Goal: Transaction & Acquisition: Purchase product/service

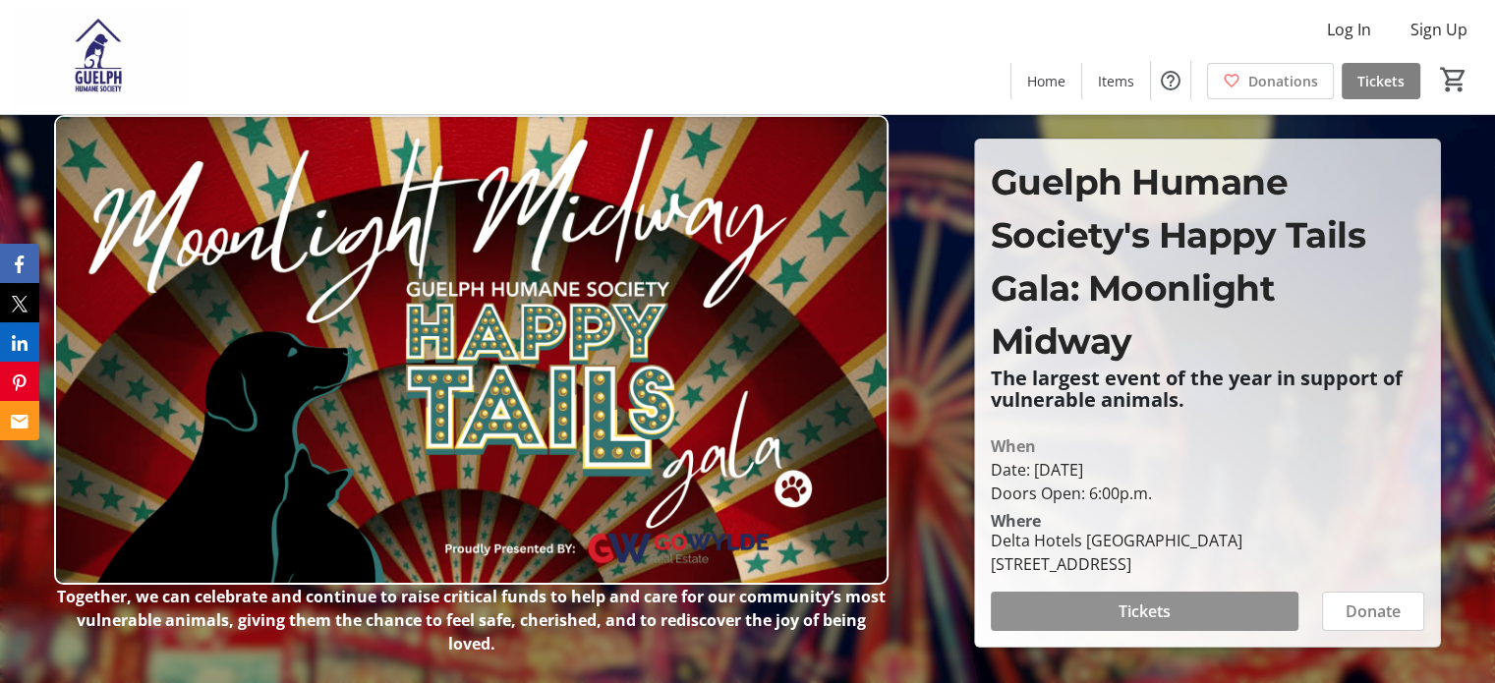
click at [1094, 601] on span at bounding box center [1145, 611] width 308 height 47
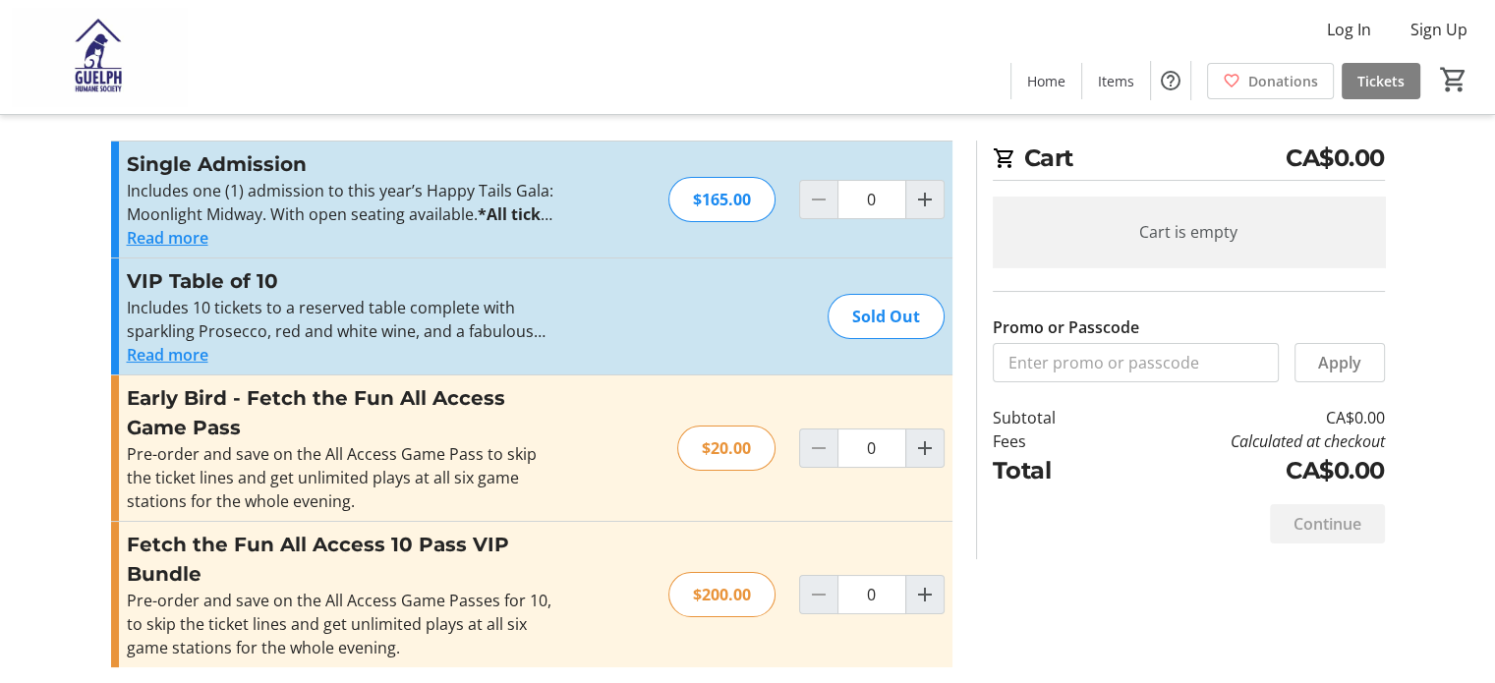
scroll to position [28, 0]
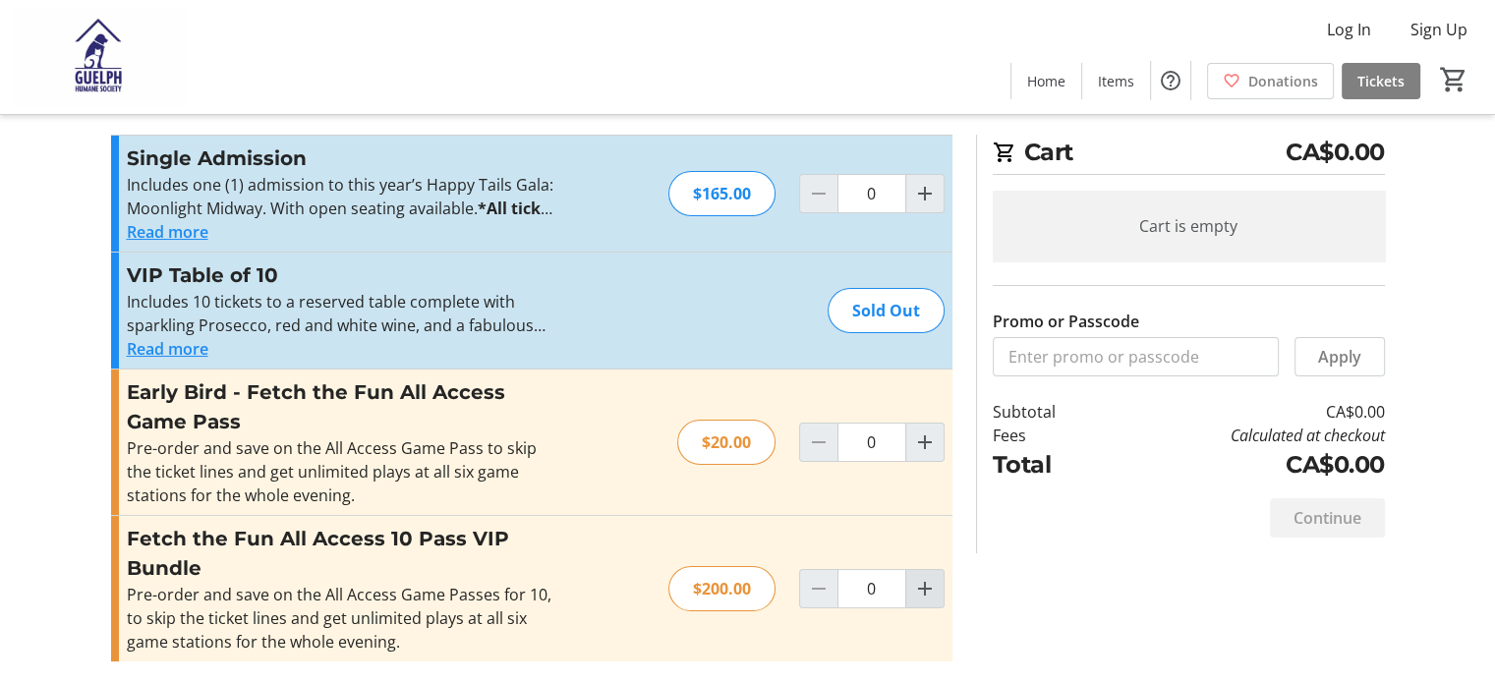
click at [928, 589] on mat-icon "Increment by one" at bounding box center [925, 589] width 24 height 24
type input "1"
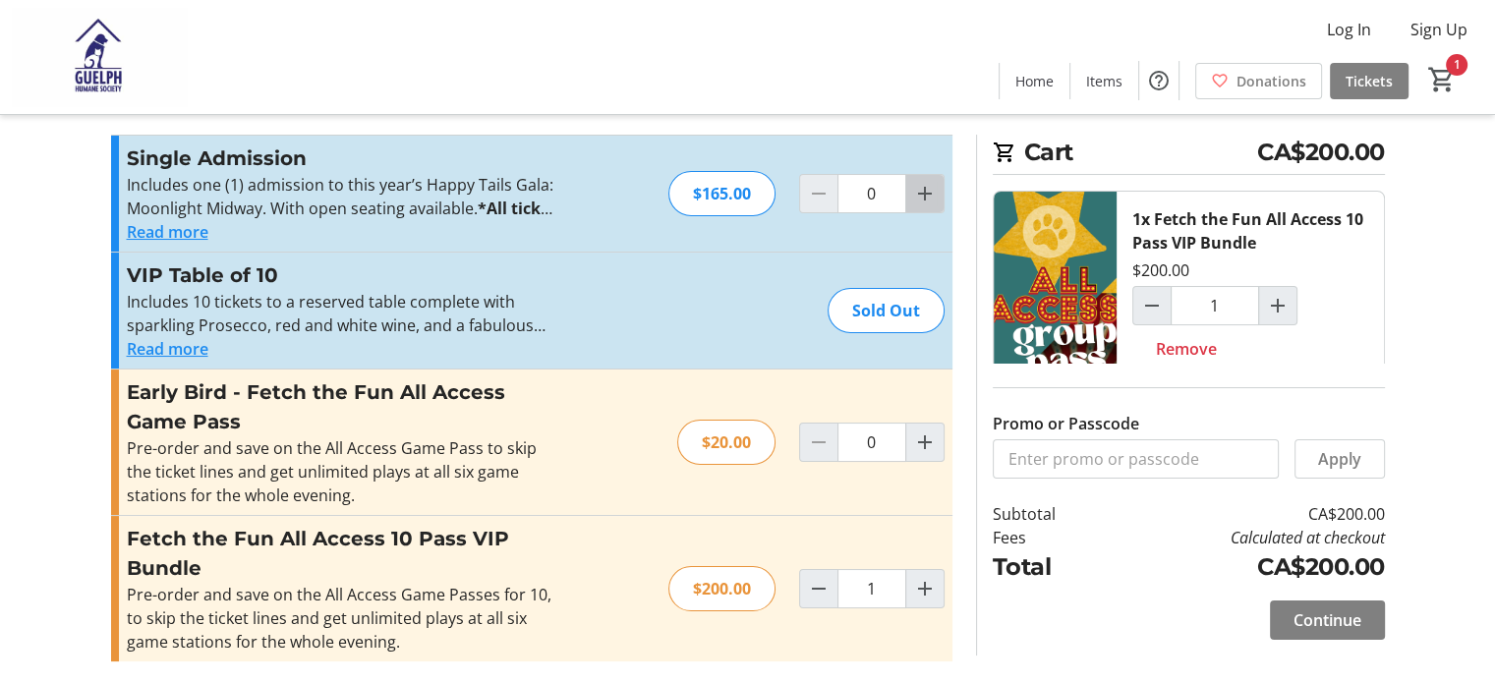
click at [925, 192] on mat-icon "Increment by one" at bounding box center [925, 194] width 24 height 24
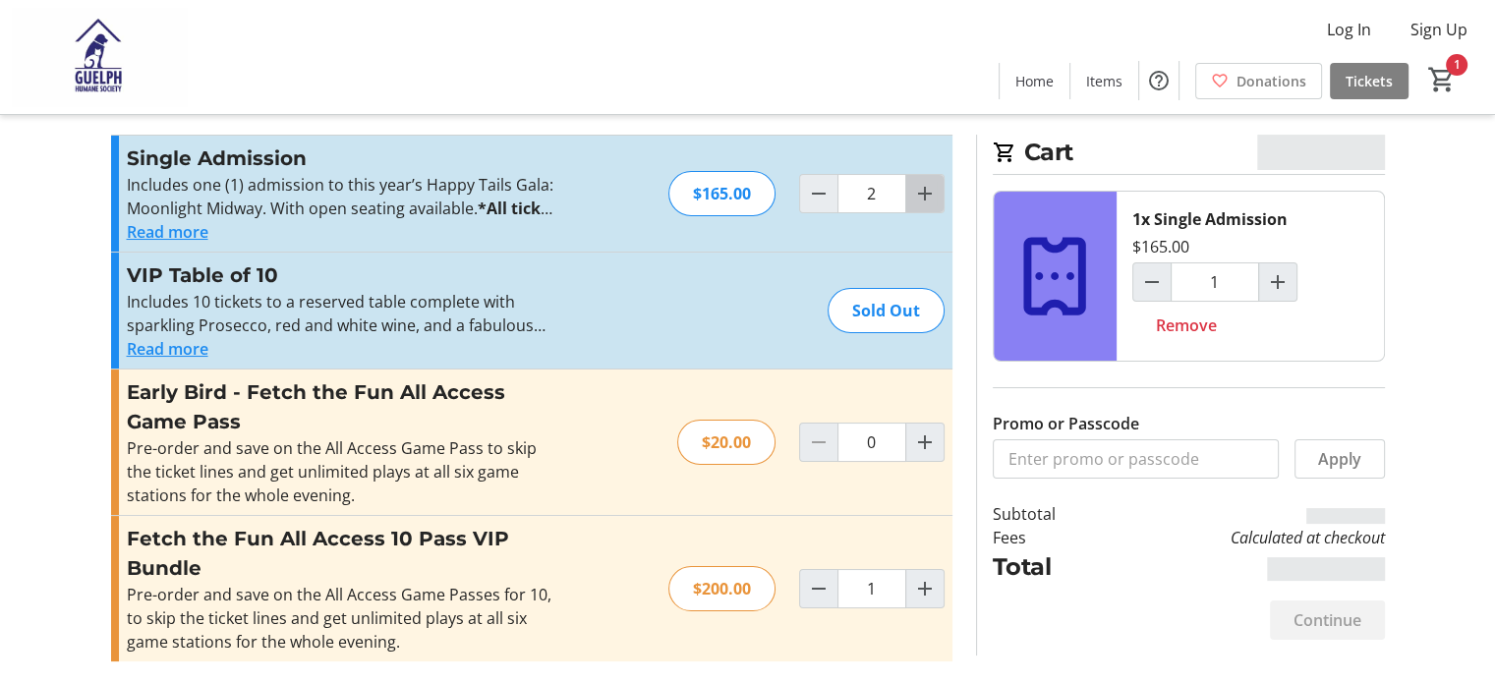
click at [925, 192] on mat-icon "Increment by one" at bounding box center [925, 194] width 24 height 24
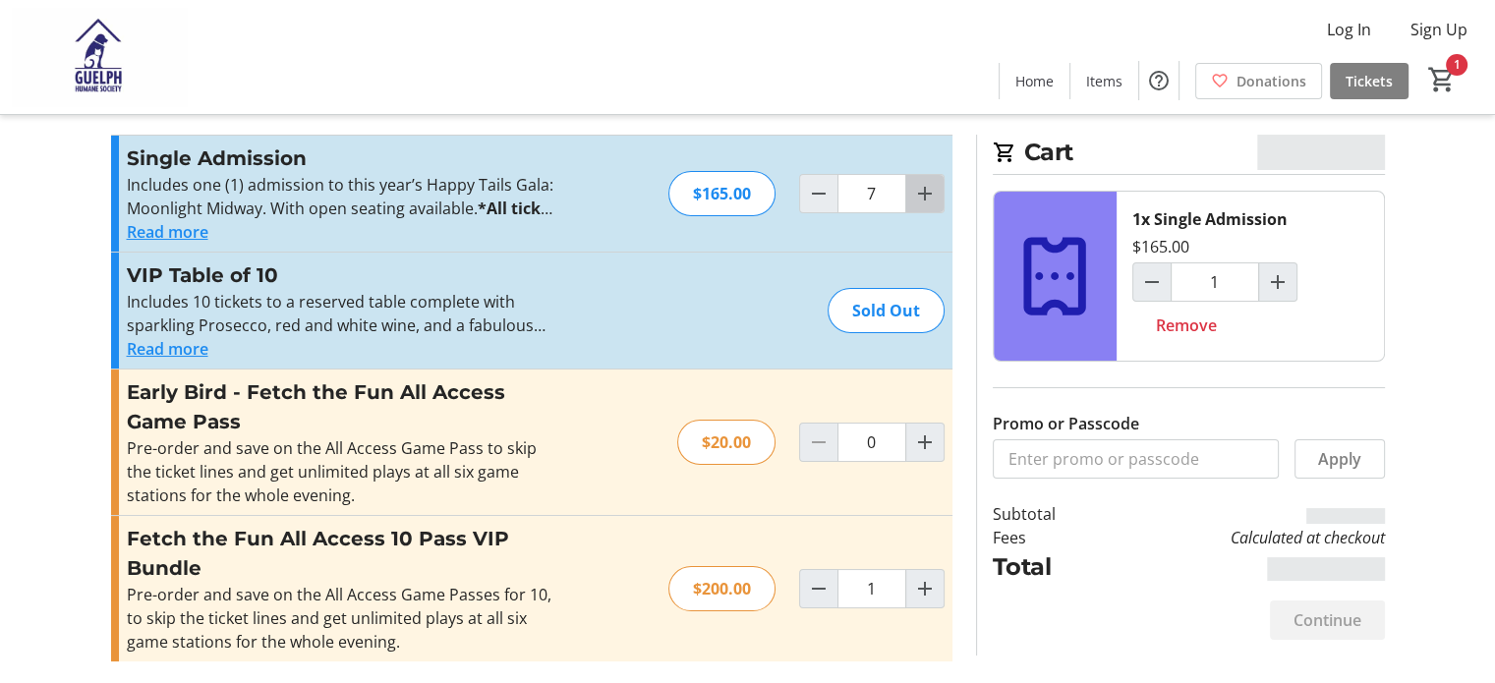
click at [925, 192] on mat-icon "Increment by one" at bounding box center [925, 194] width 24 height 24
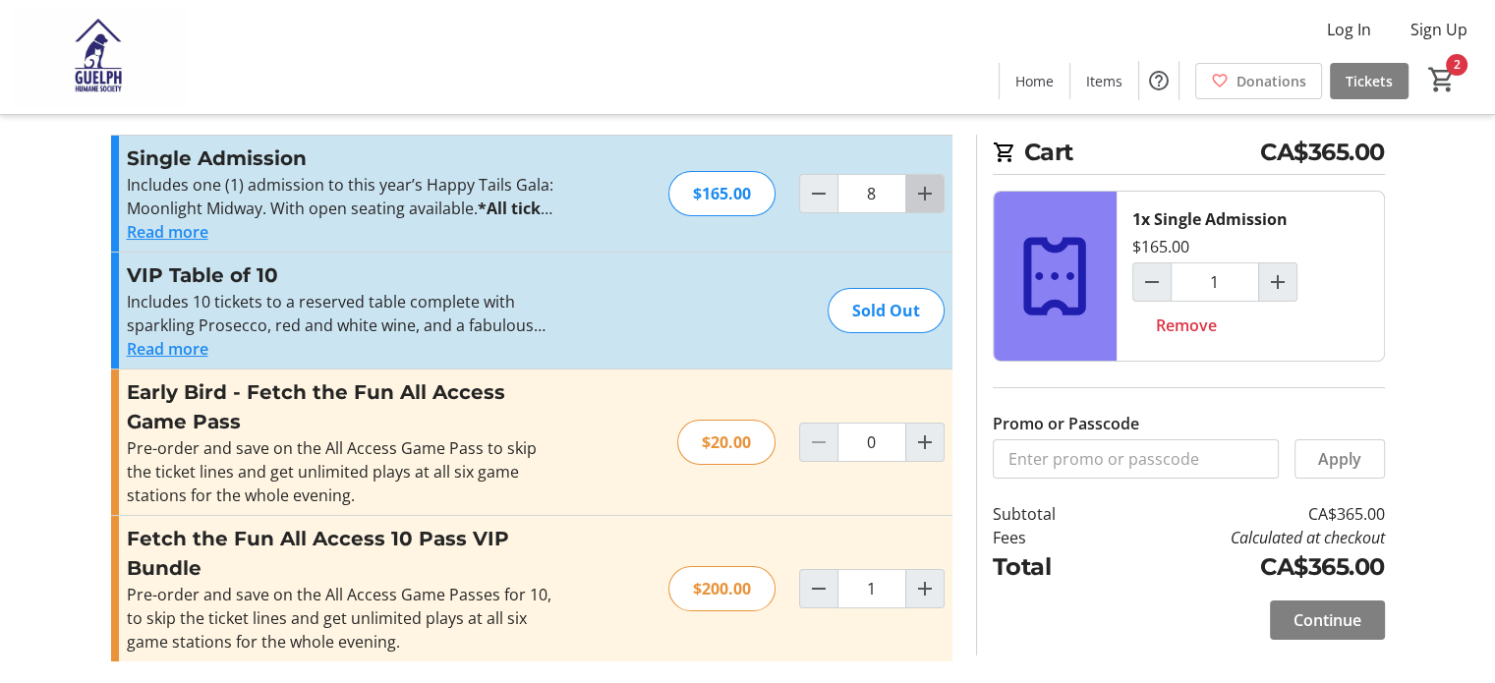
click at [925, 192] on mat-icon "Increment by one" at bounding box center [925, 194] width 24 height 24
type input "9"
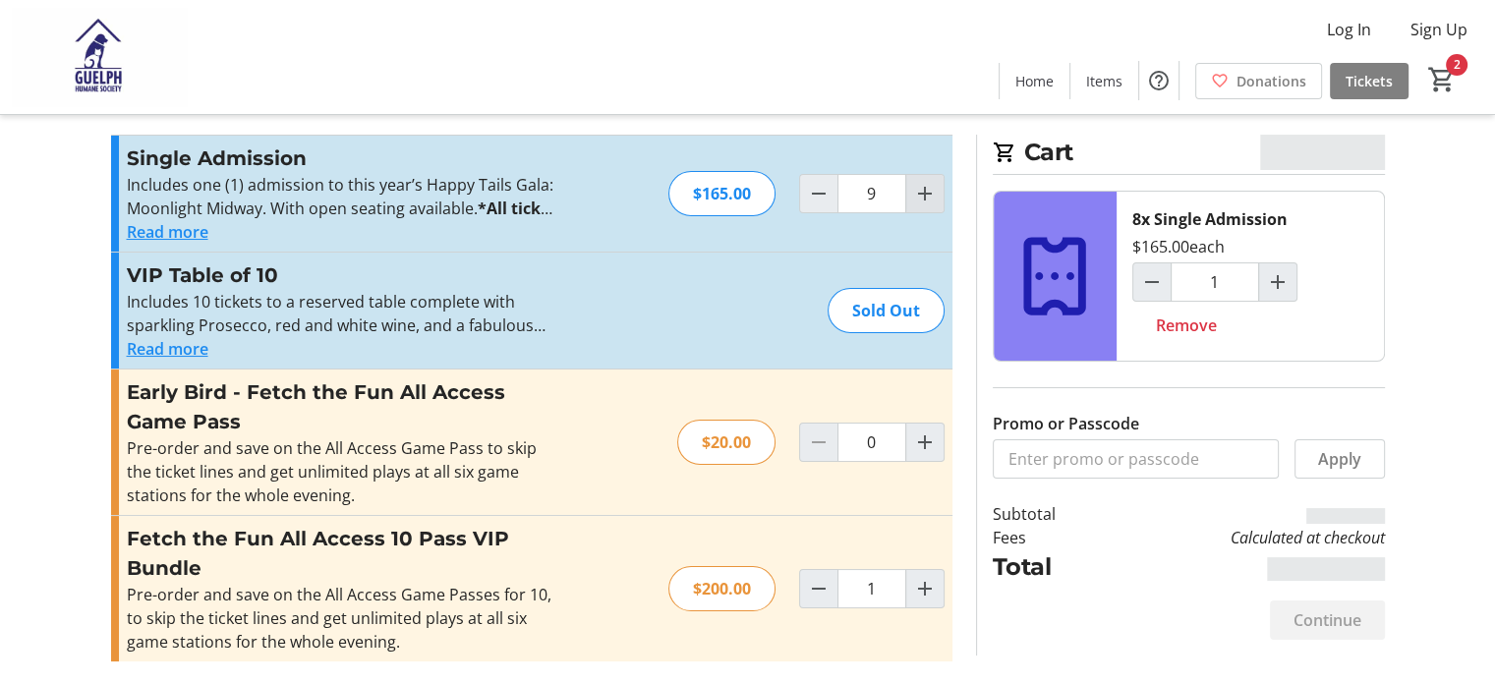
type input "8"
click at [925, 192] on mat-icon "Increment by one" at bounding box center [925, 194] width 24 height 24
type input "10"
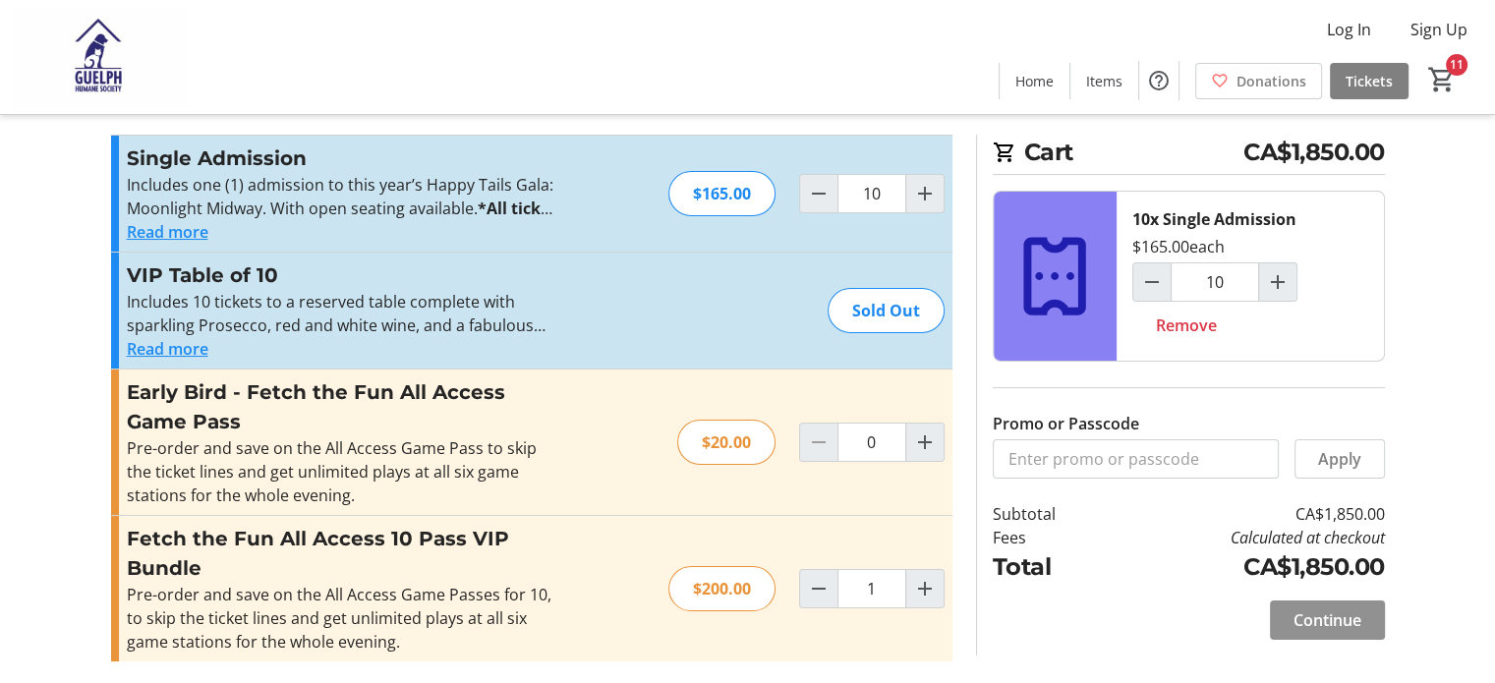
click at [1296, 623] on span "Continue" at bounding box center [1327, 620] width 68 height 24
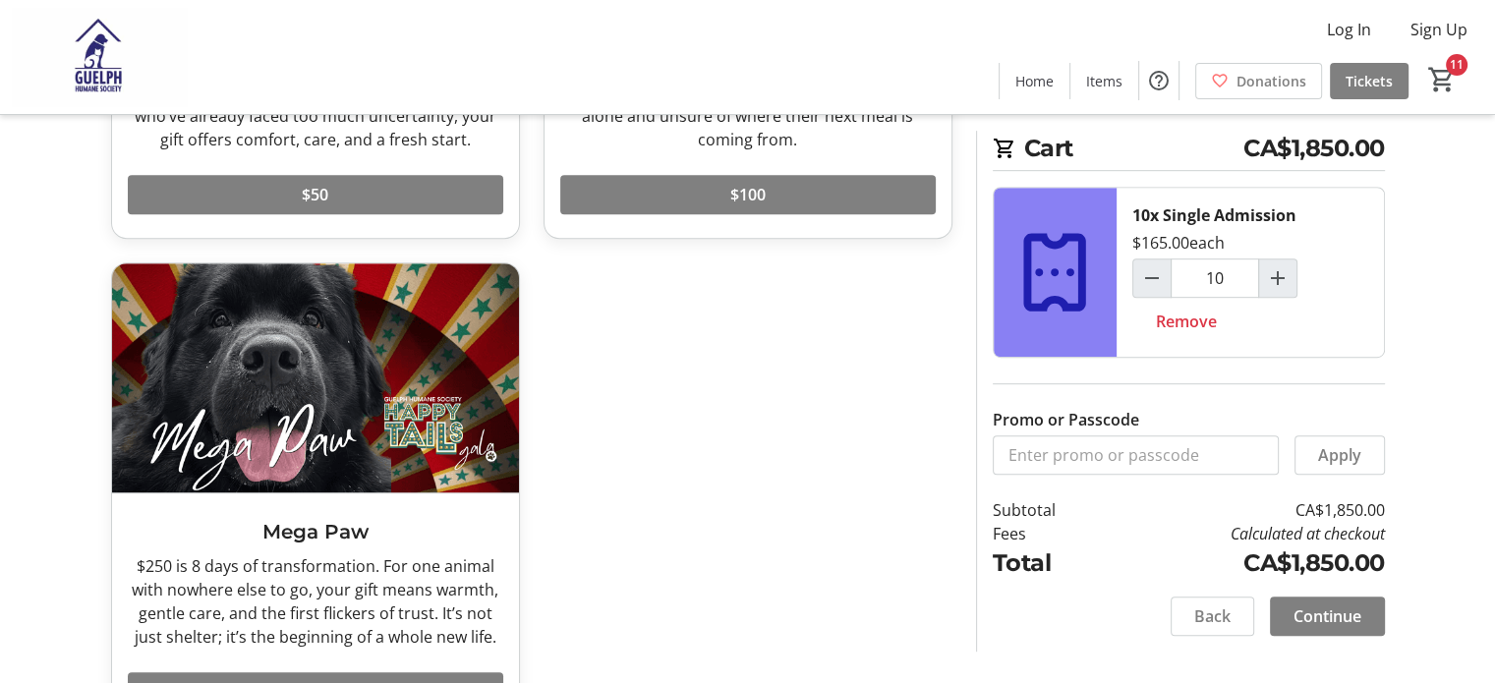
scroll to position [870, 0]
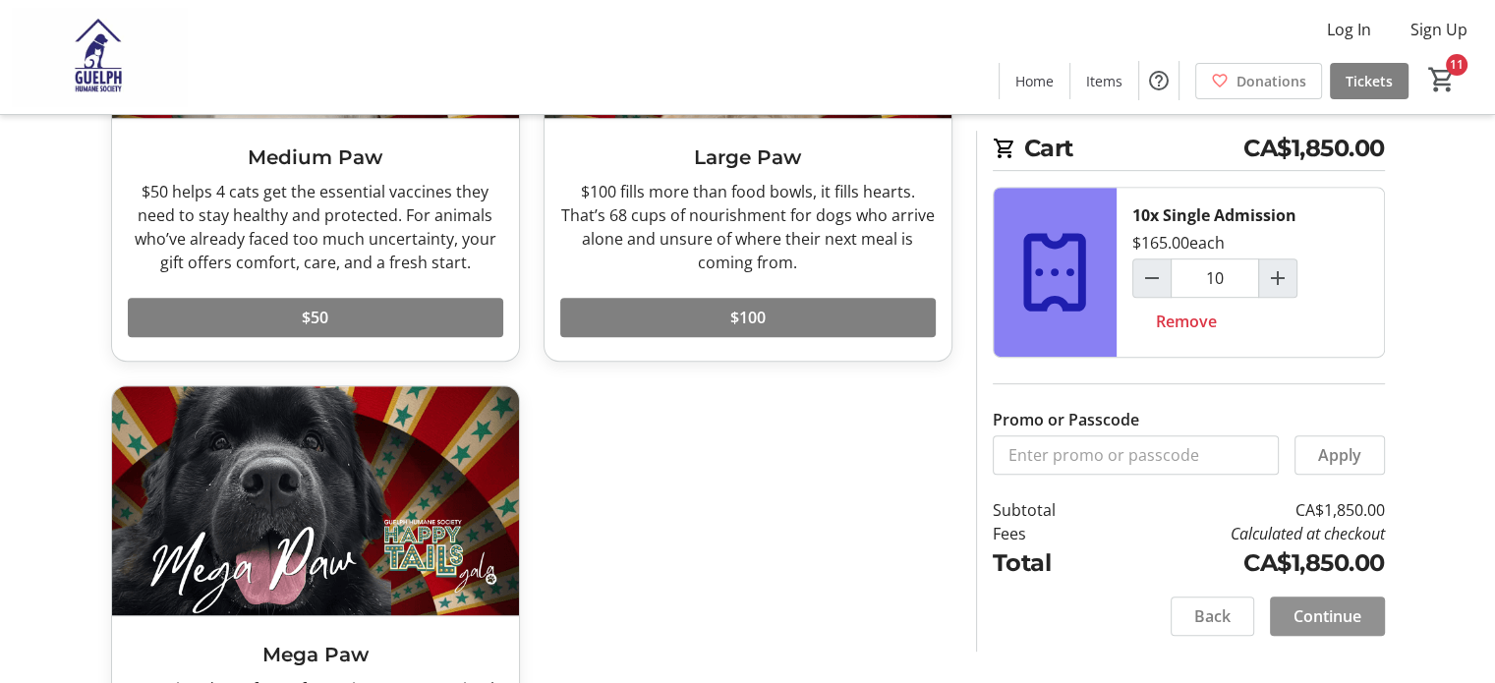
click at [1334, 608] on span "Continue" at bounding box center [1327, 616] width 68 height 24
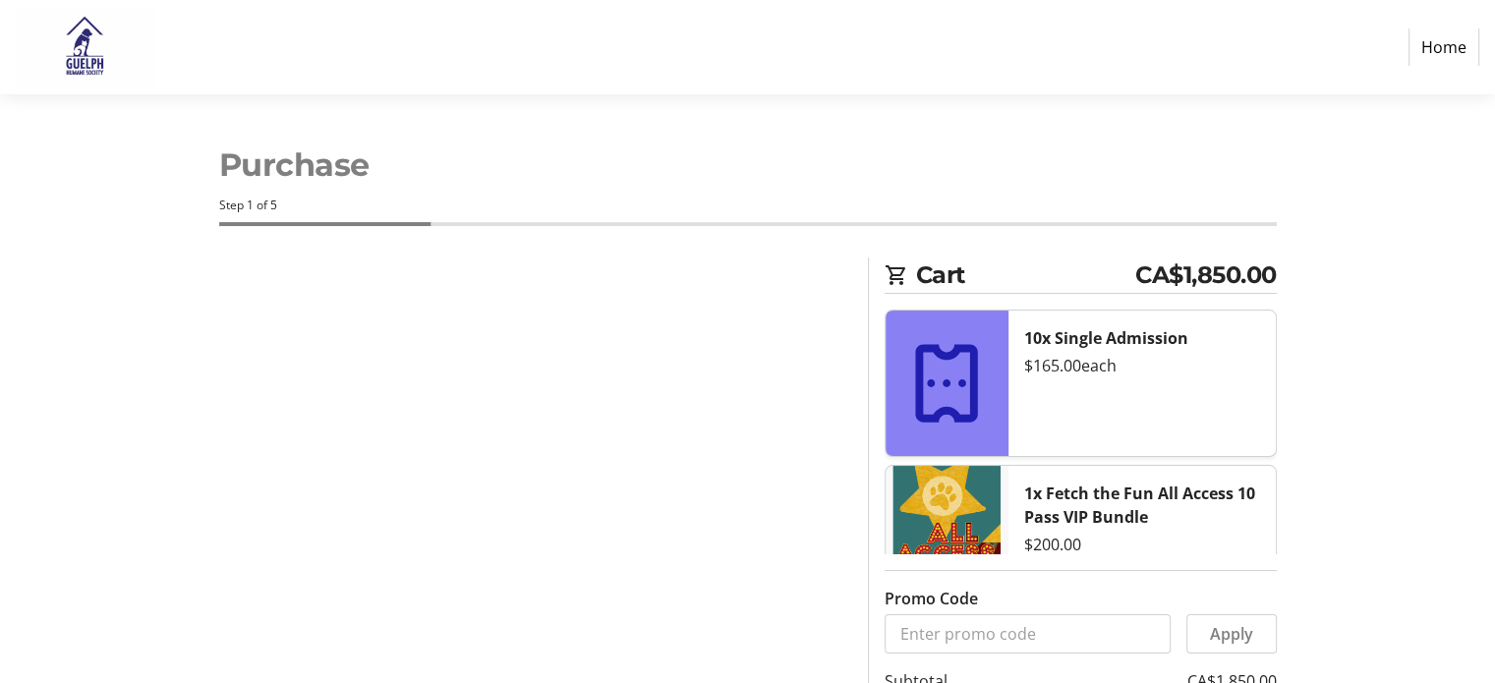
select select "CA"
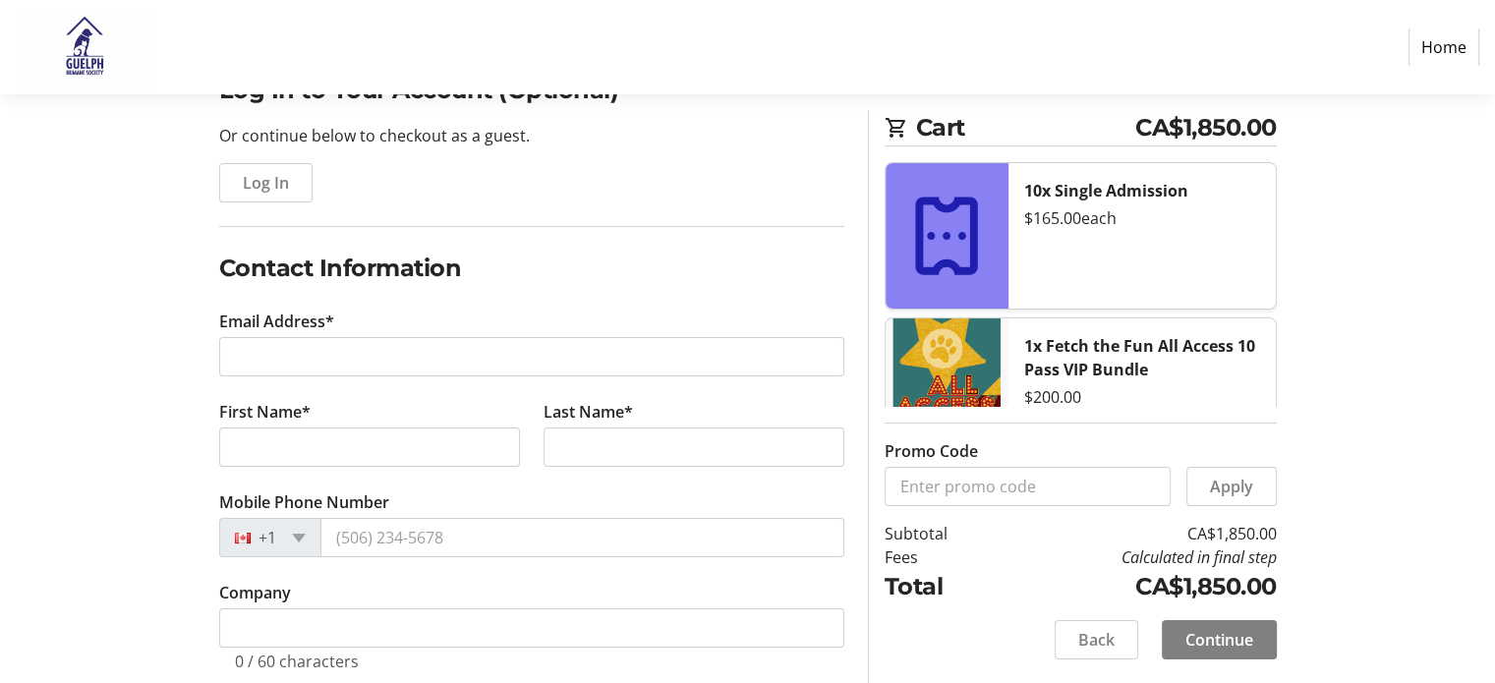
scroll to position [197, 0]
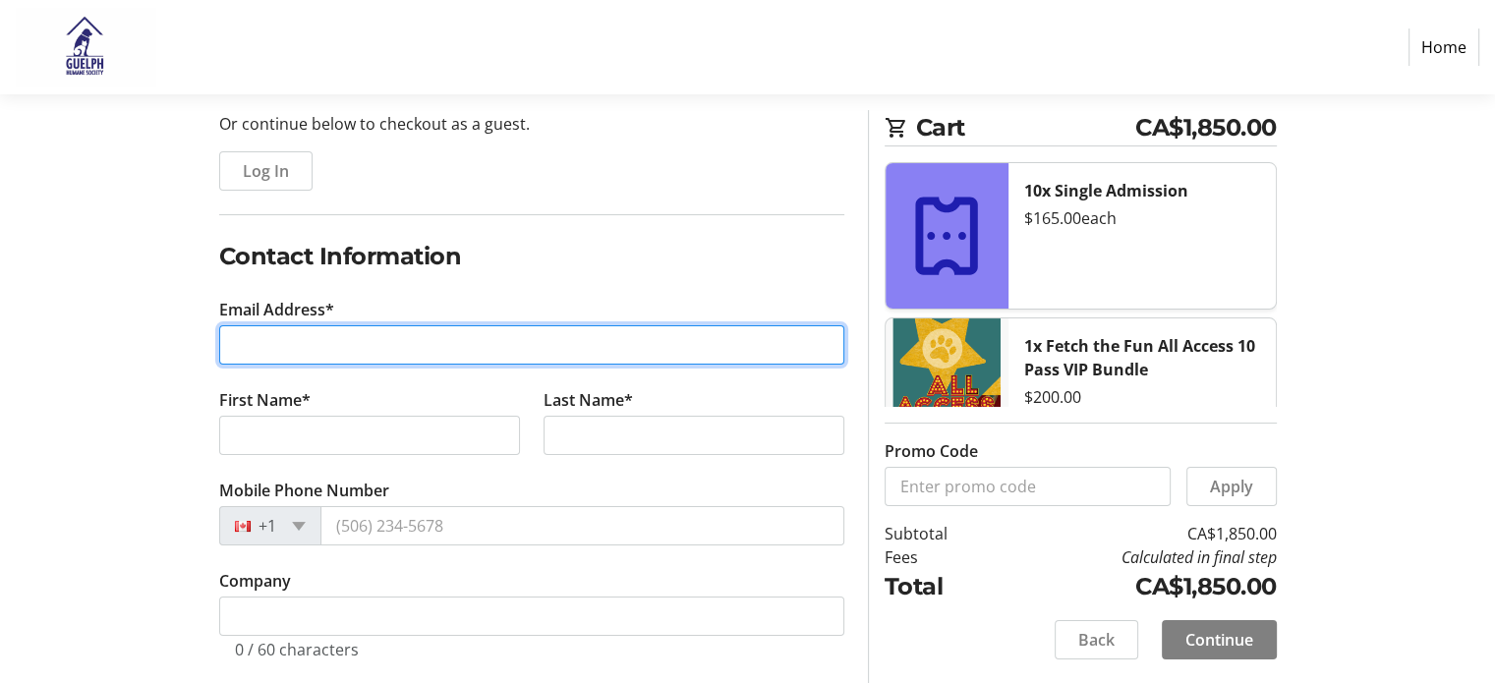
click at [275, 351] on input "Email Address*" at bounding box center [531, 344] width 625 height 39
type input "[PERSON_NAME][EMAIL_ADDRESS][PERSON_NAME][DOMAIN_NAME]"
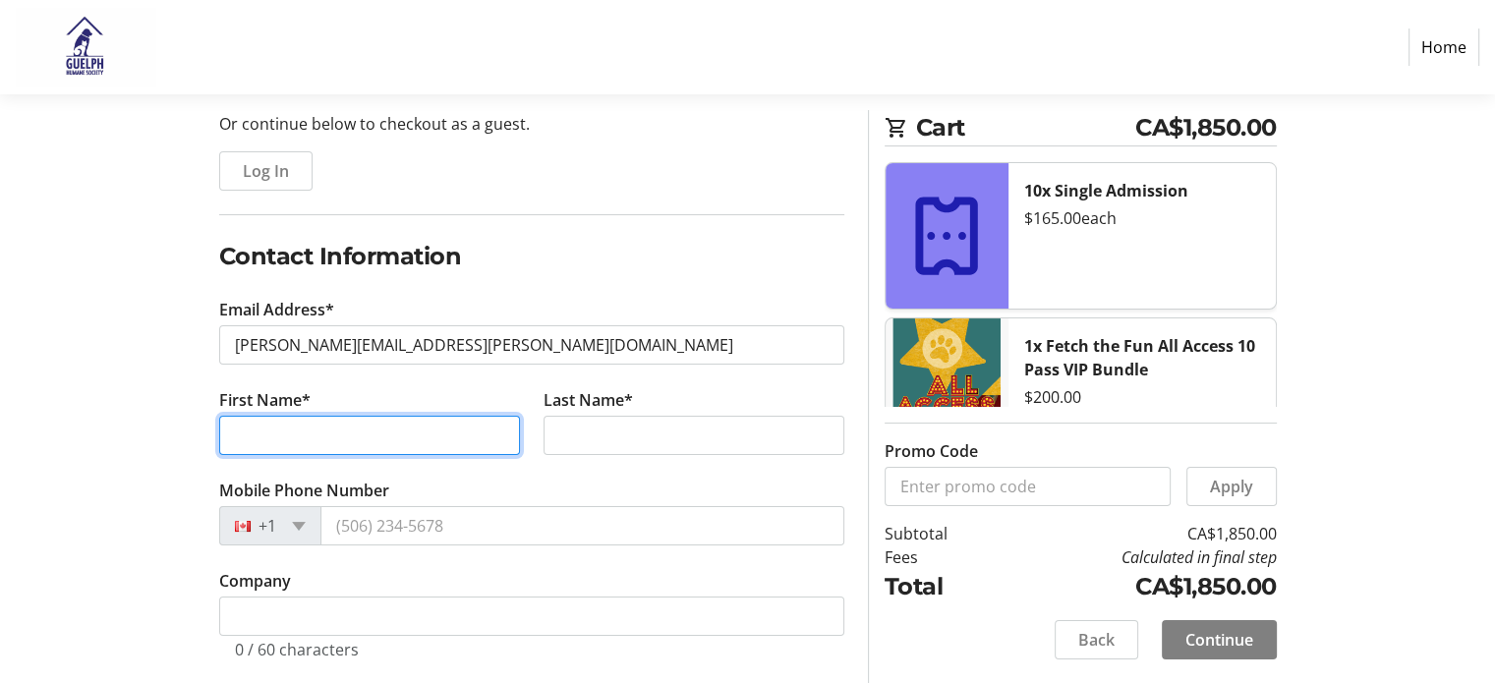
type input "[PERSON_NAME]"
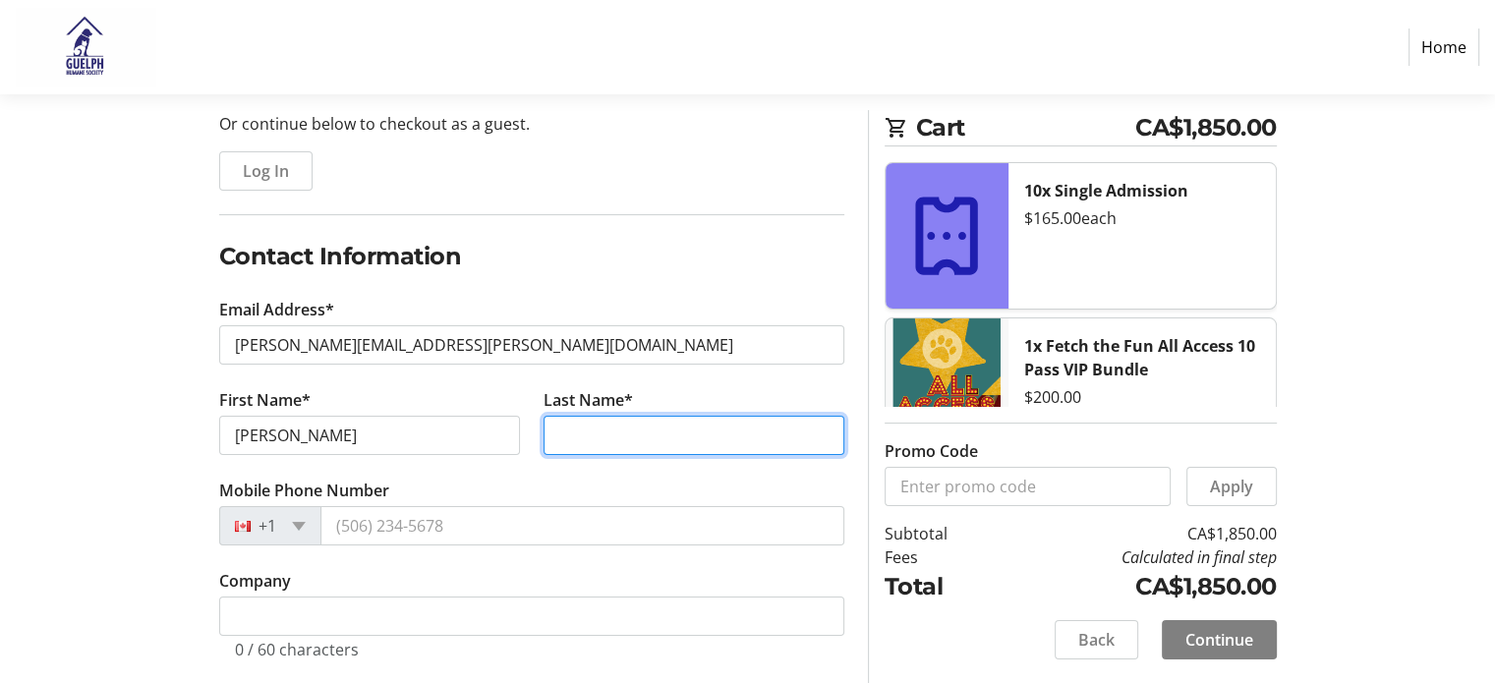
type input "Frasson"
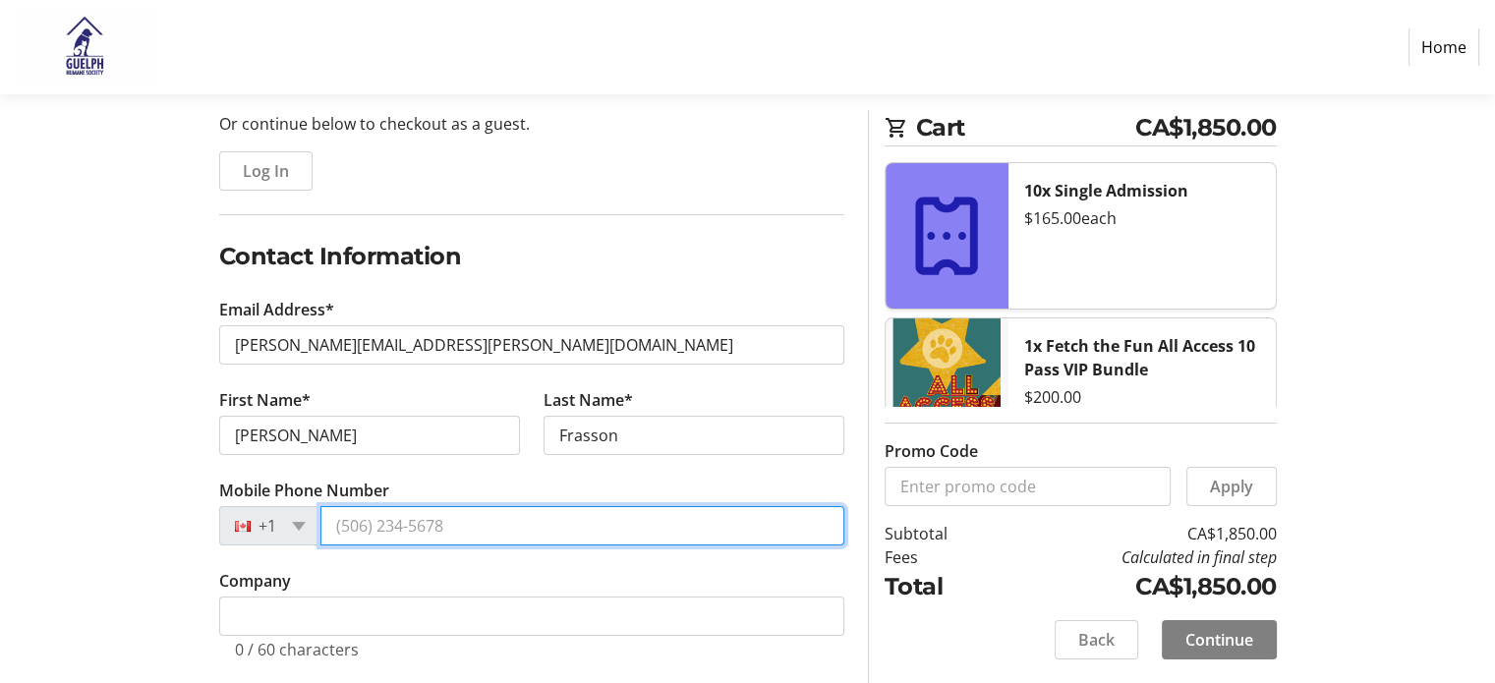
type input "[PHONE_NUMBER]"
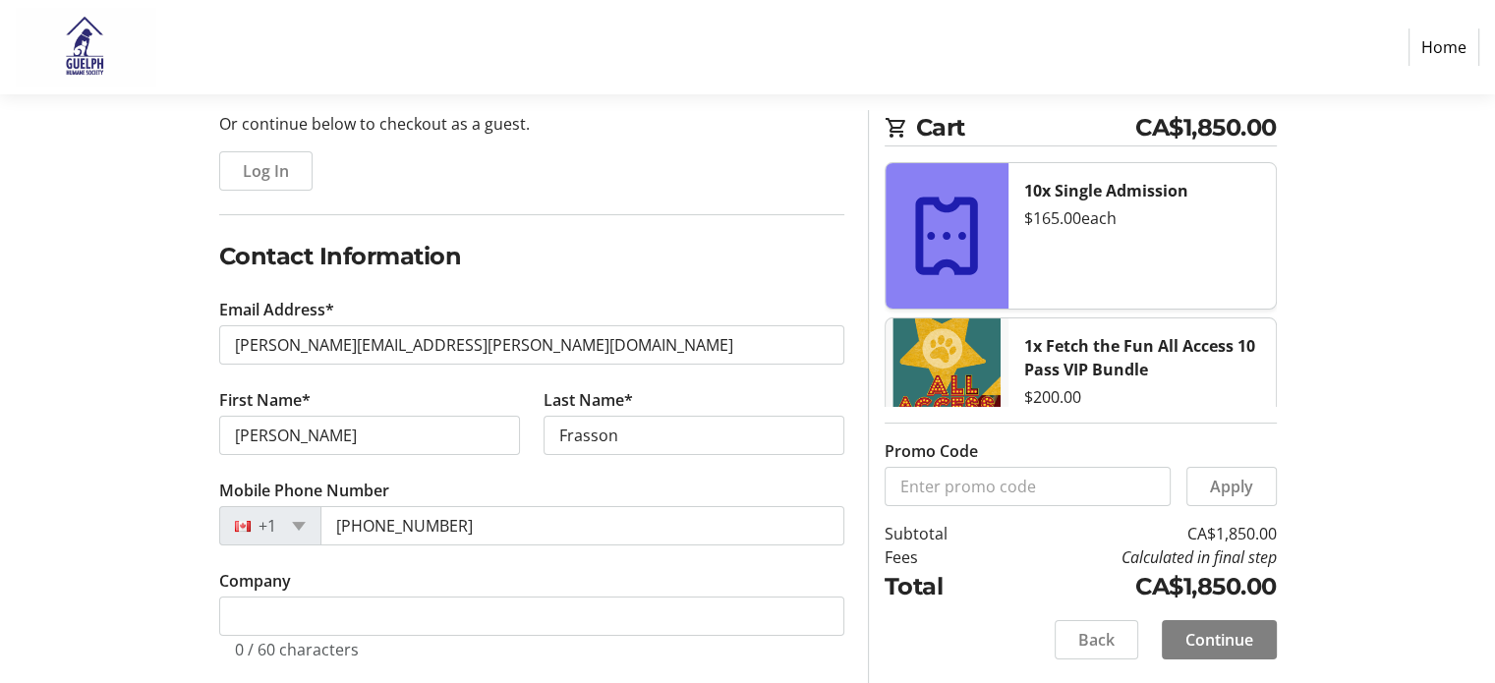
type input "[STREET_ADDRESS]"
type input "RR1"
type input "Rockwood"
select select "ON"
type input "N0B2K0"
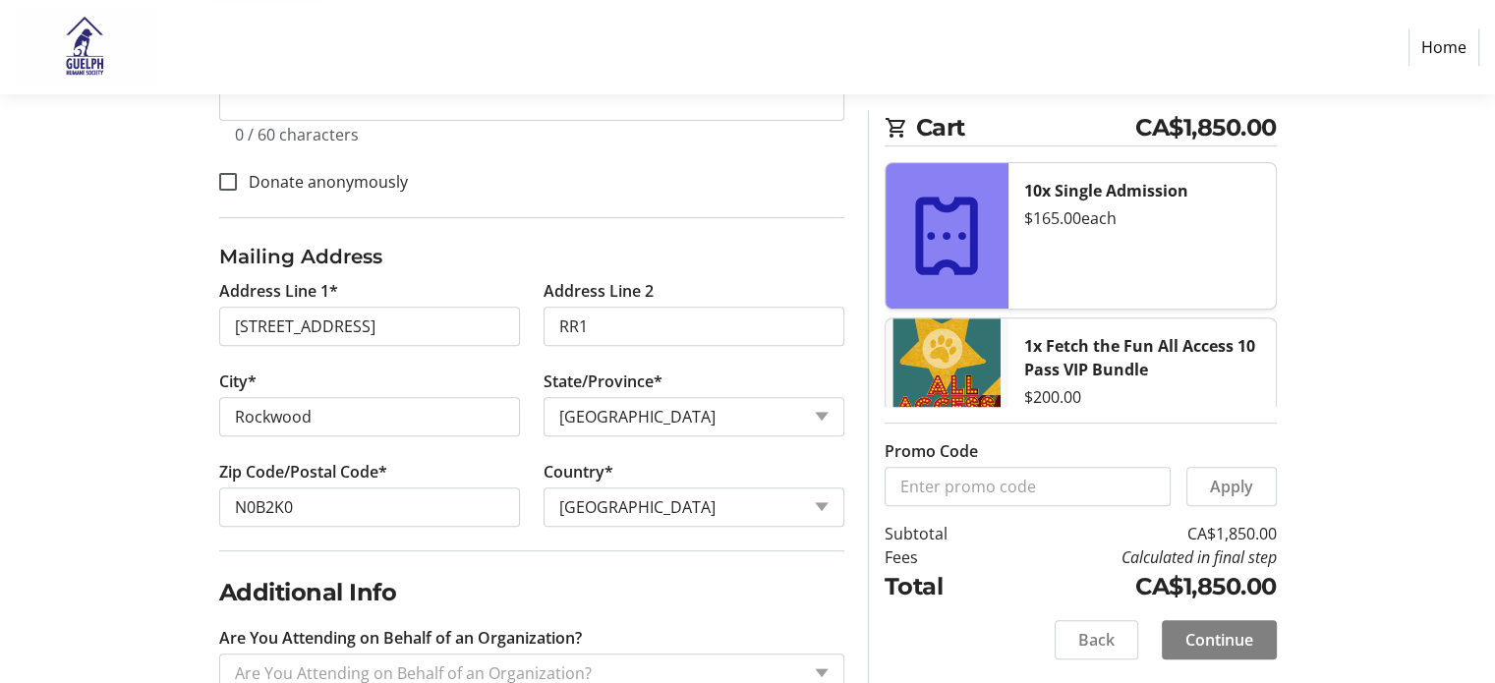
scroll to position [764, 0]
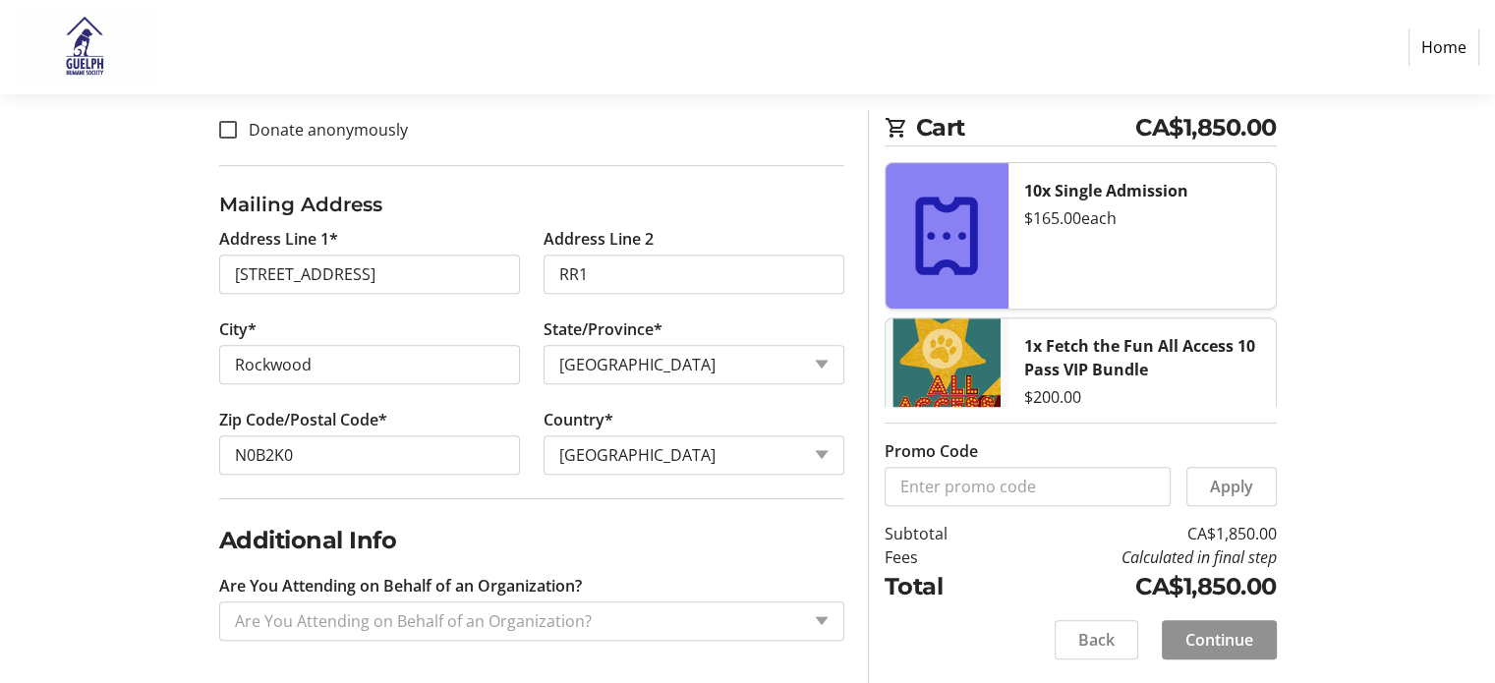
click at [1242, 648] on span "Continue" at bounding box center [1219, 640] width 68 height 24
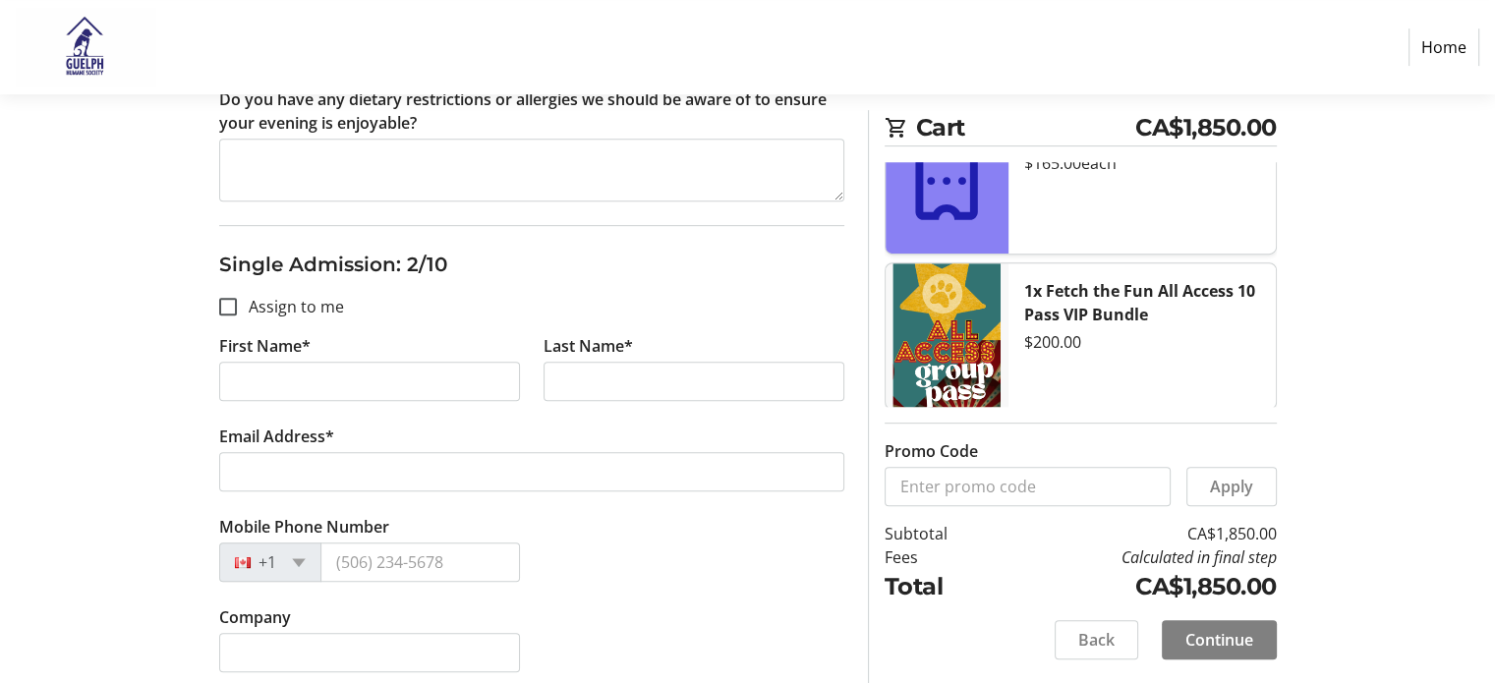
scroll to position [786, 0]
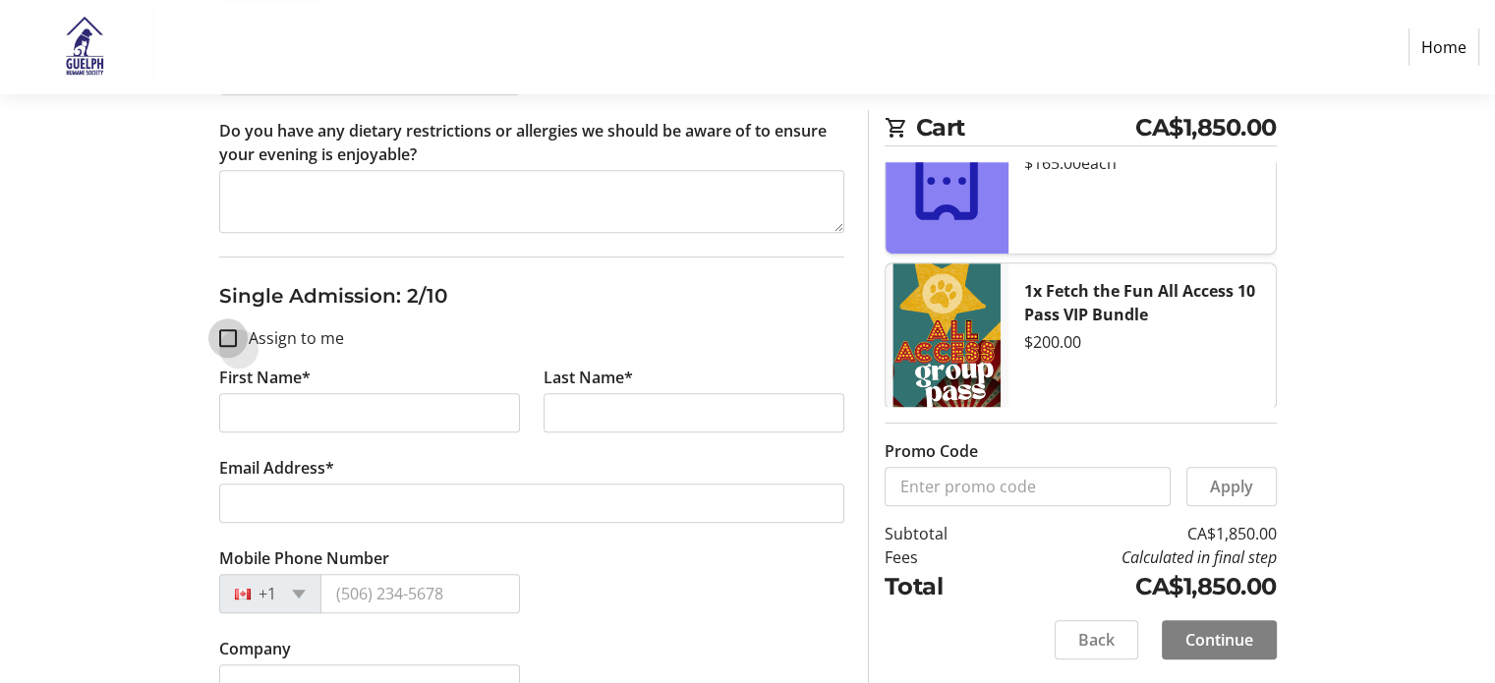
click at [223, 342] on input "Assign to me" at bounding box center [228, 338] width 18 height 18
checkbox input "true"
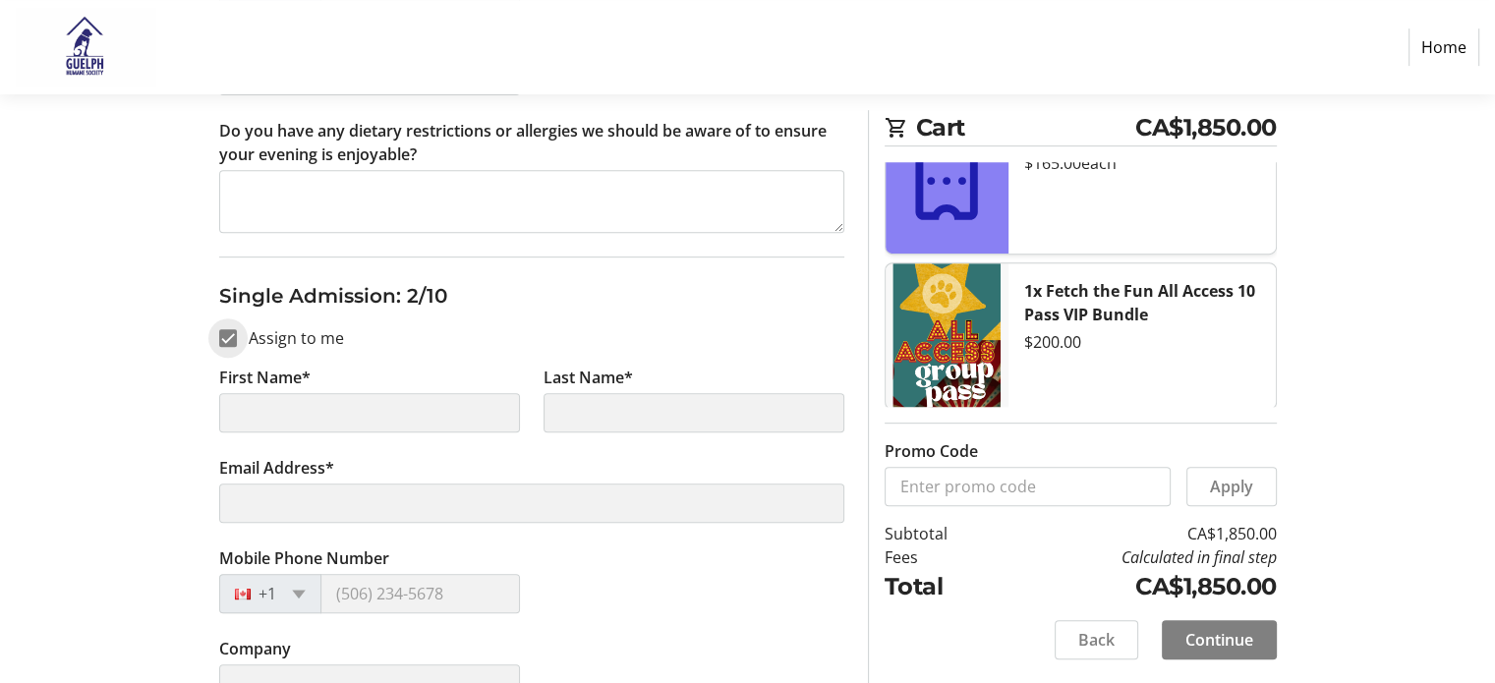
type input "[PERSON_NAME]"
type input "Frasson"
type input "[PERSON_NAME][EMAIL_ADDRESS][PERSON_NAME][DOMAIN_NAME]"
type input "[PHONE_NUMBER]"
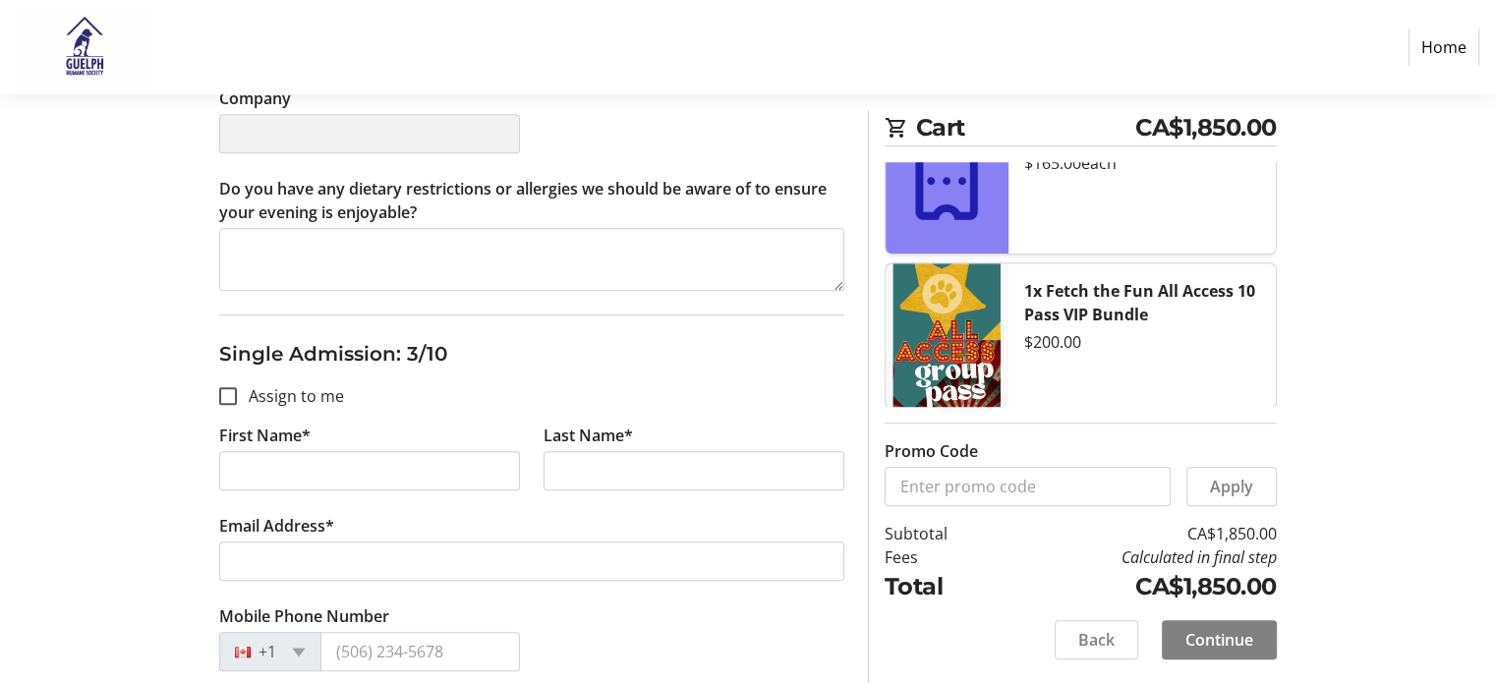
scroll to position [1474, 0]
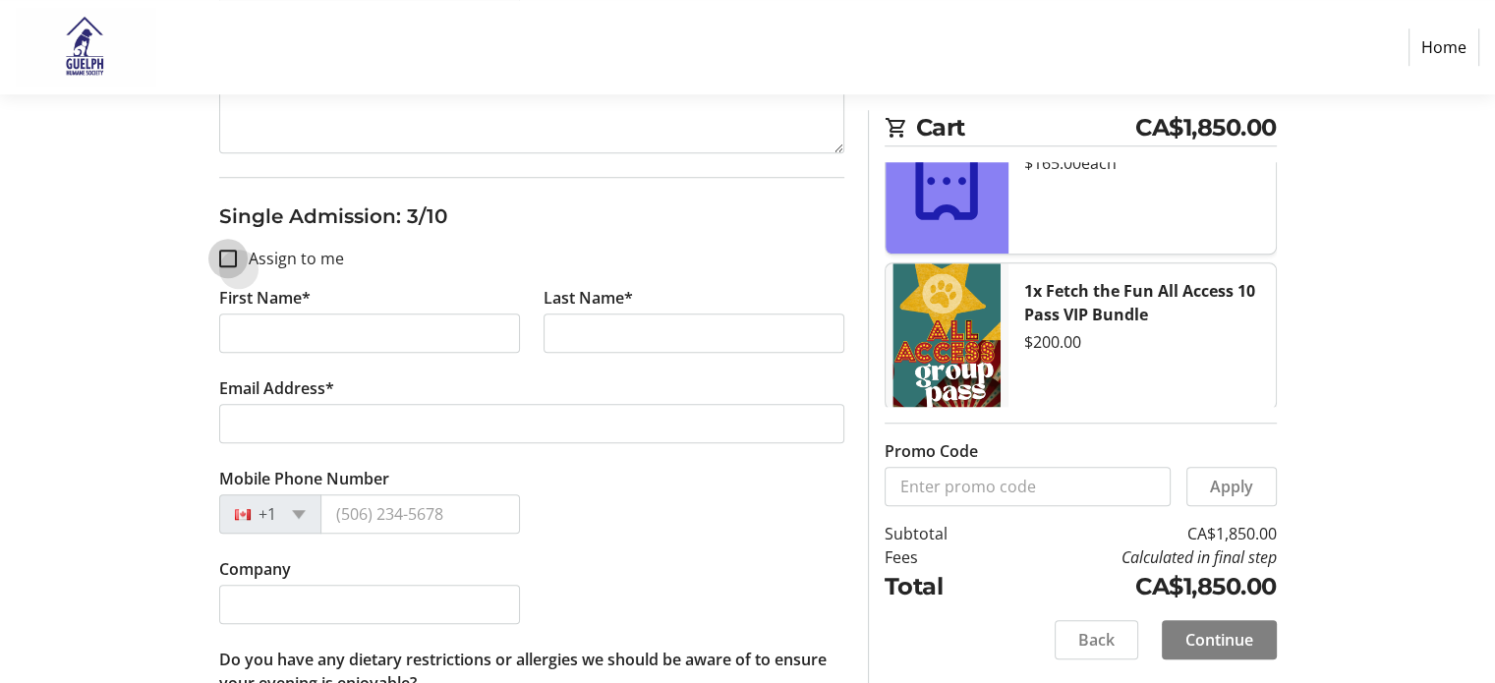
drag, startPoint x: 233, startPoint y: 255, endPoint x: 233, endPoint y: 266, distance: 10.8
click at [233, 258] on input "Assign to me" at bounding box center [228, 259] width 18 height 18
checkbox input "true"
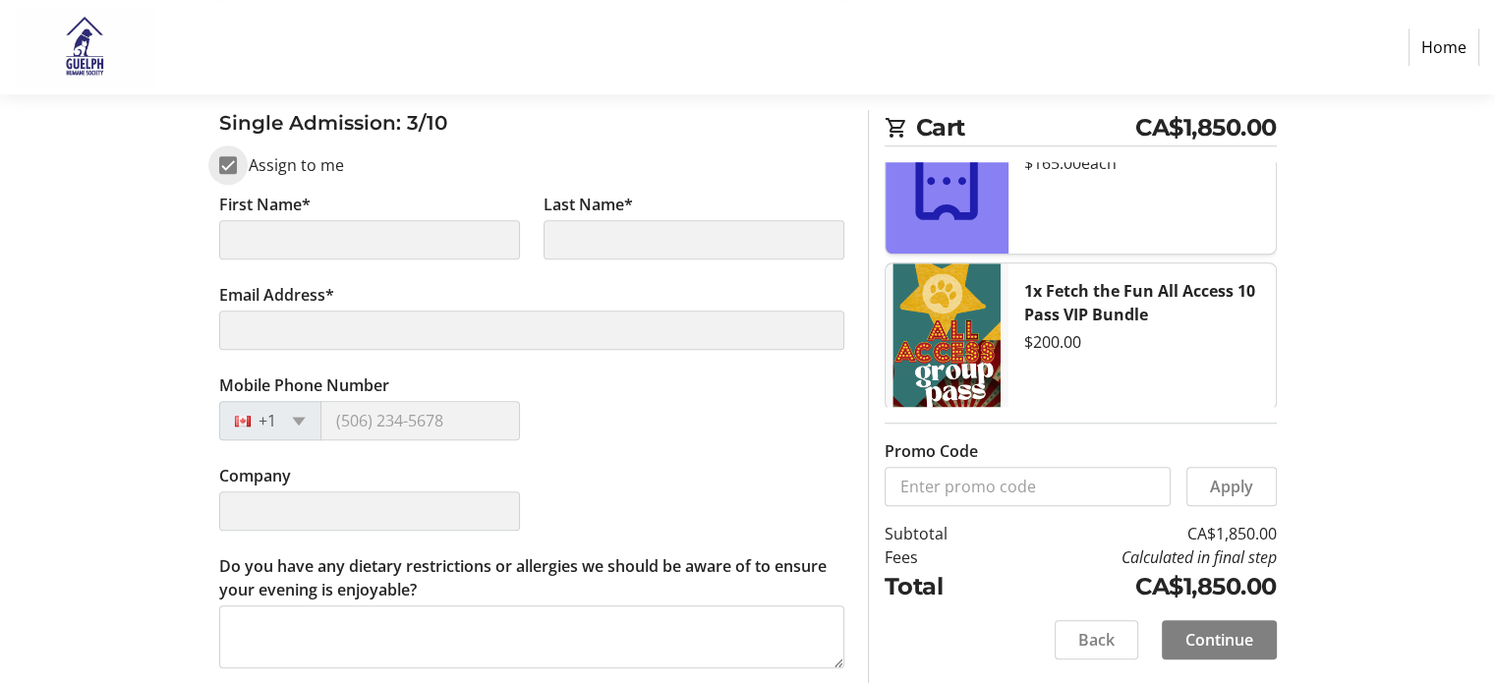
scroll to position [1769, 0]
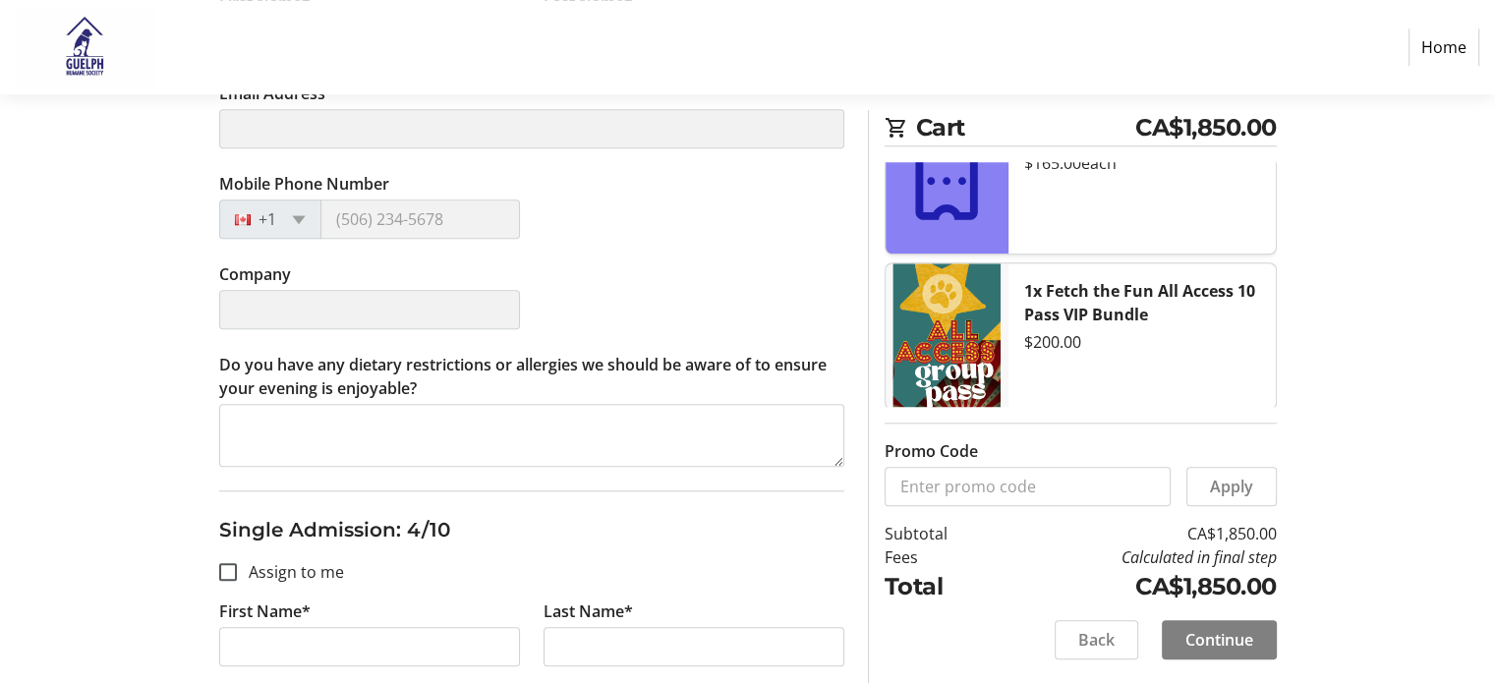
type input "[PERSON_NAME]"
type input "Frasson"
type input "[PERSON_NAME][EMAIL_ADDRESS][PERSON_NAME][DOMAIN_NAME]"
type input "[PHONE_NUMBER]"
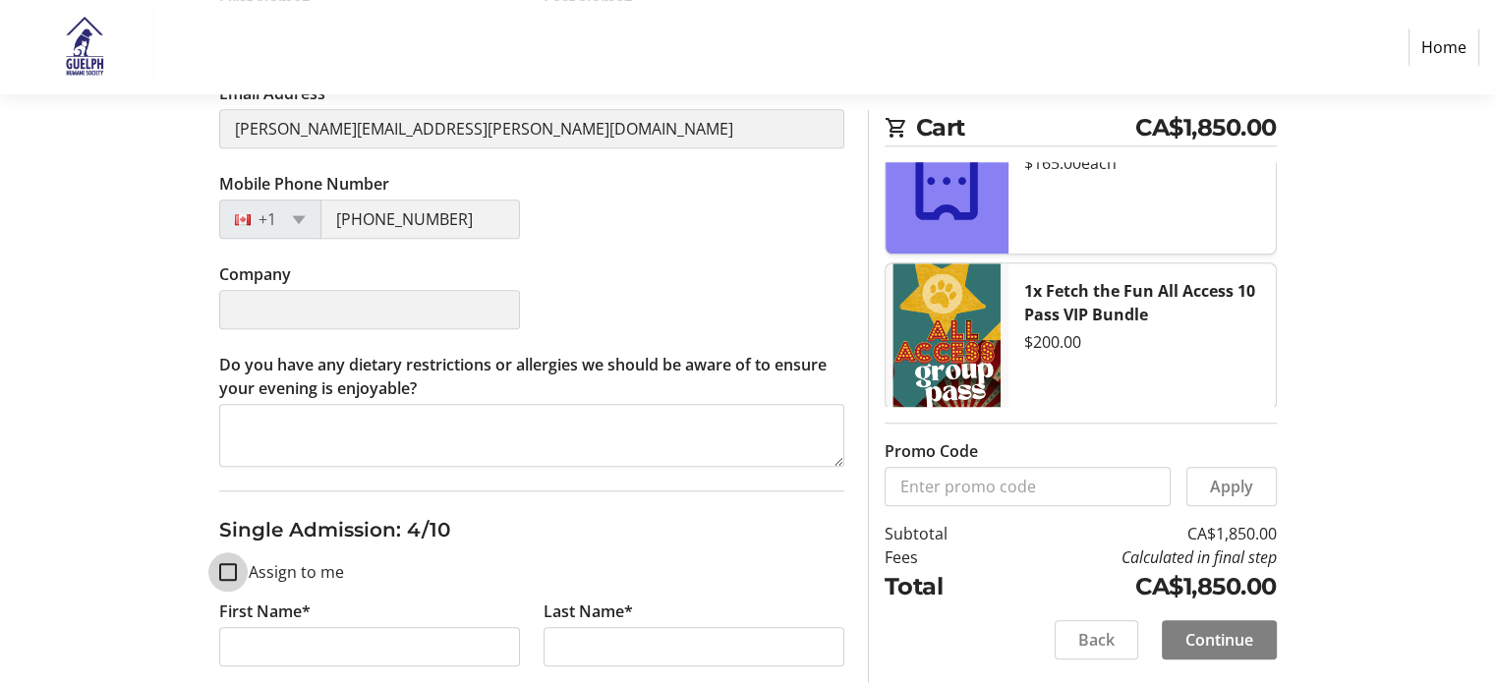
click at [226, 563] on input "Assign to me" at bounding box center [228, 572] width 18 height 18
checkbox input "true"
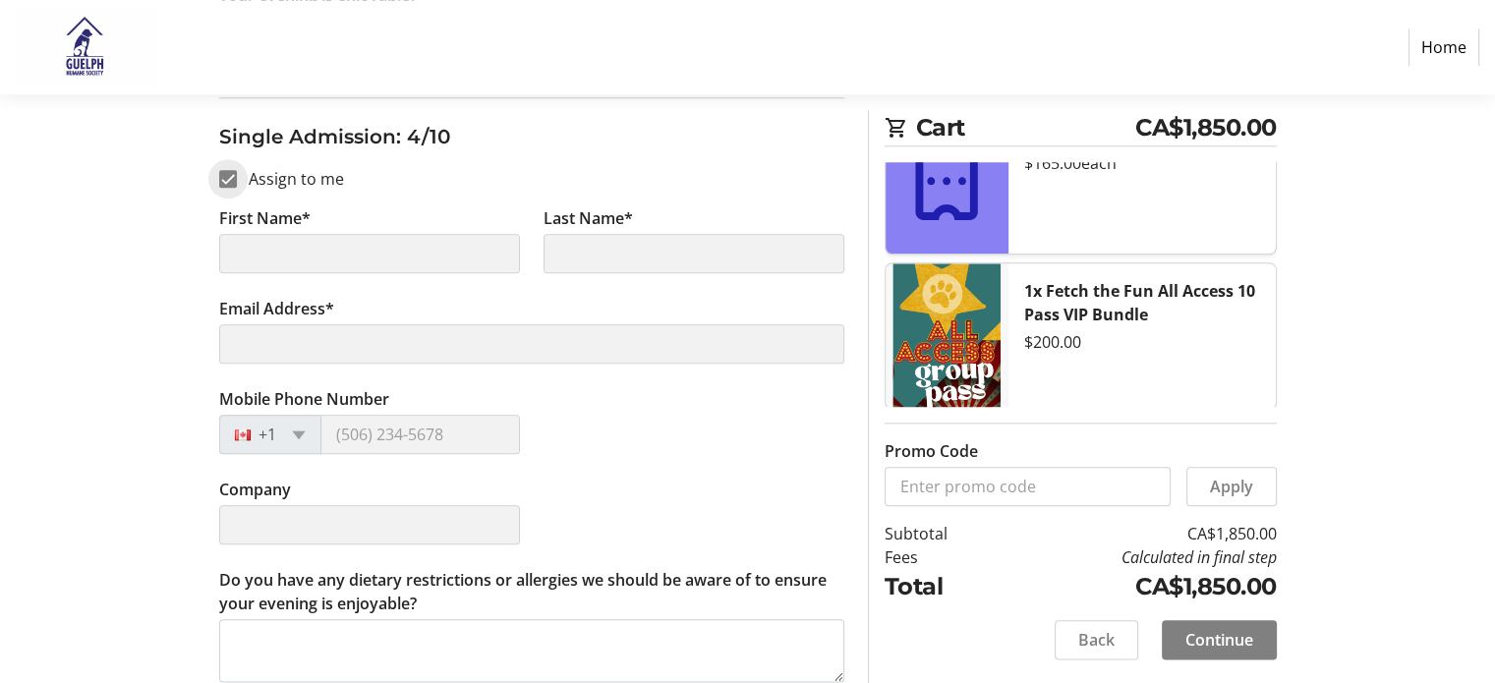
type input "[PERSON_NAME]"
type input "Frasson"
type input "[PERSON_NAME][EMAIL_ADDRESS][PERSON_NAME][DOMAIN_NAME]"
type input "[PHONE_NUMBER]"
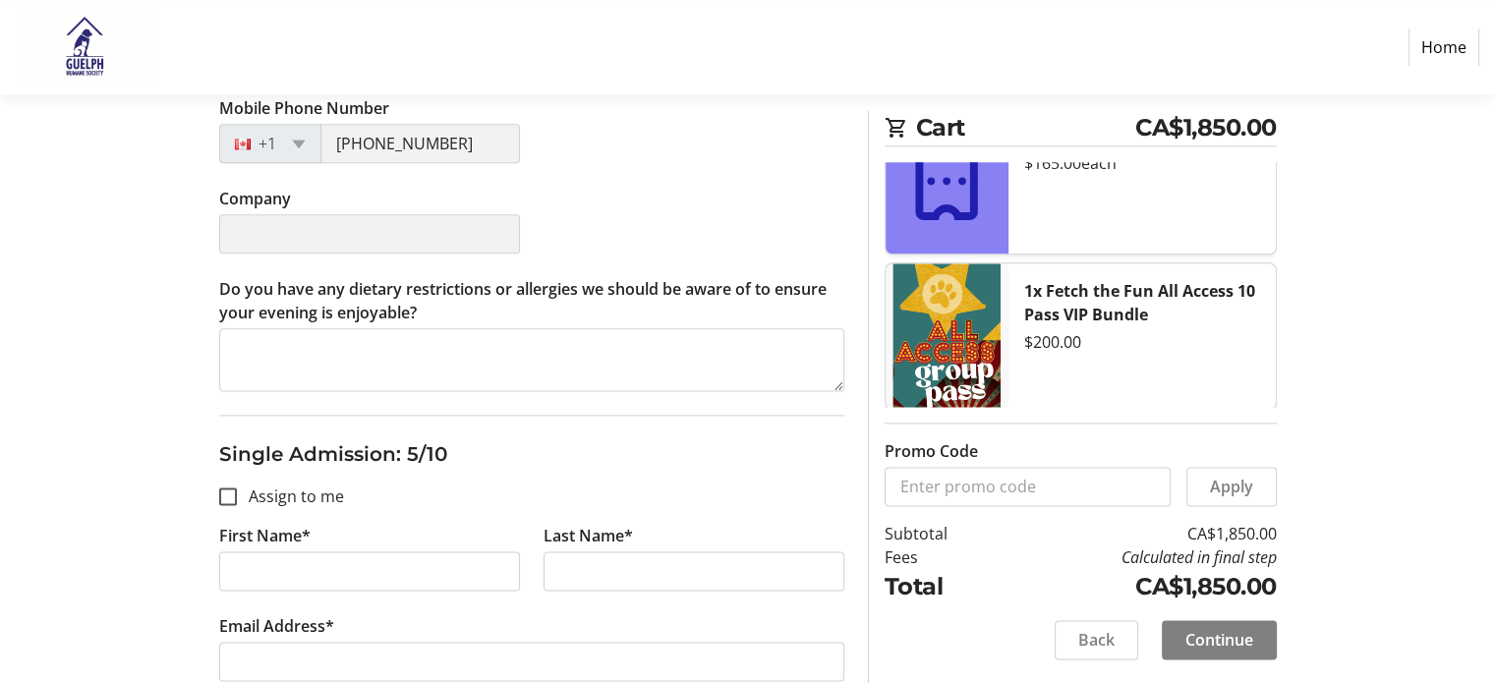
scroll to position [2457, 0]
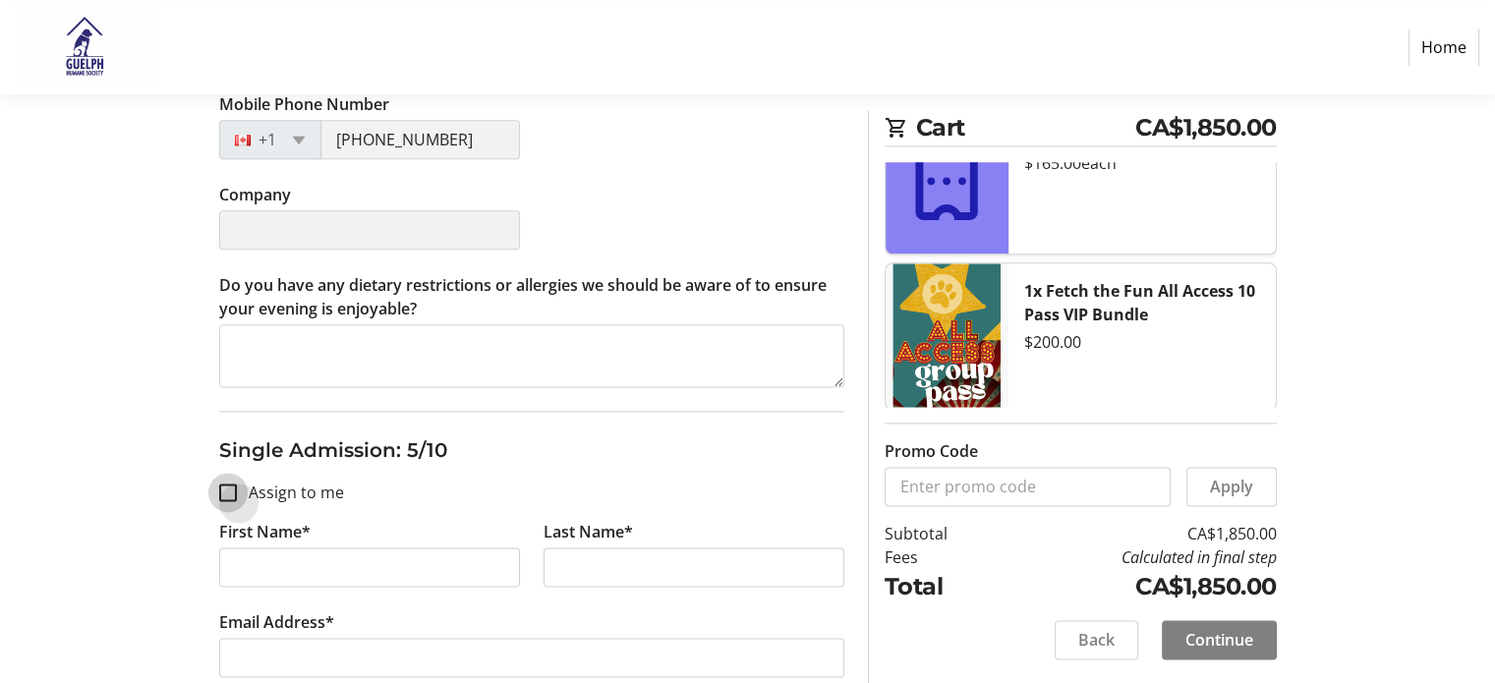
click at [222, 488] on input "Assign to me" at bounding box center [228, 492] width 18 height 18
checkbox input "true"
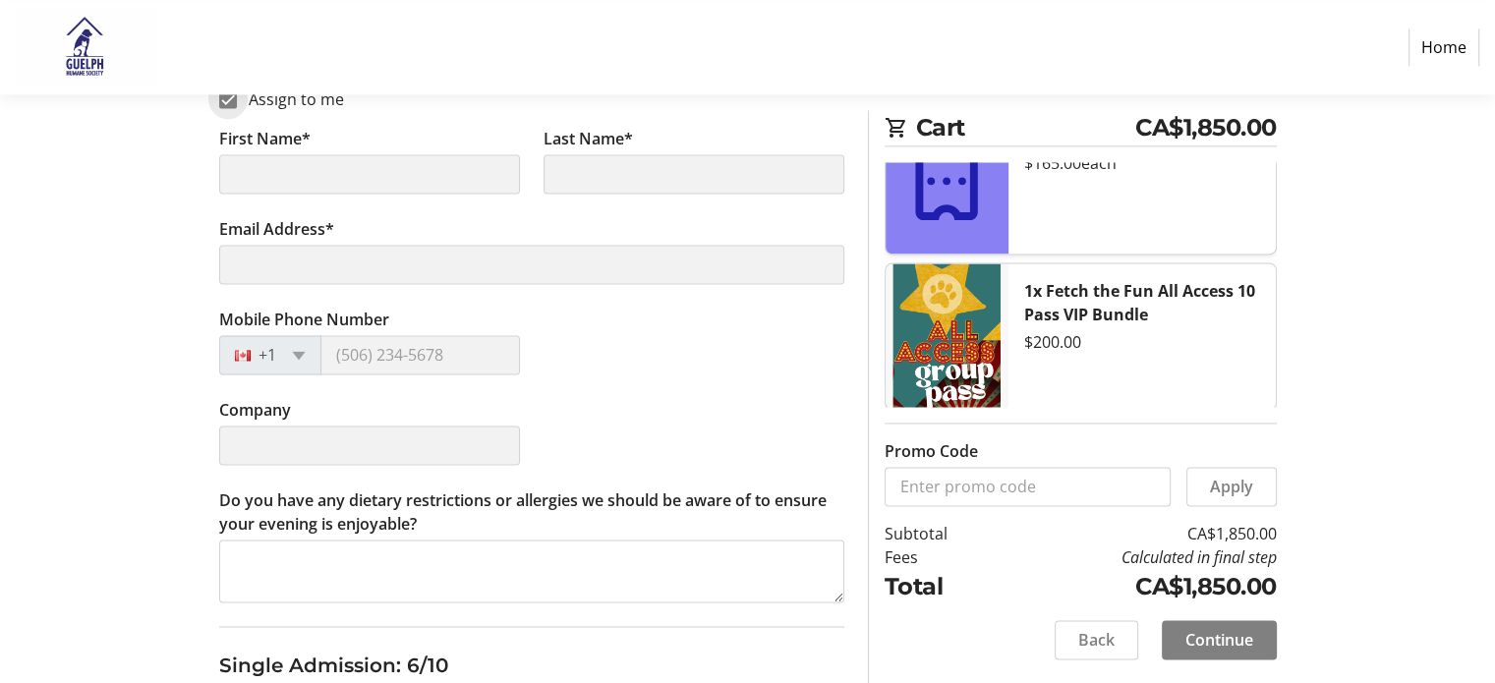
type input "[PERSON_NAME]"
type input "Frasson"
type input "[PERSON_NAME][EMAIL_ADDRESS][PERSON_NAME][DOMAIN_NAME]"
type input "[PHONE_NUMBER]"
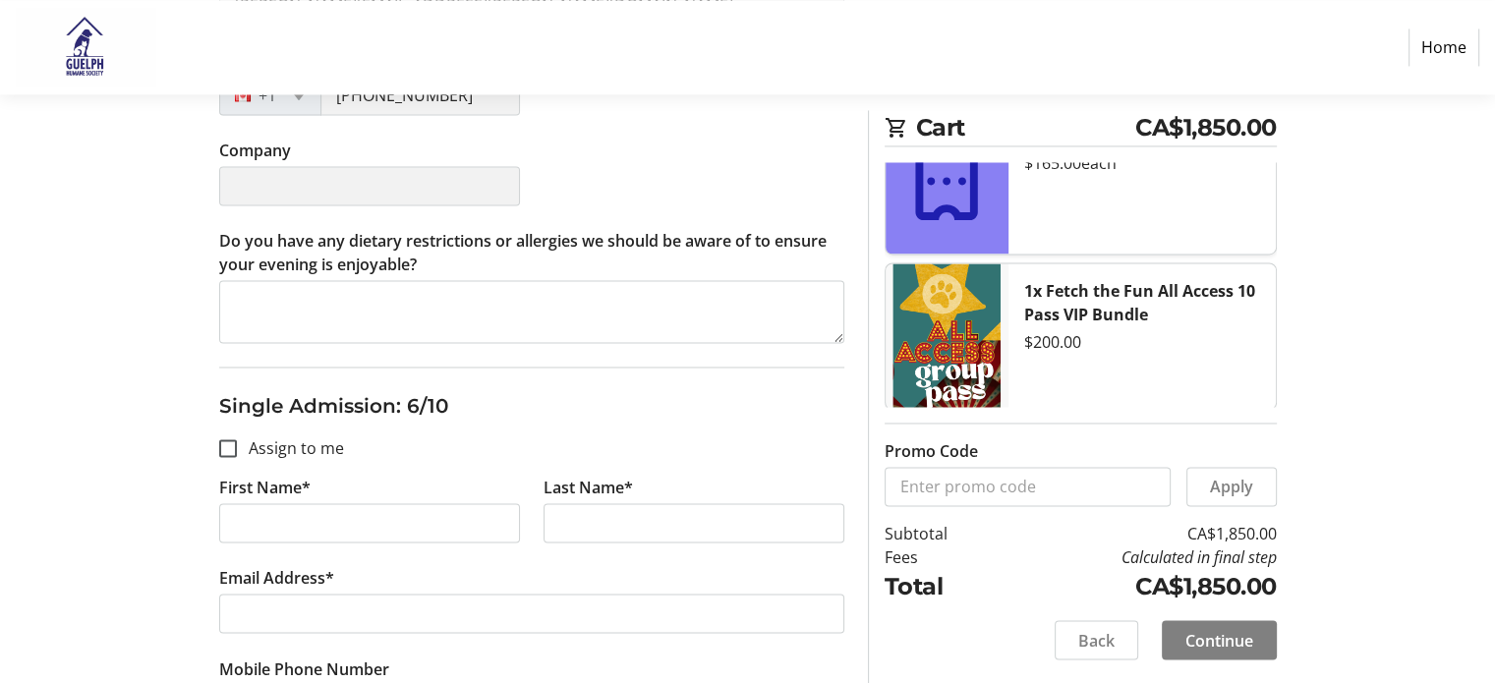
scroll to position [3145, 0]
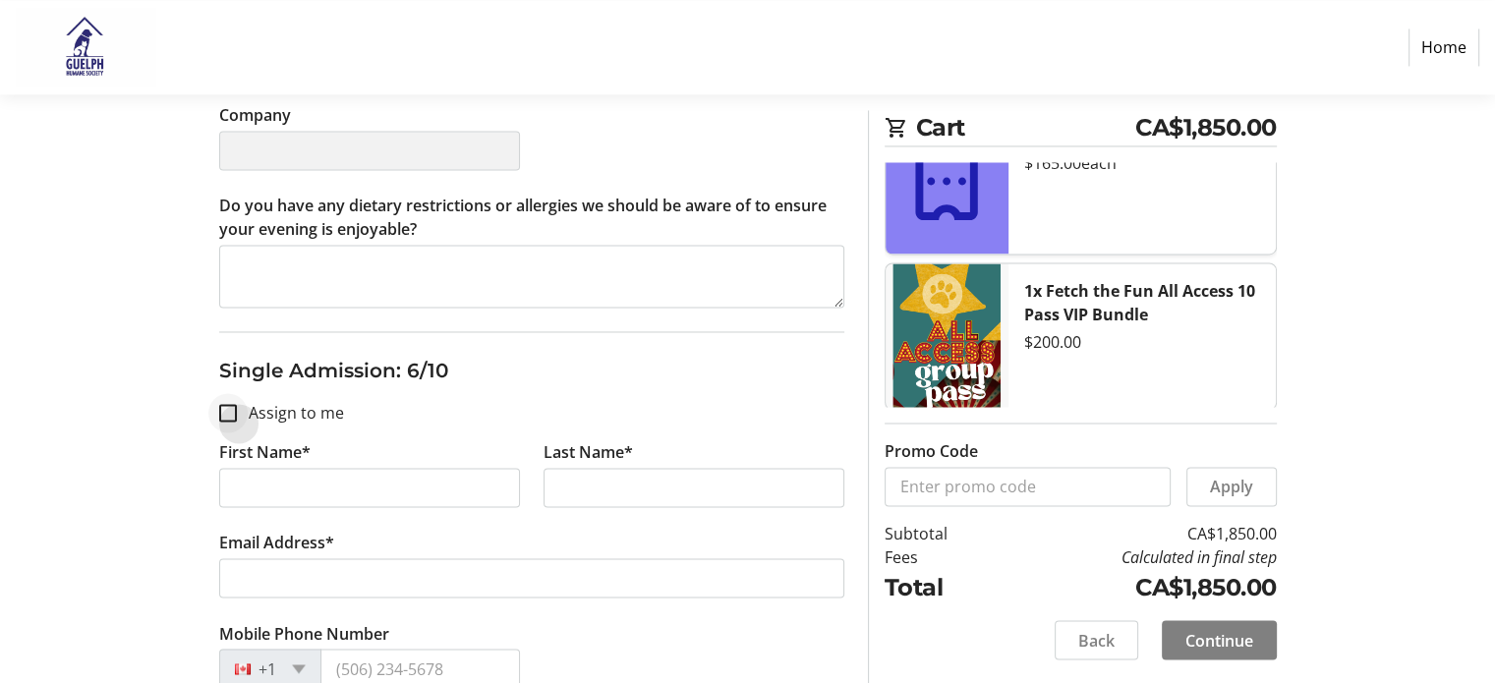
click at [232, 413] on div at bounding box center [227, 412] width 47 height 47
checkbox input "true"
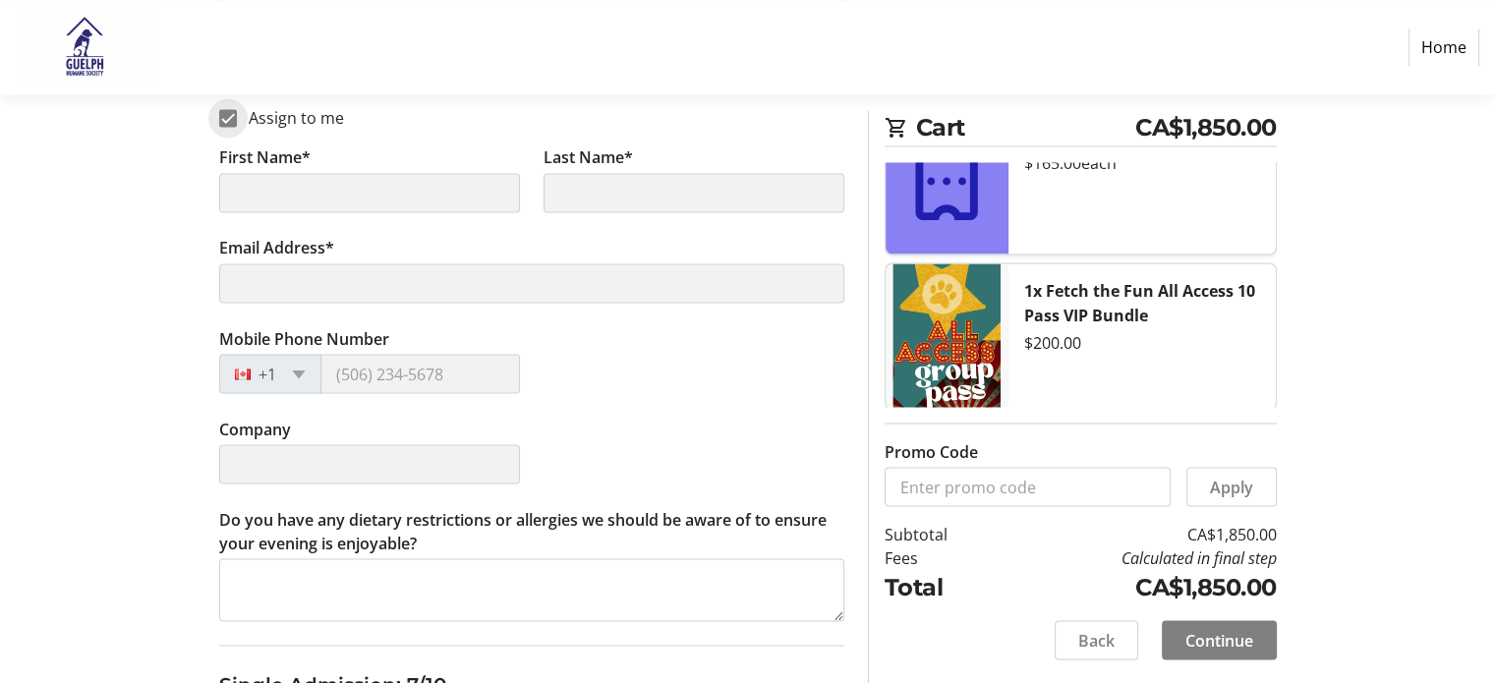
type input "[PERSON_NAME]"
type input "Frasson"
type input "[PERSON_NAME][EMAIL_ADDRESS][PERSON_NAME][DOMAIN_NAME]"
type input "[PHONE_NUMBER]"
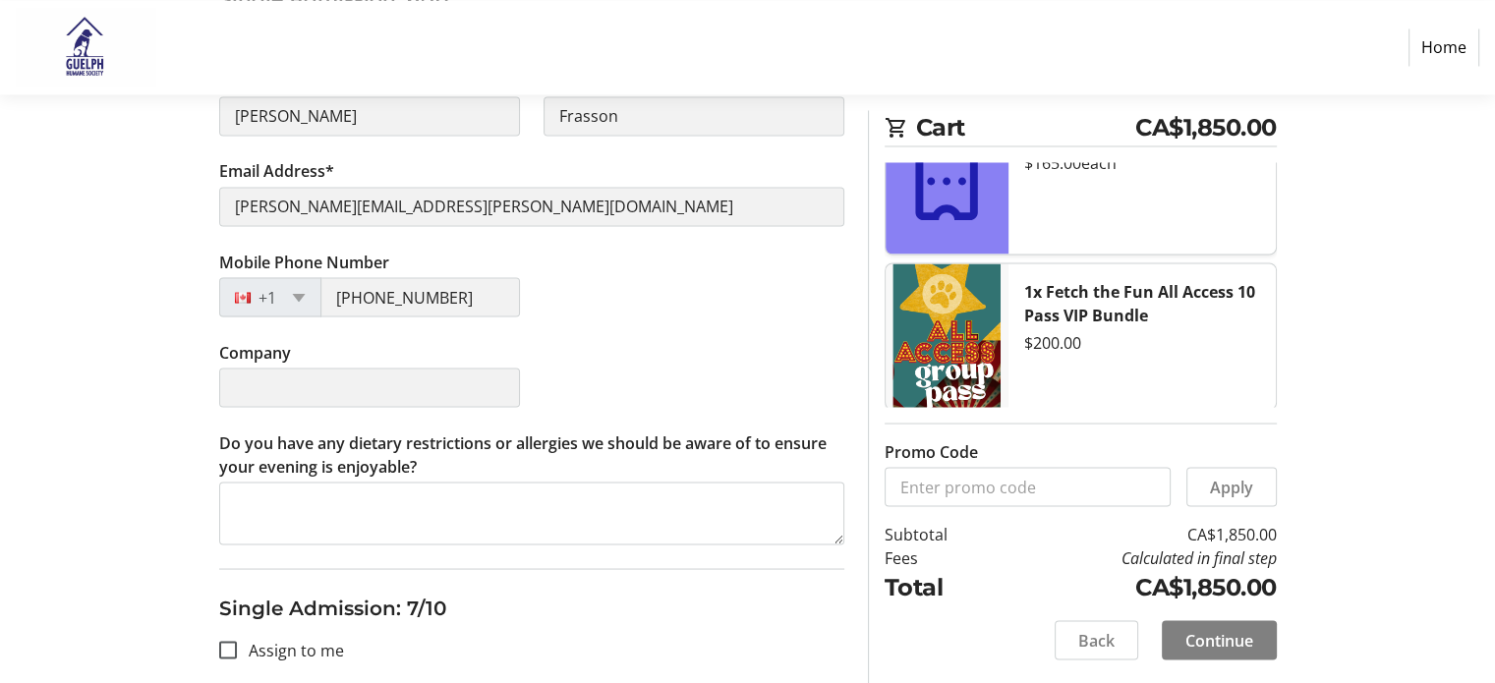
scroll to position [3734, 0]
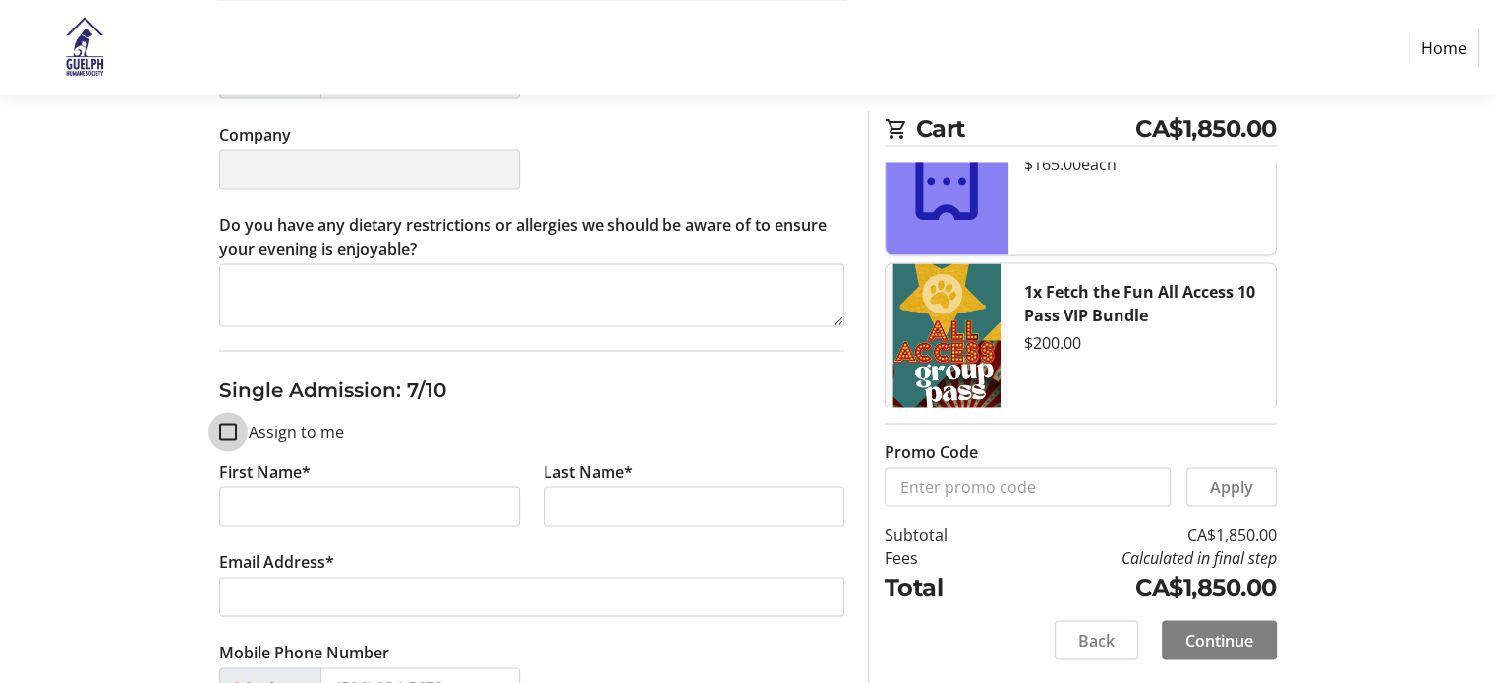
click at [222, 428] on input "Assign to me" at bounding box center [228, 432] width 18 height 18
checkbox input "true"
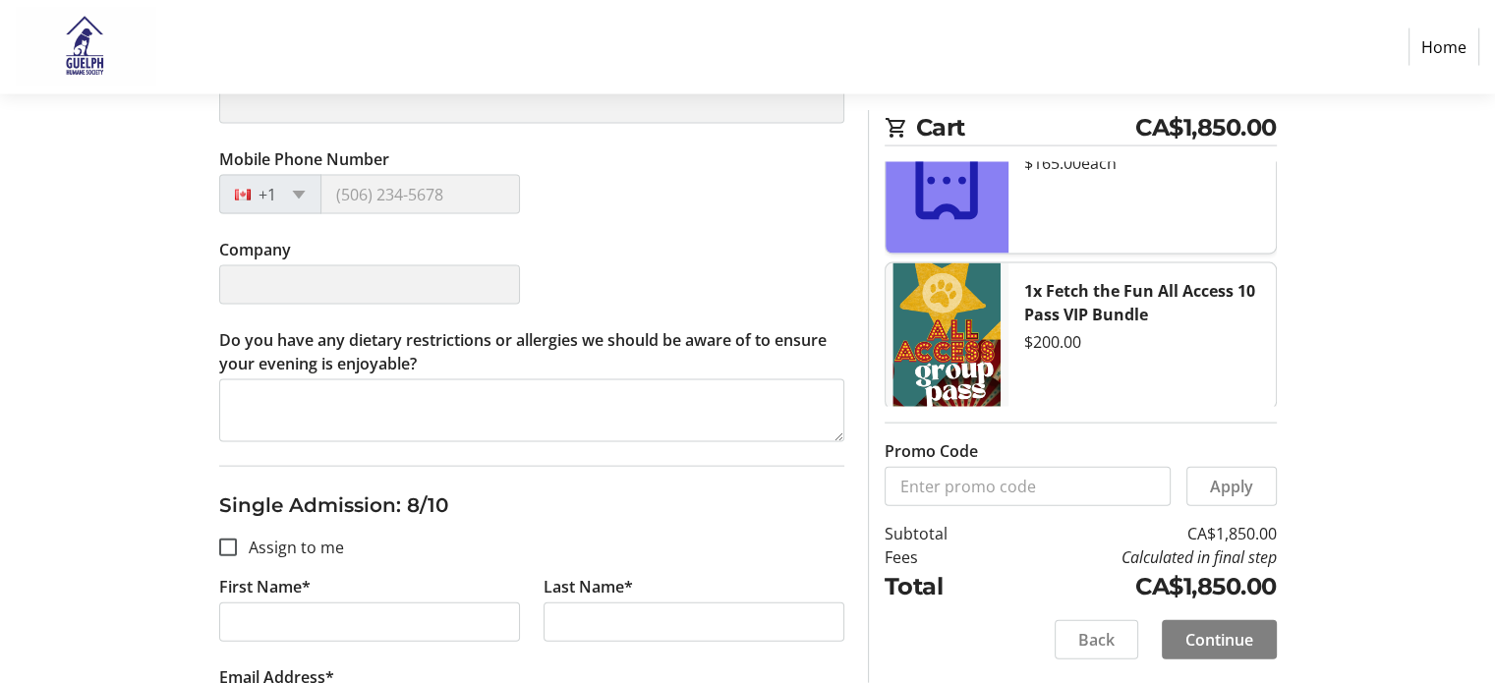
type input "[PERSON_NAME]"
type input "Frasson"
type input "[PERSON_NAME][EMAIL_ADDRESS][PERSON_NAME][DOMAIN_NAME]"
type input "[PHONE_NUMBER]"
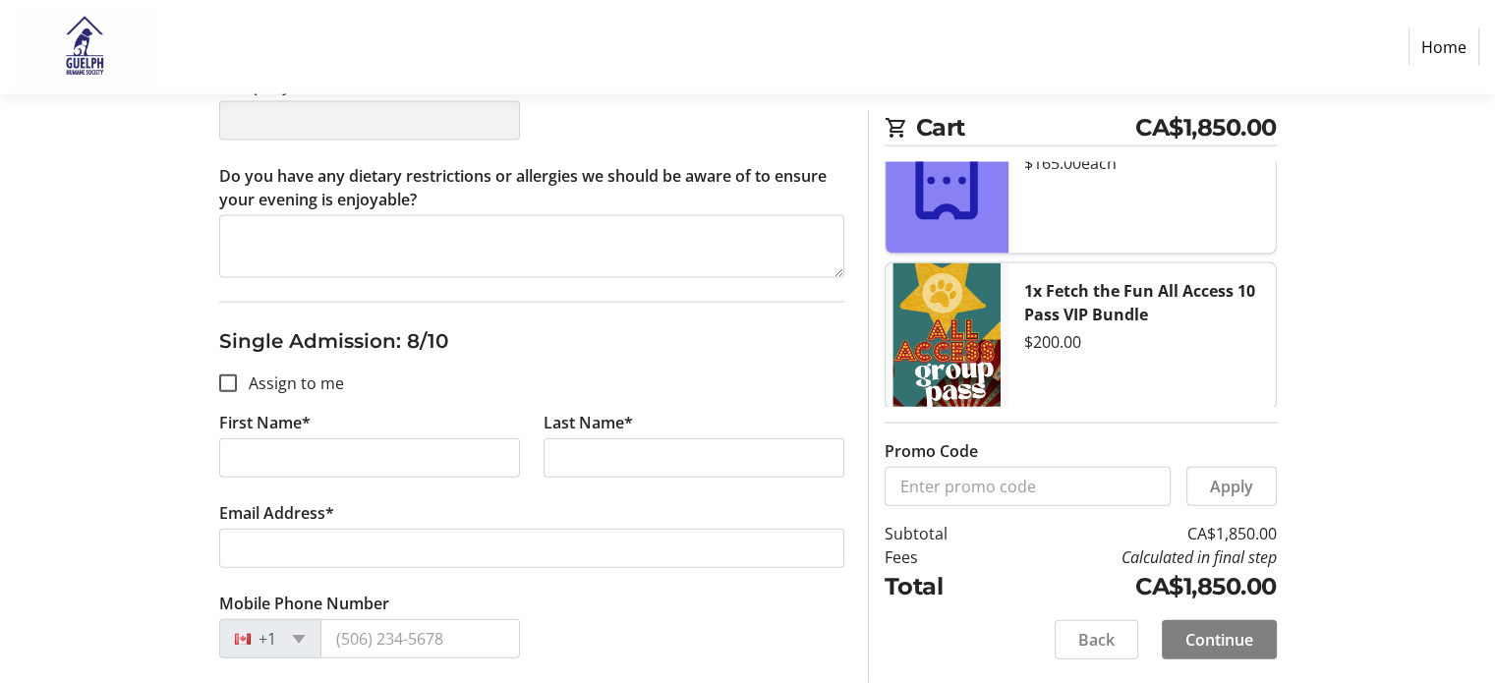
scroll to position [4422, 0]
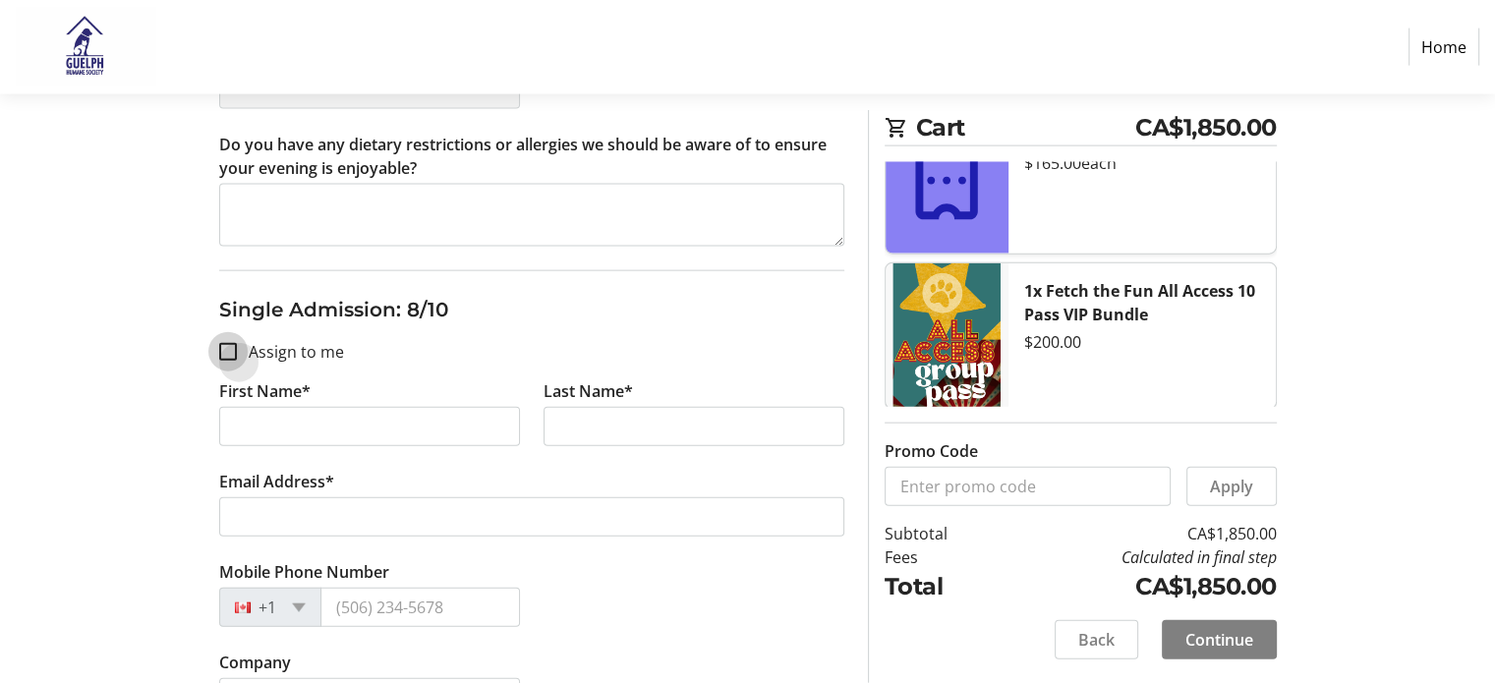
click at [233, 343] on input "Assign to me" at bounding box center [228, 352] width 18 height 18
checkbox input "true"
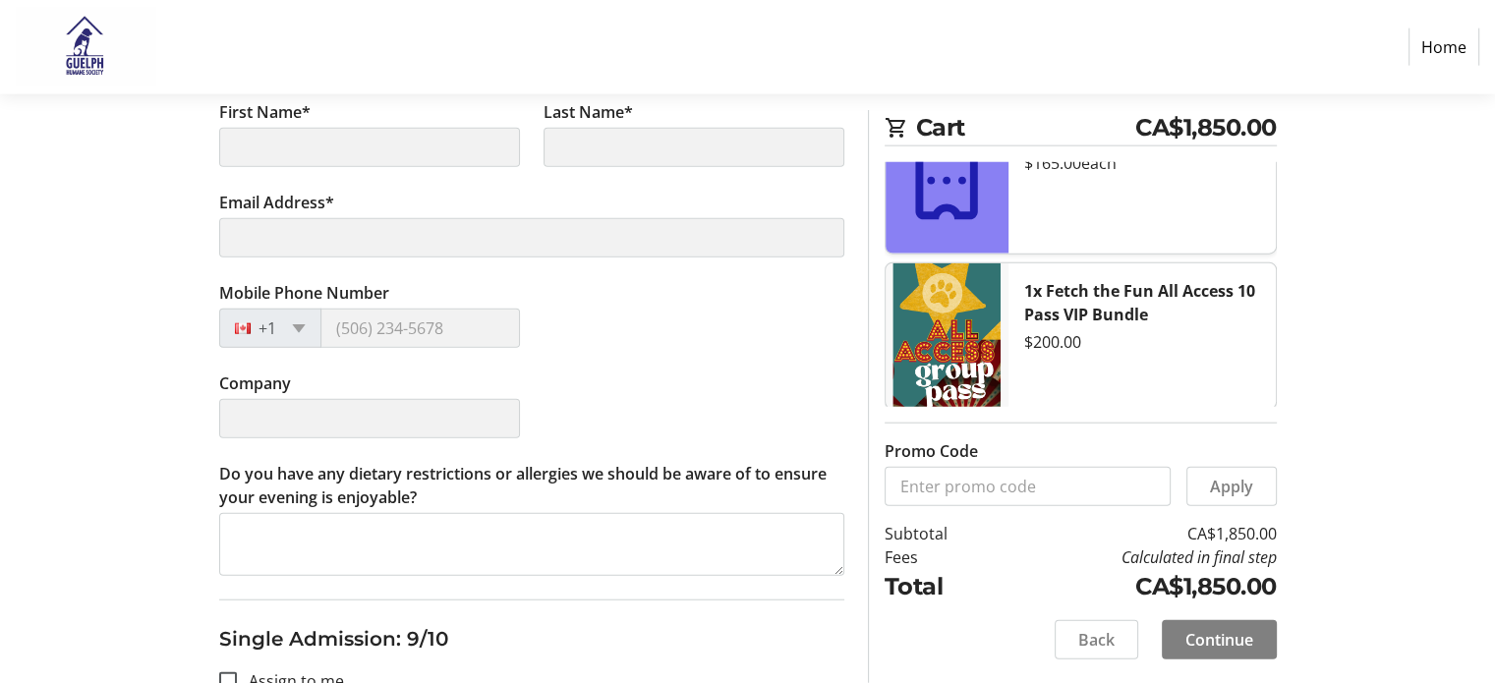
scroll to position [4815, 0]
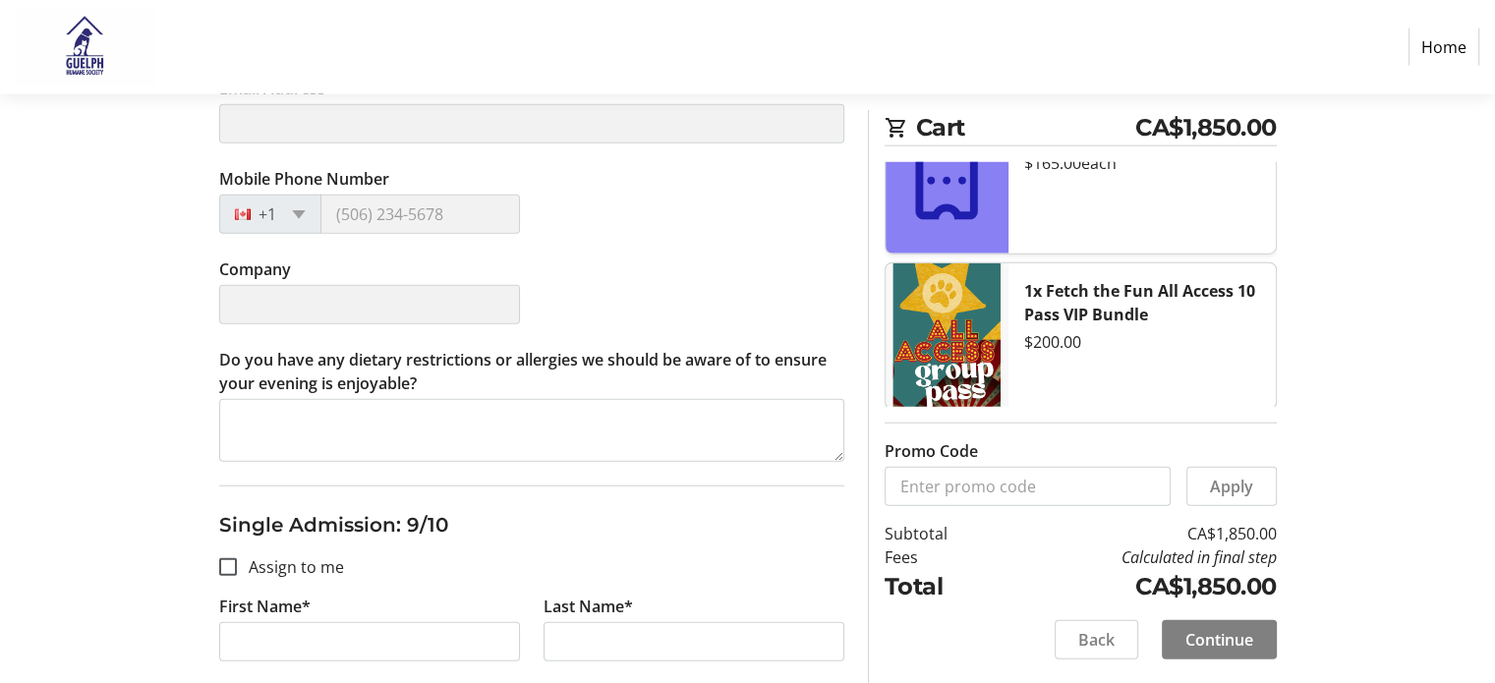
type input "[PERSON_NAME]"
type input "Frasson"
type input "[PERSON_NAME][EMAIL_ADDRESS][PERSON_NAME][DOMAIN_NAME]"
type input "[PHONE_NUMBER]"
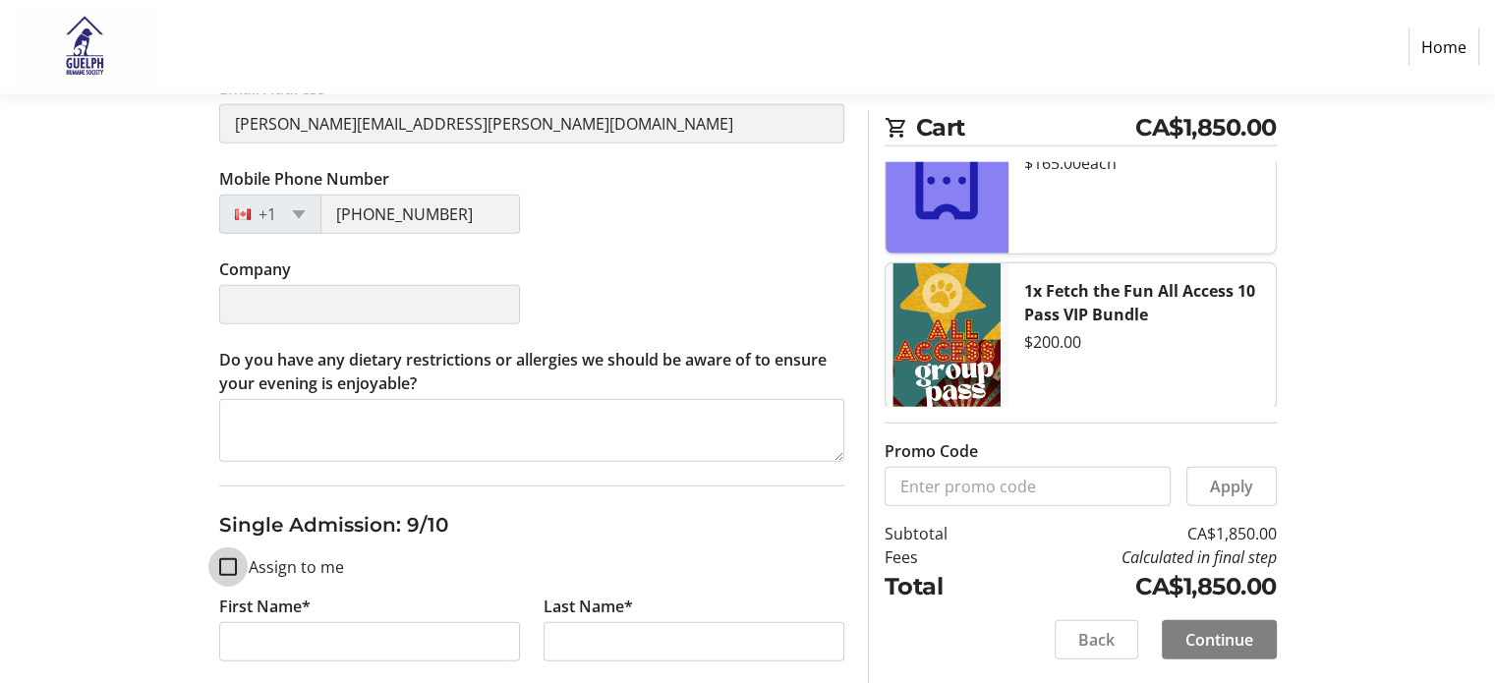
click at [222, 558] on input "Assign to me" at bounding box center [228, 567] width 18 height 18
checkbox input "true"
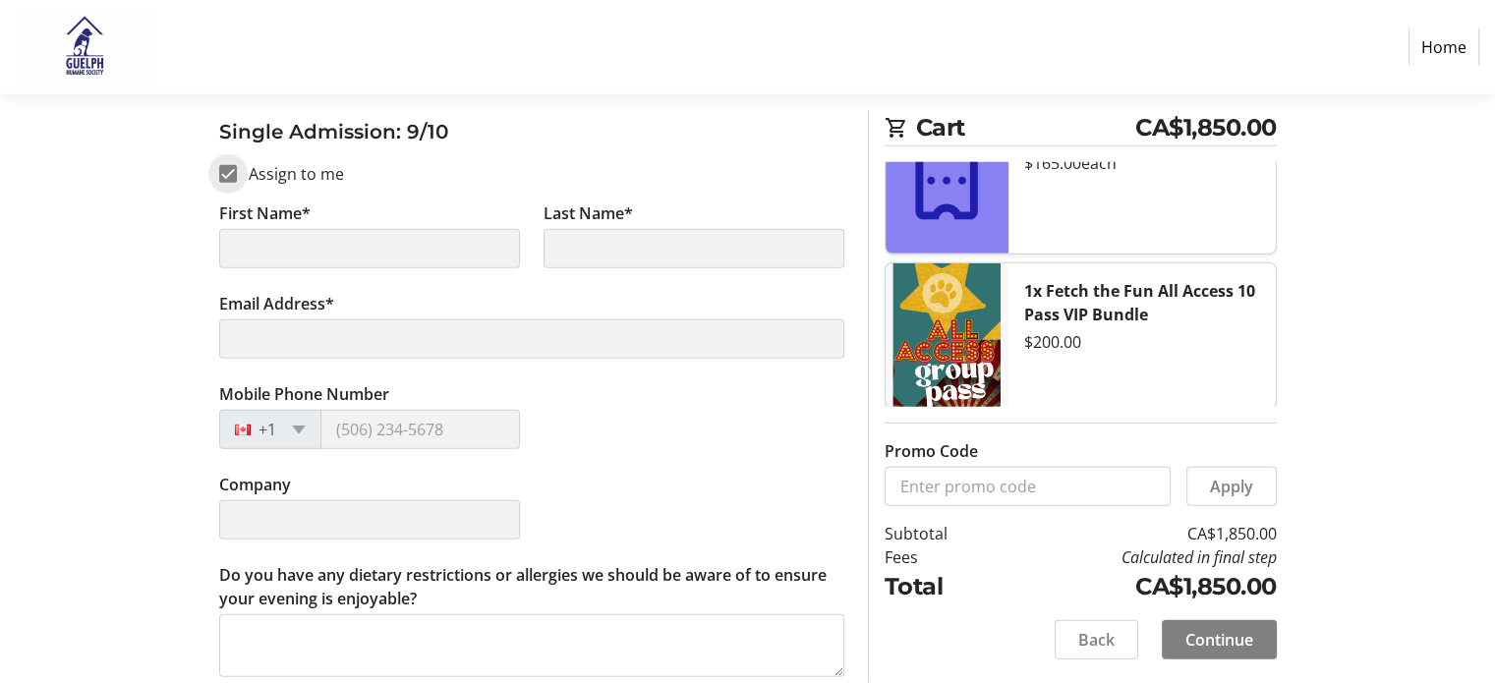
scroll to position [5306, 0]
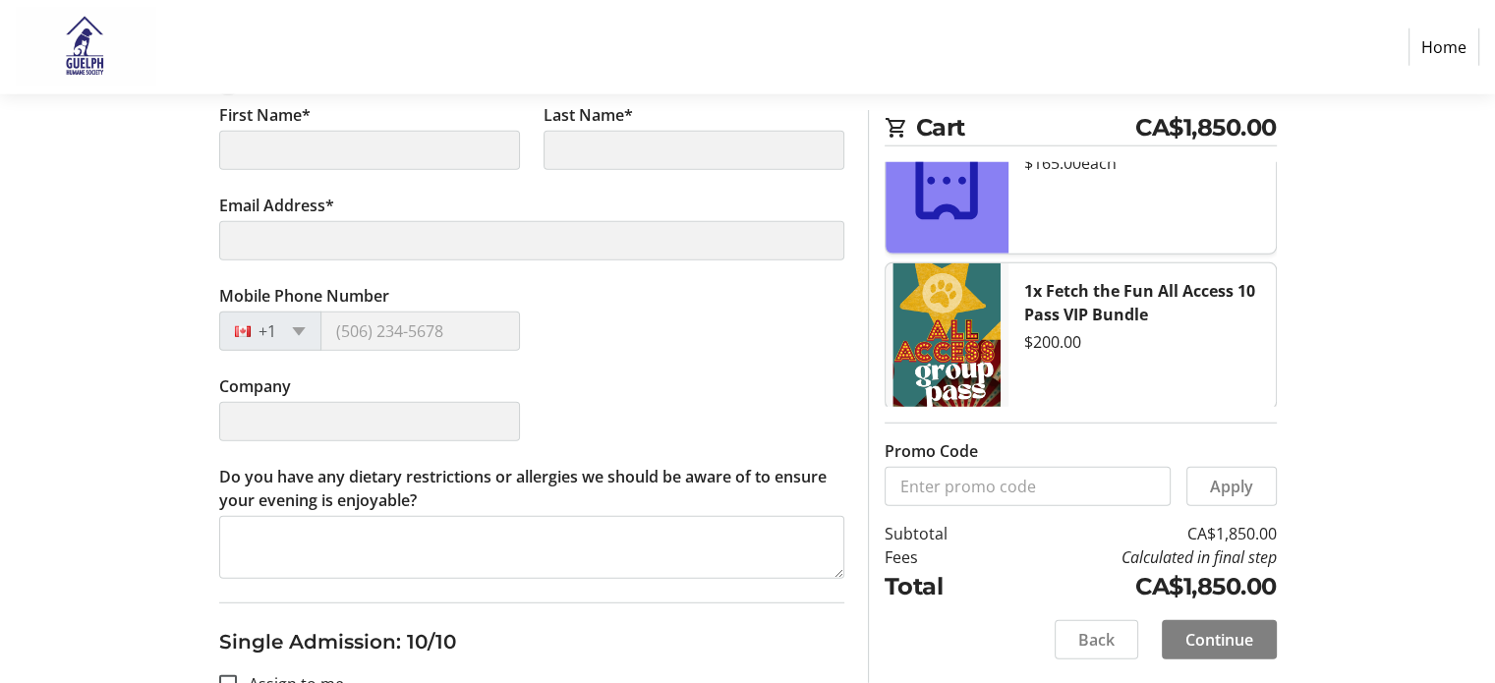
type input "[PERSON_NAME]"
type input "Frasson"
type input "[PERSON_NAME][EMAIL_ADDRESS][PERSON_NAME][DOMAIN_NAME]"
type input "[PHONE_NUMBER]"
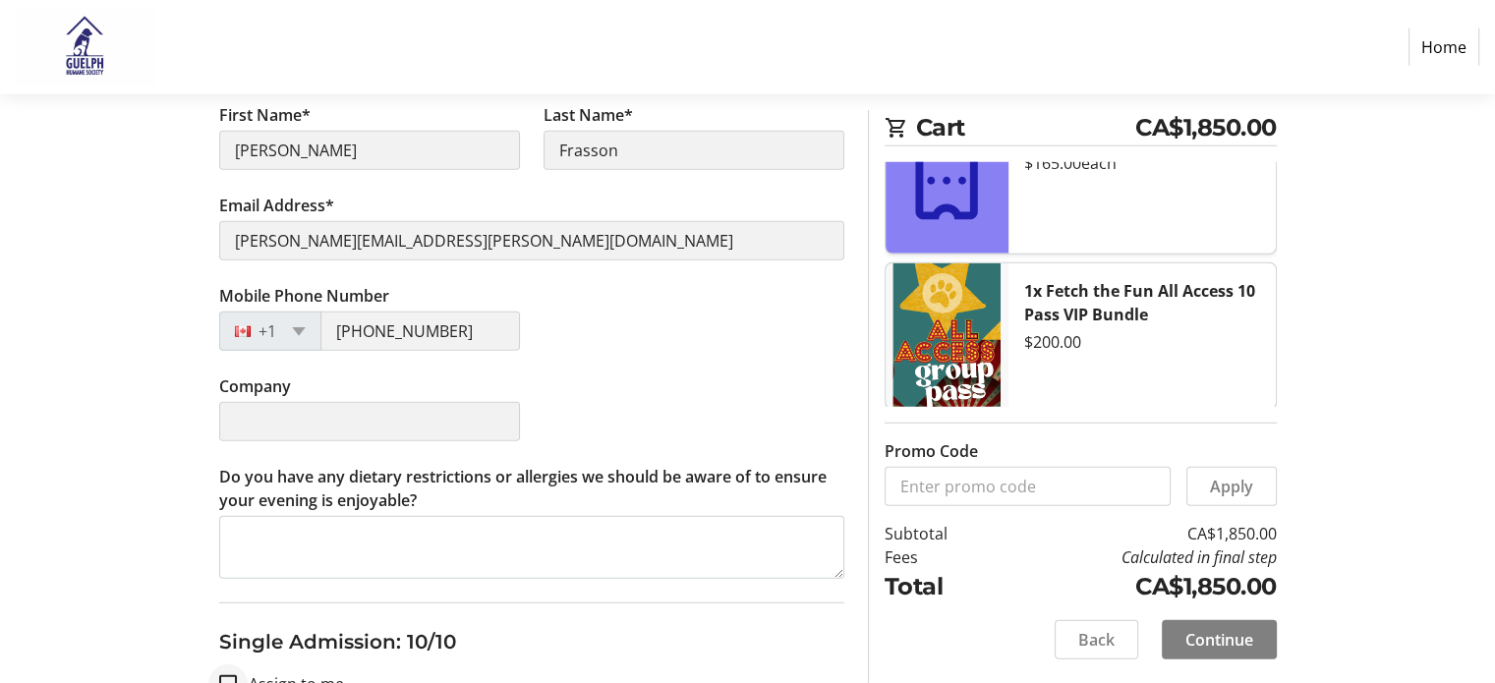
click at [235, 660] on div at bounding box center [227, 683] width 47 height 47
checkbox input "true"
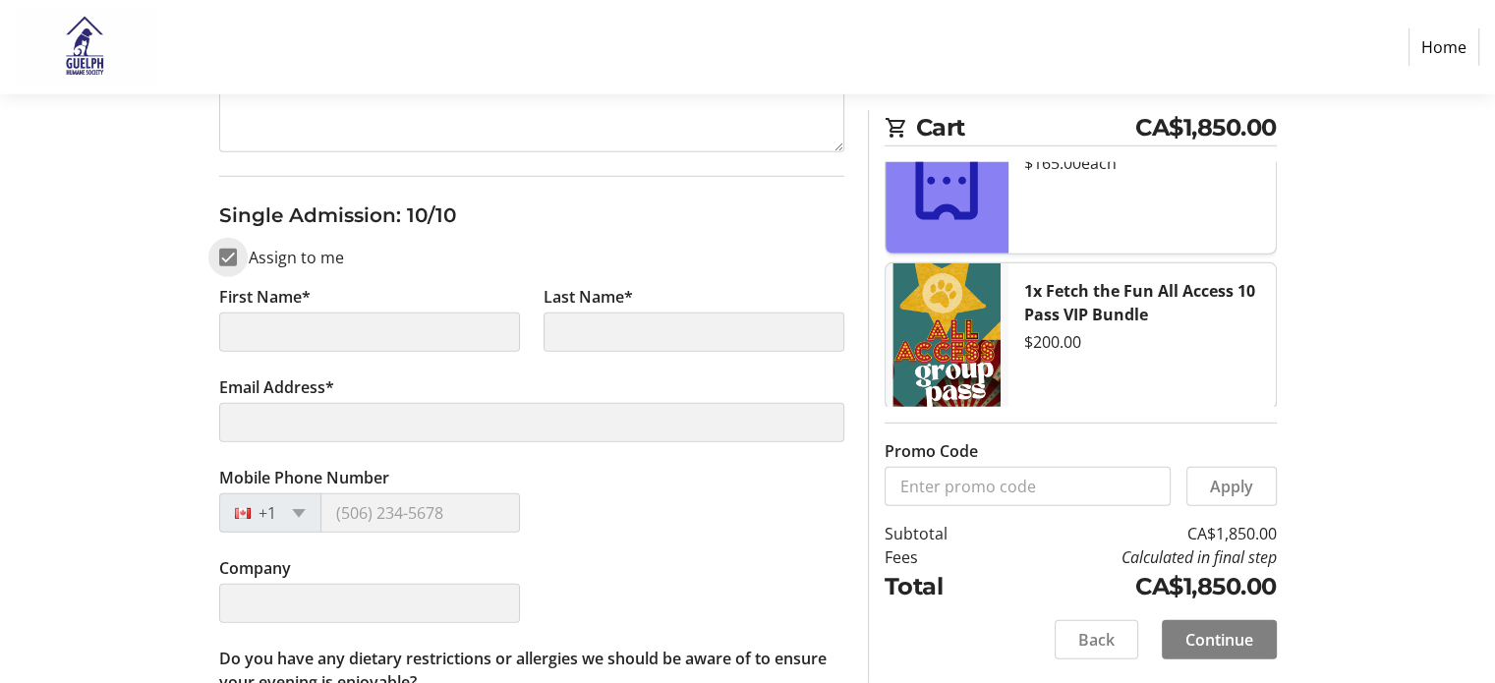
type input "[PERSON_NAME]"
type input "Frasson"
type input "[PERSON_NAME][EMAIL_ADDRESS][PERSON_NAME][DOMAIN_NAME]"
type input "[PHONE_NUMBER]"
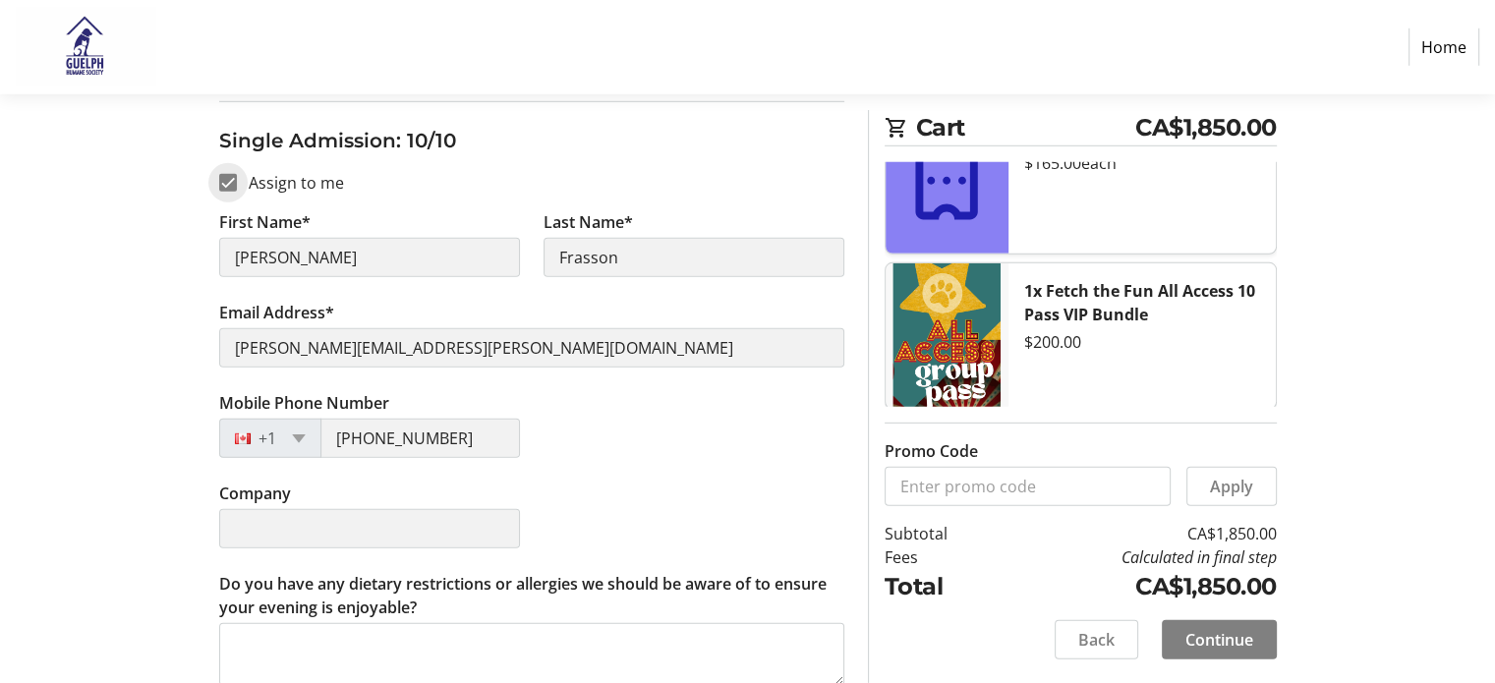
scroll to position [5816, 0]
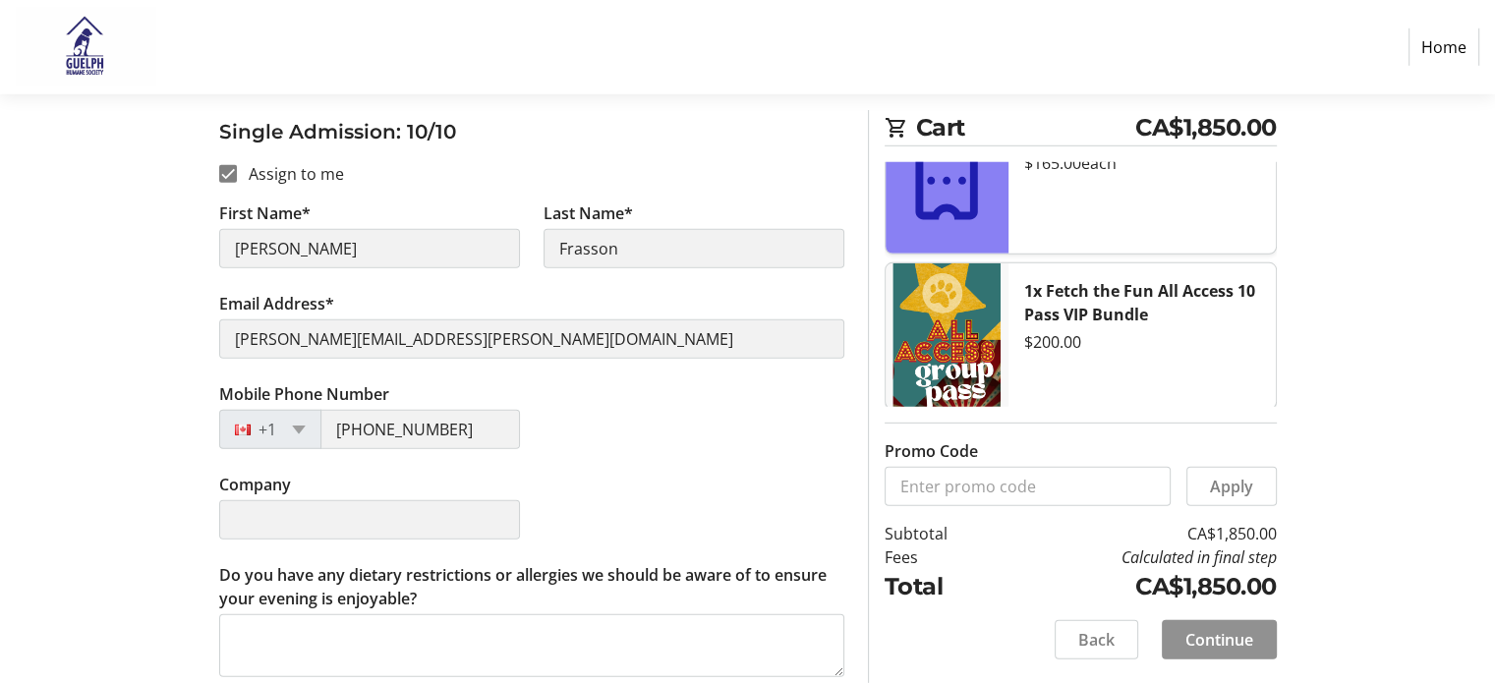
click at [1185, 628] on span "Continue" at bounding box center [1219, 640] width 68 height 24
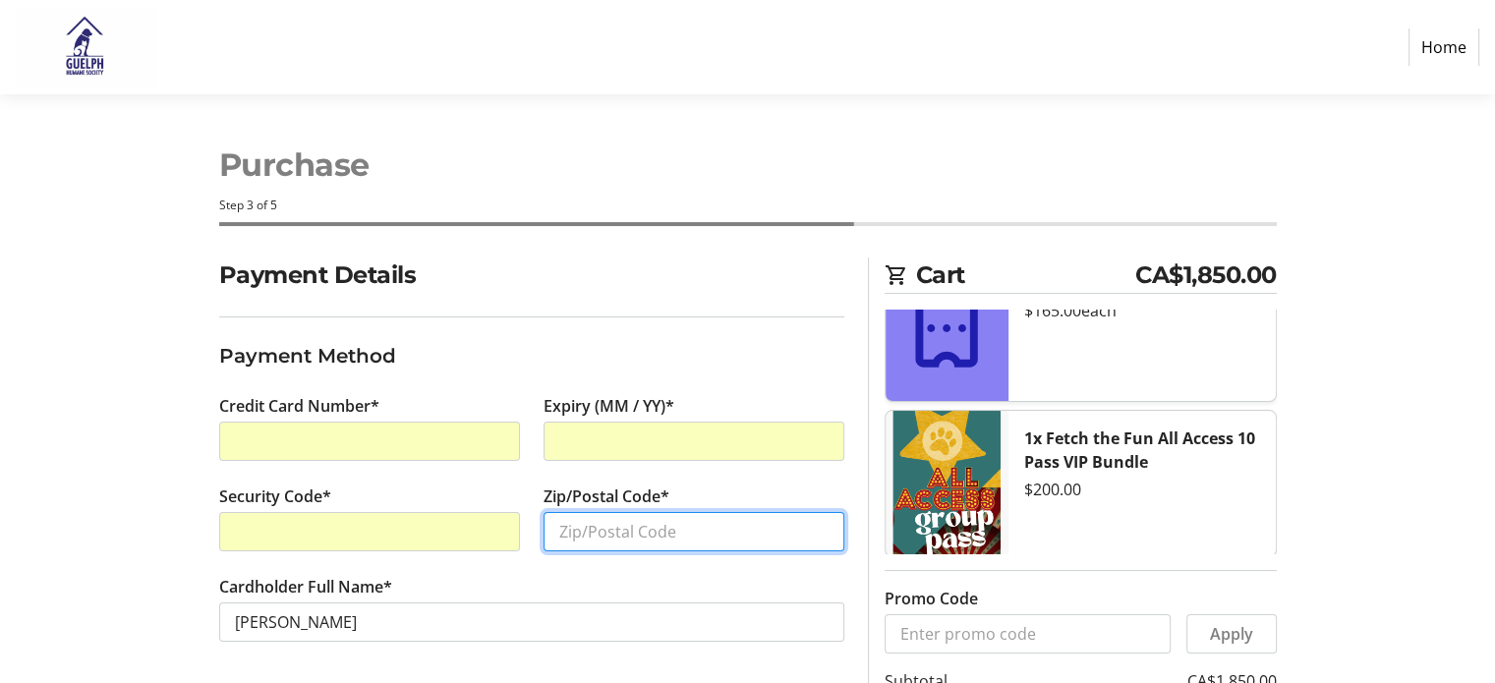
click at [591, 528] on input "Zip/Postal Code*" at bounding box center [693, 531] width 301 height 39
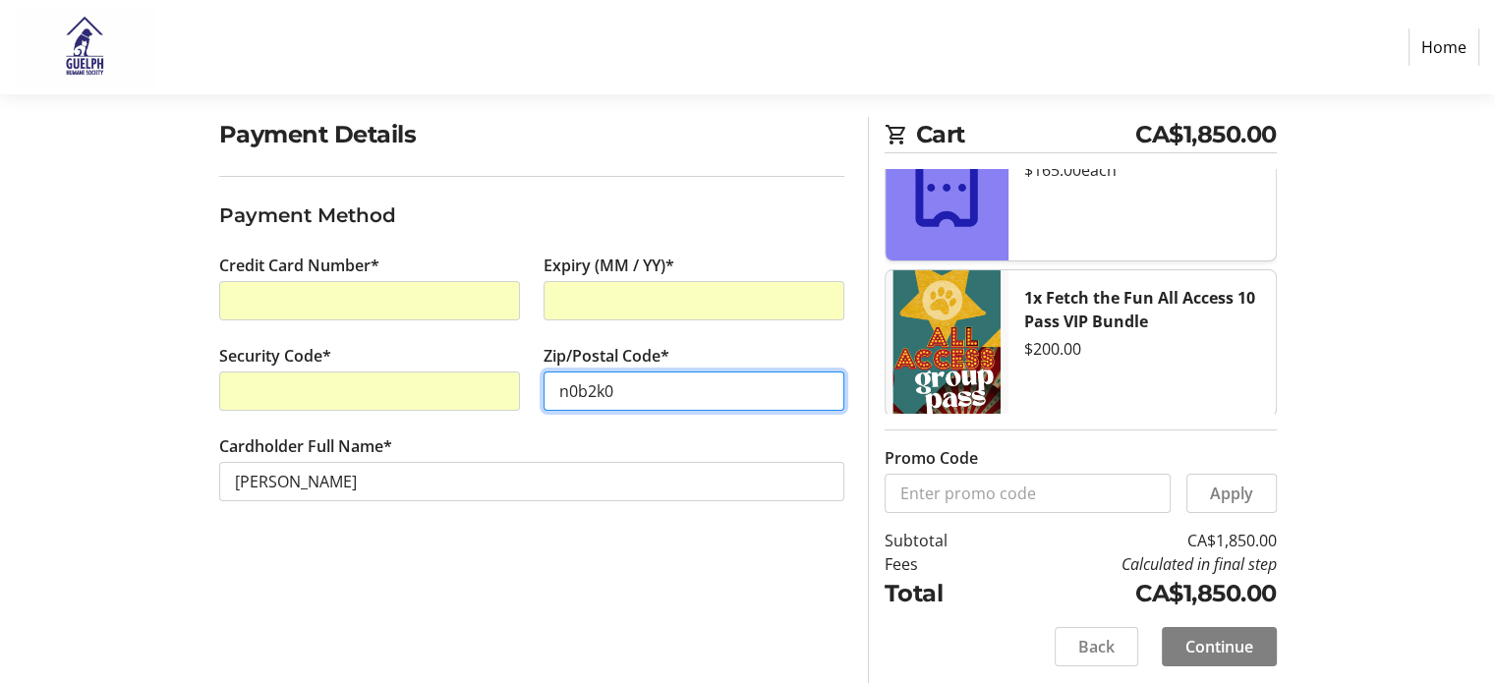
scroll to position [147, 0]
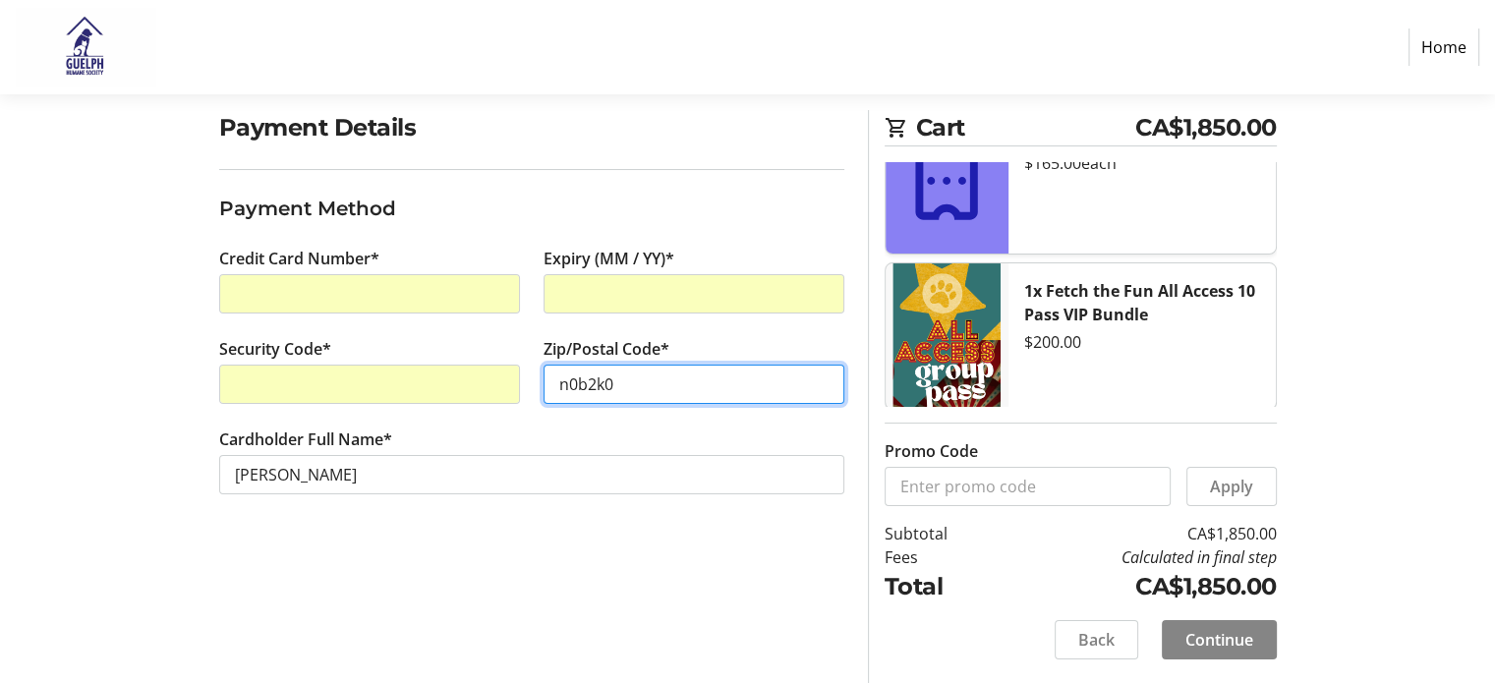
type input "n0b2k0"
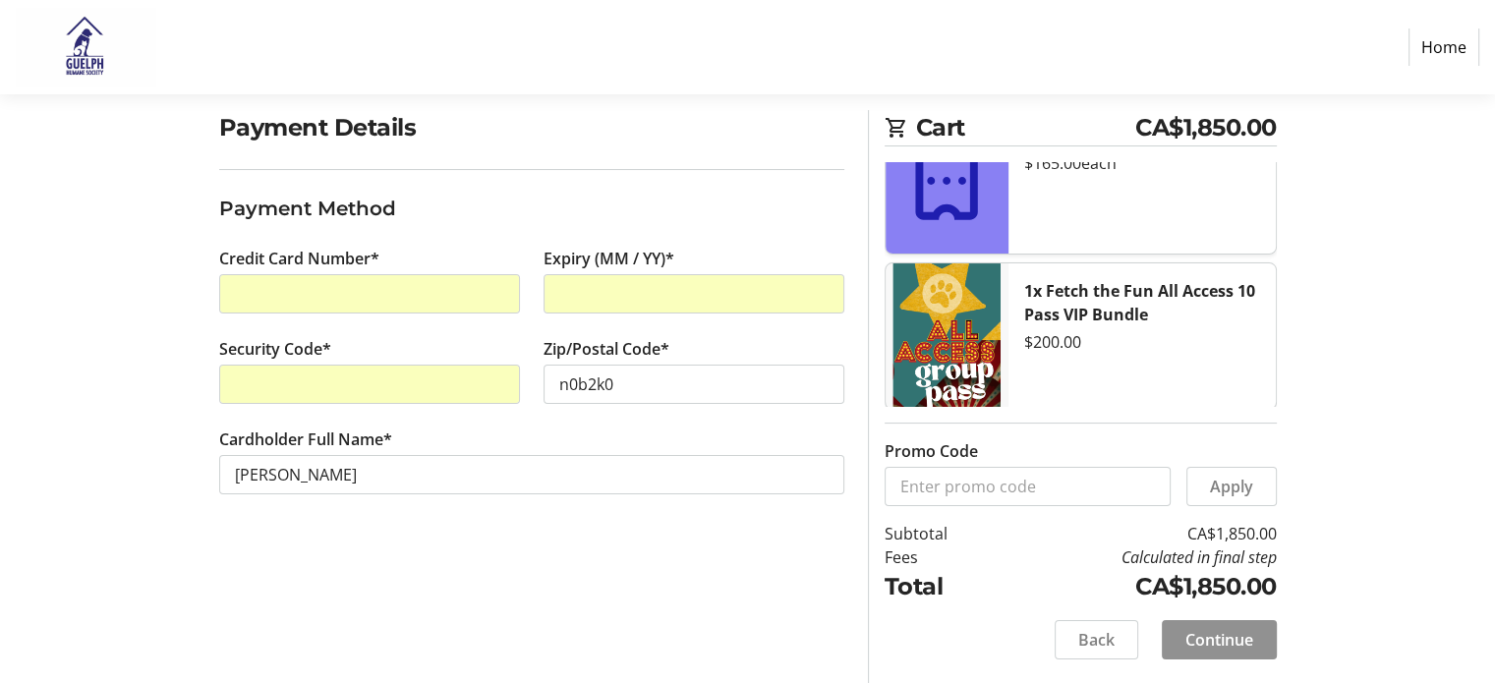
click at [1180, 645] on span at bounding box center [1219, 639] width 115 height 47
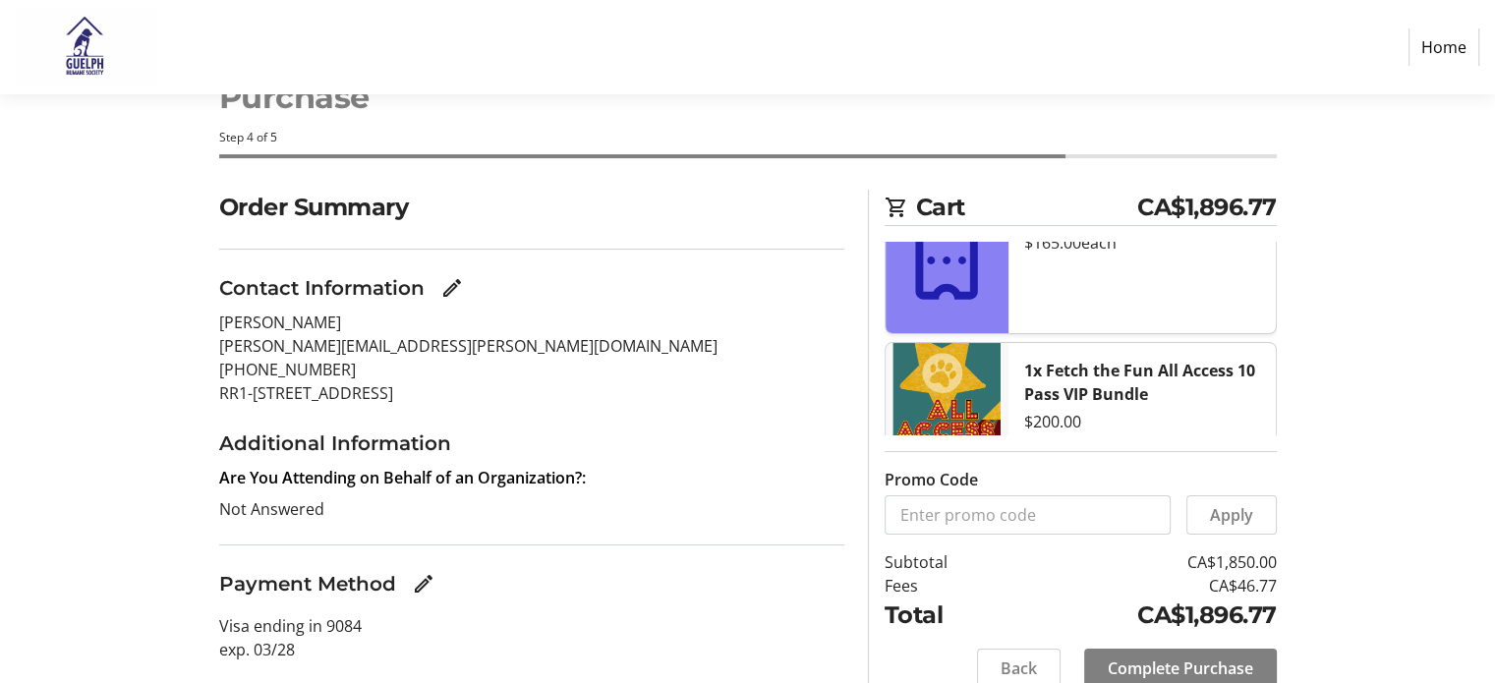
scroll to position [147, 0]
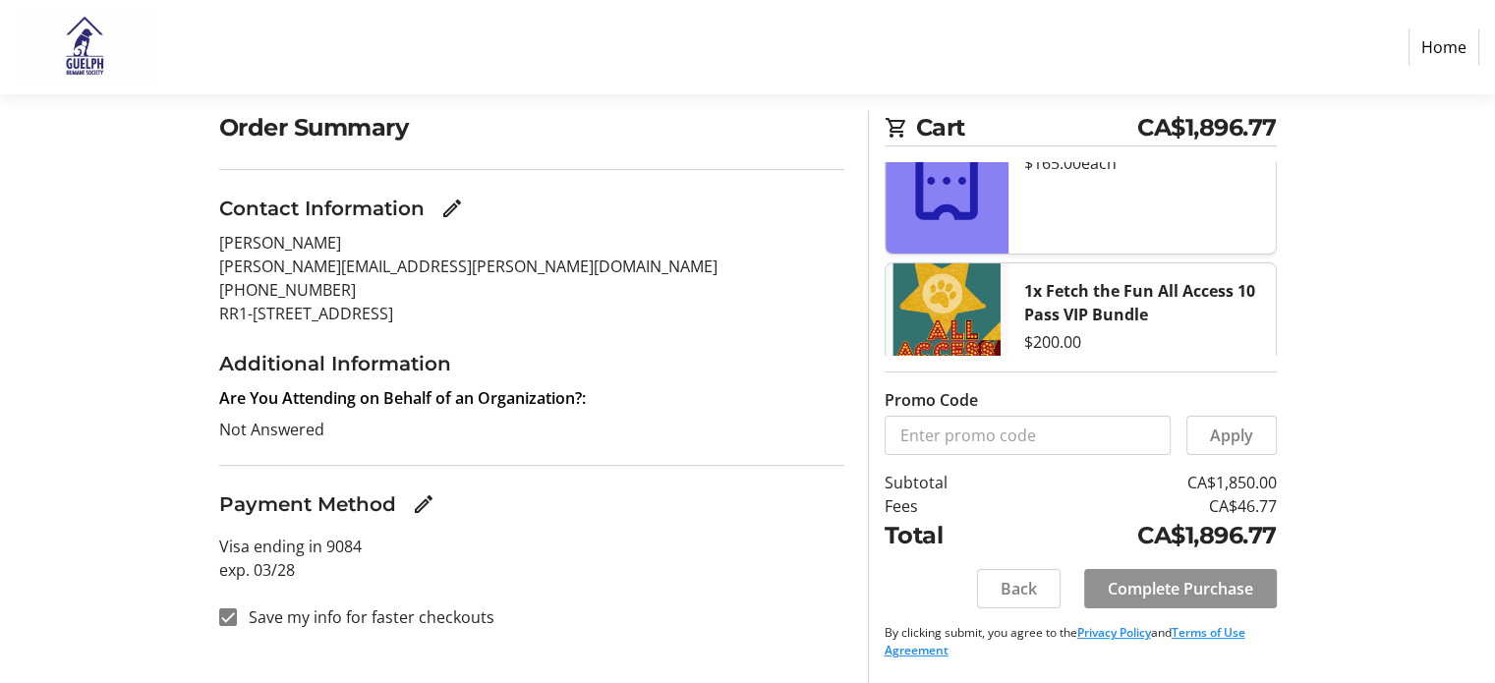
click at [1155, 590] on span "Complete Purchase" at bounding box center [1179, 589] width 145 height 24
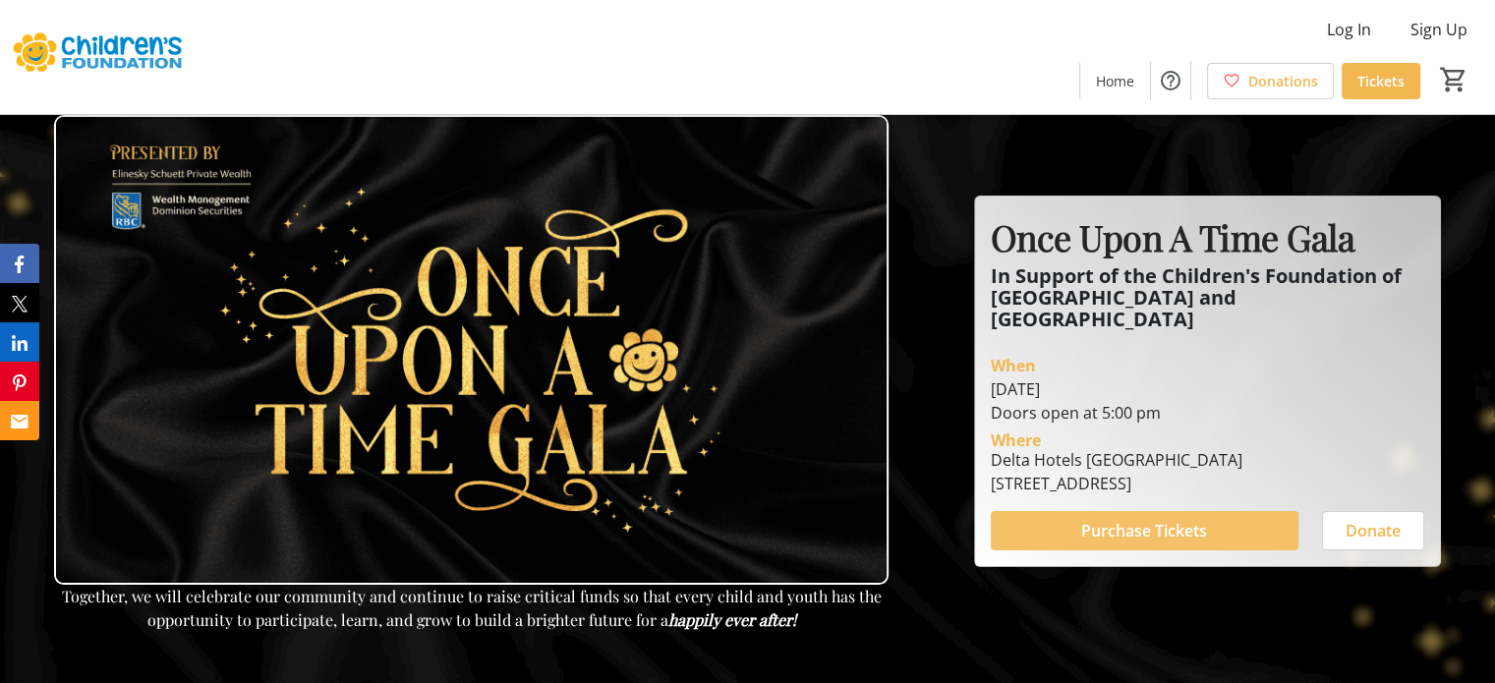
click at [1101, 524] on span "Purchase Tickets" at bounding box center [1144, 531] width 126 height 24
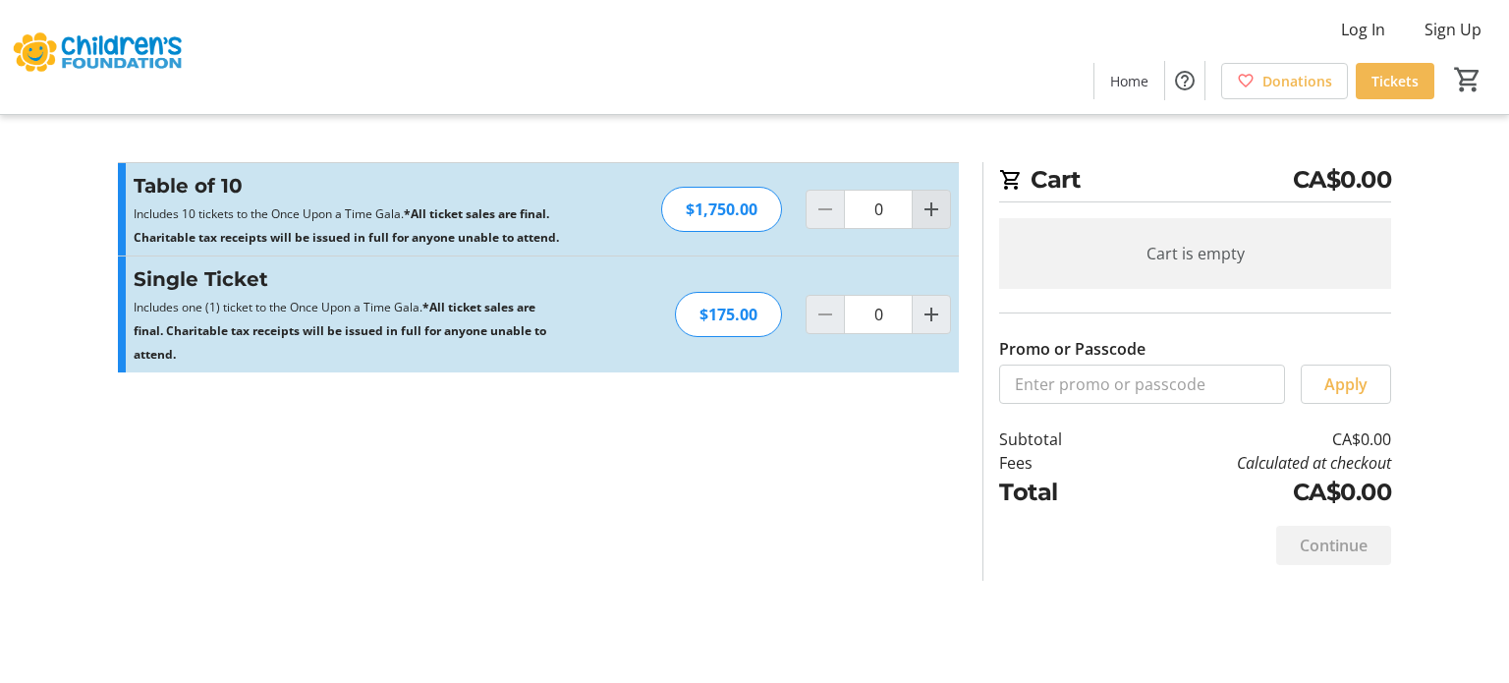
click at [928, 206] on mat-icon "Increment by one" at bounding box center [932, 210] width 24 height 24
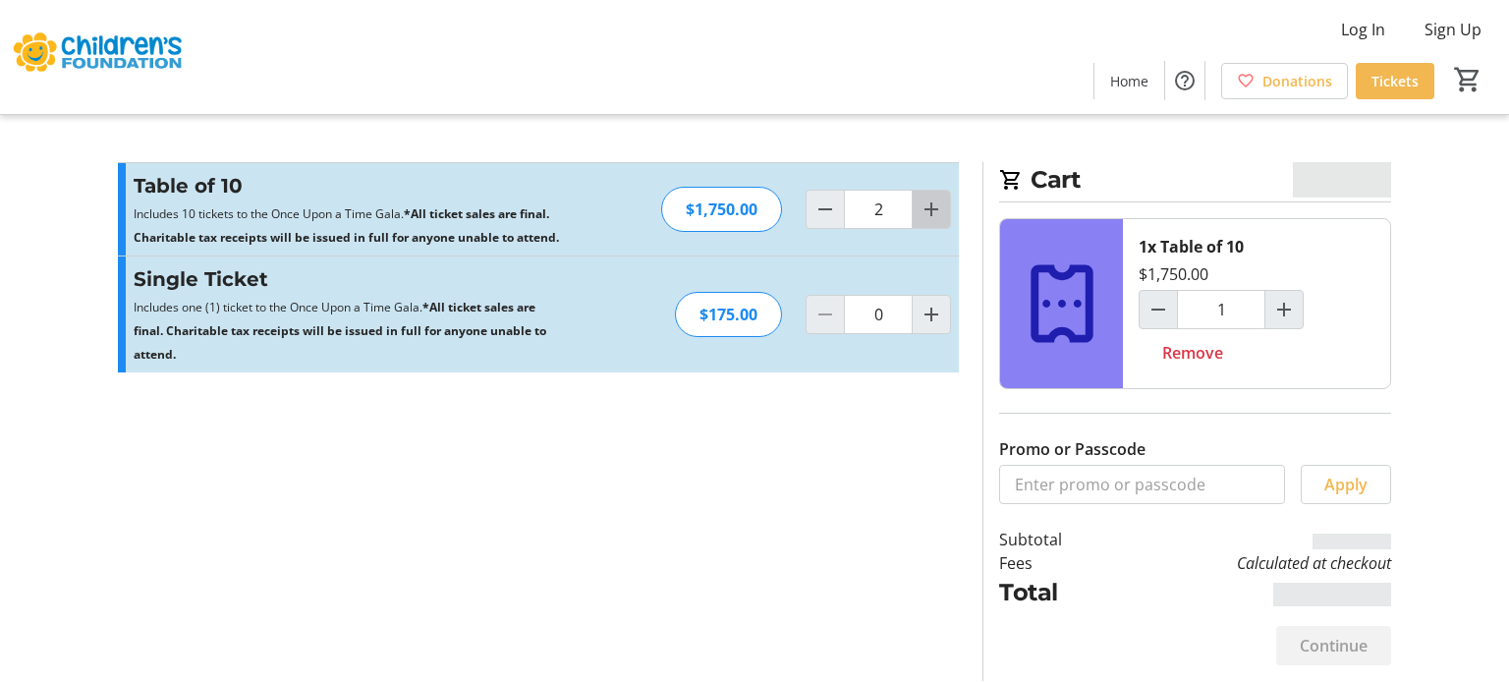
click at [928, 206] on mat-icon "Increment by one" at bounding box center [932, 210] width 24 height 24
type input "3"
type input "2"
click at [822, 212] on mat-icon "Decrement by one" at bounding box center [826, 210] width 24 height 24
type input "2"
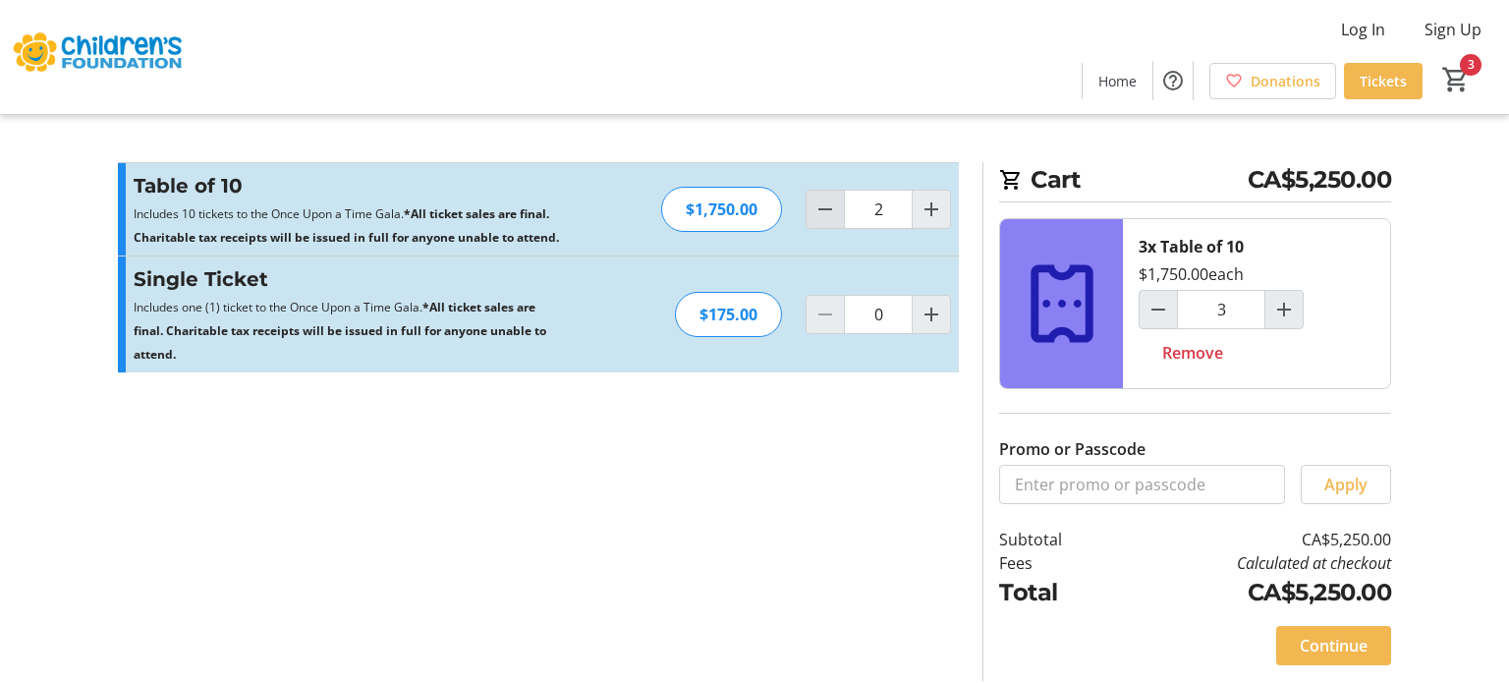
type input "2"
click at [822, 212] on mat-icon "Decrement by one" at bounding box center [826, 210] width 24 height 24
type input "1"
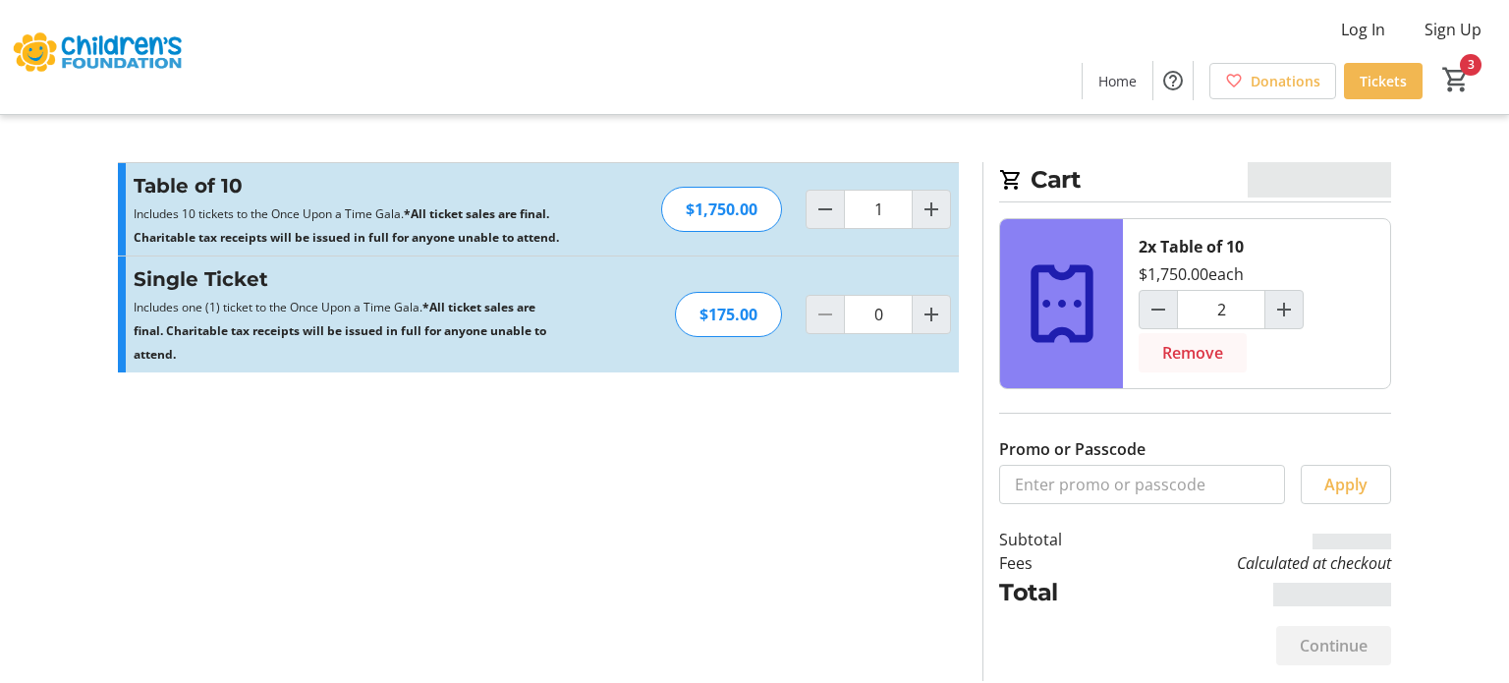
type input "1"
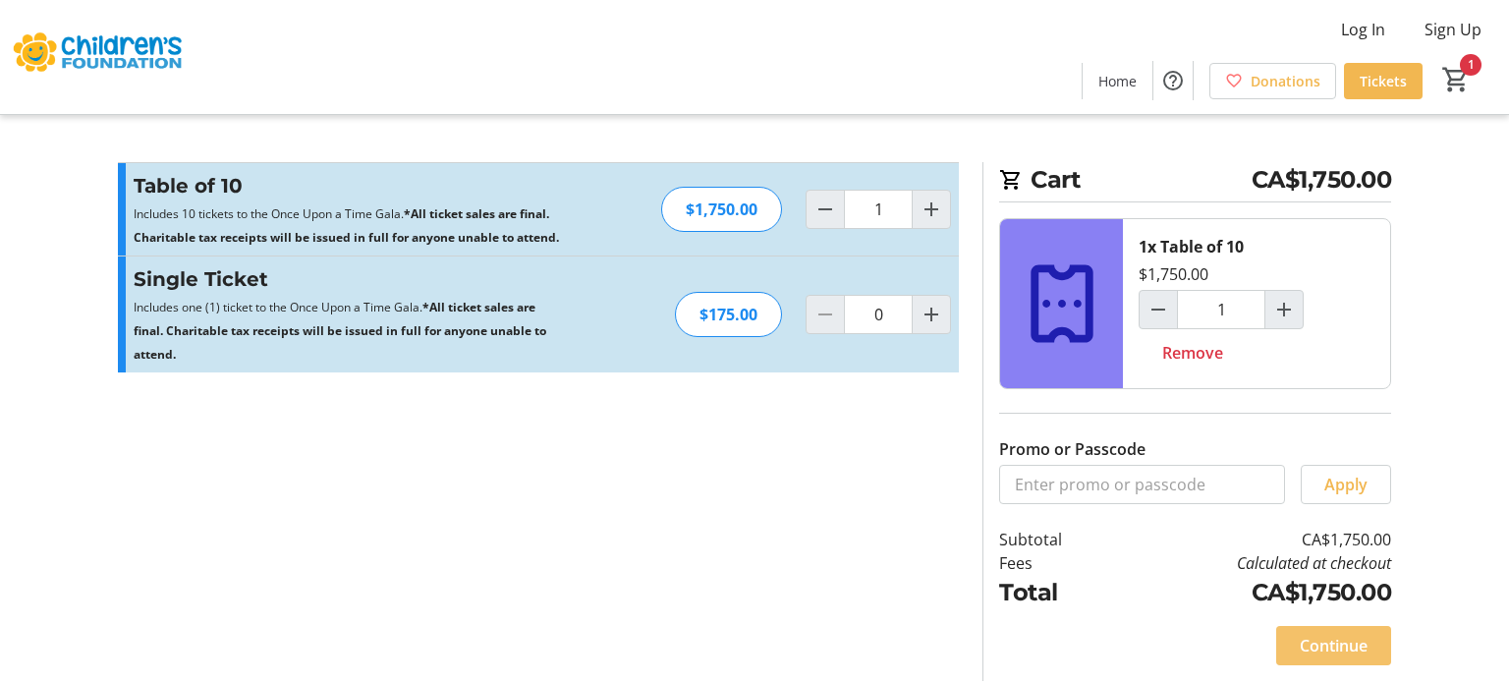
click at [1325, 638] on span "Continue" at bounding box center [1334, 646] width 68 height 24
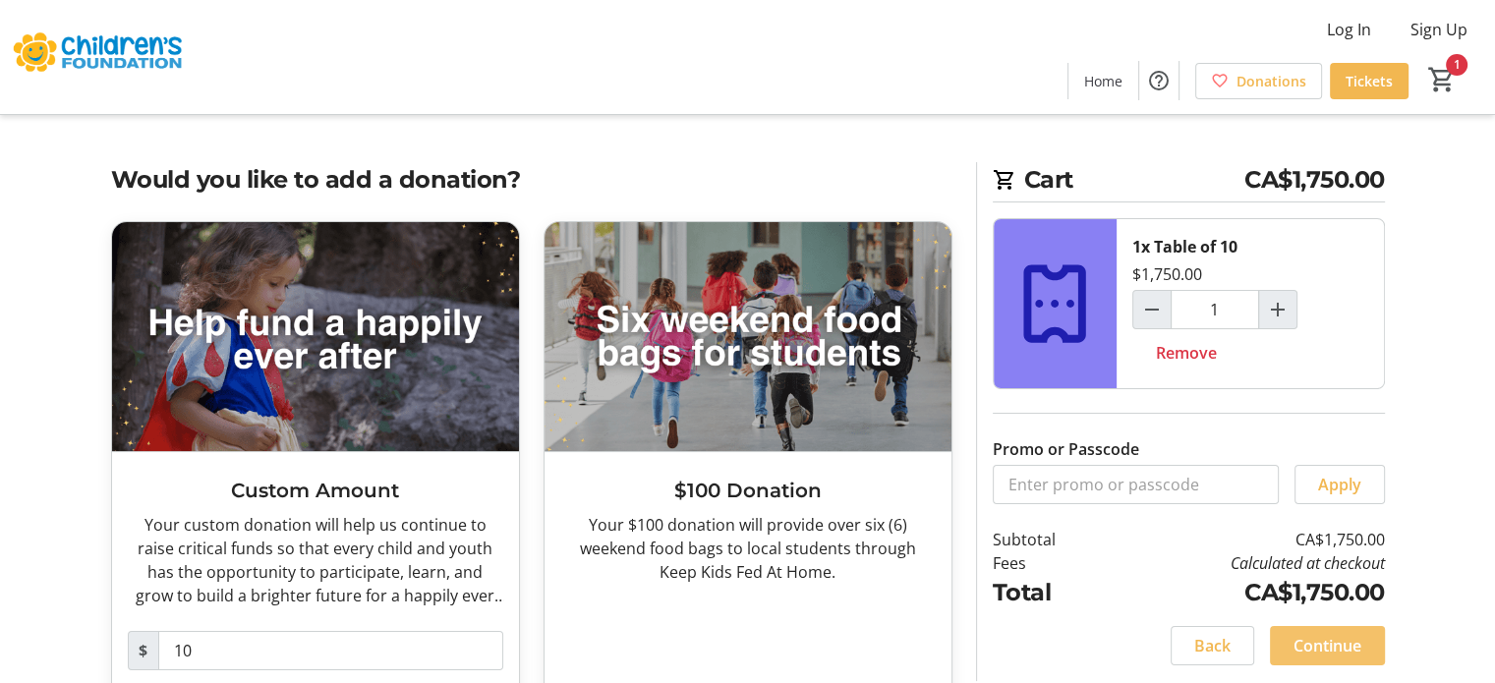
click at [1325, 638] on span "Continue" at bounding box center [1327, 646] width 68 height 24
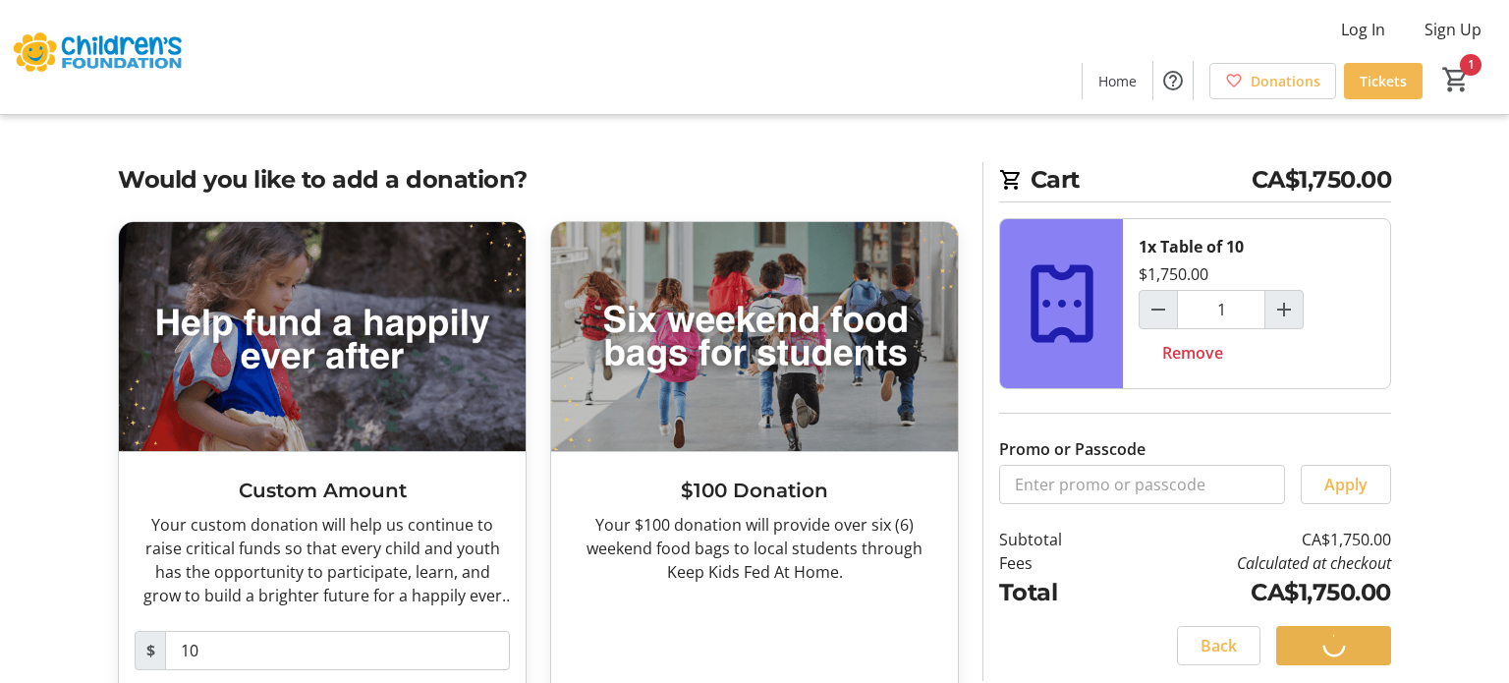
select select
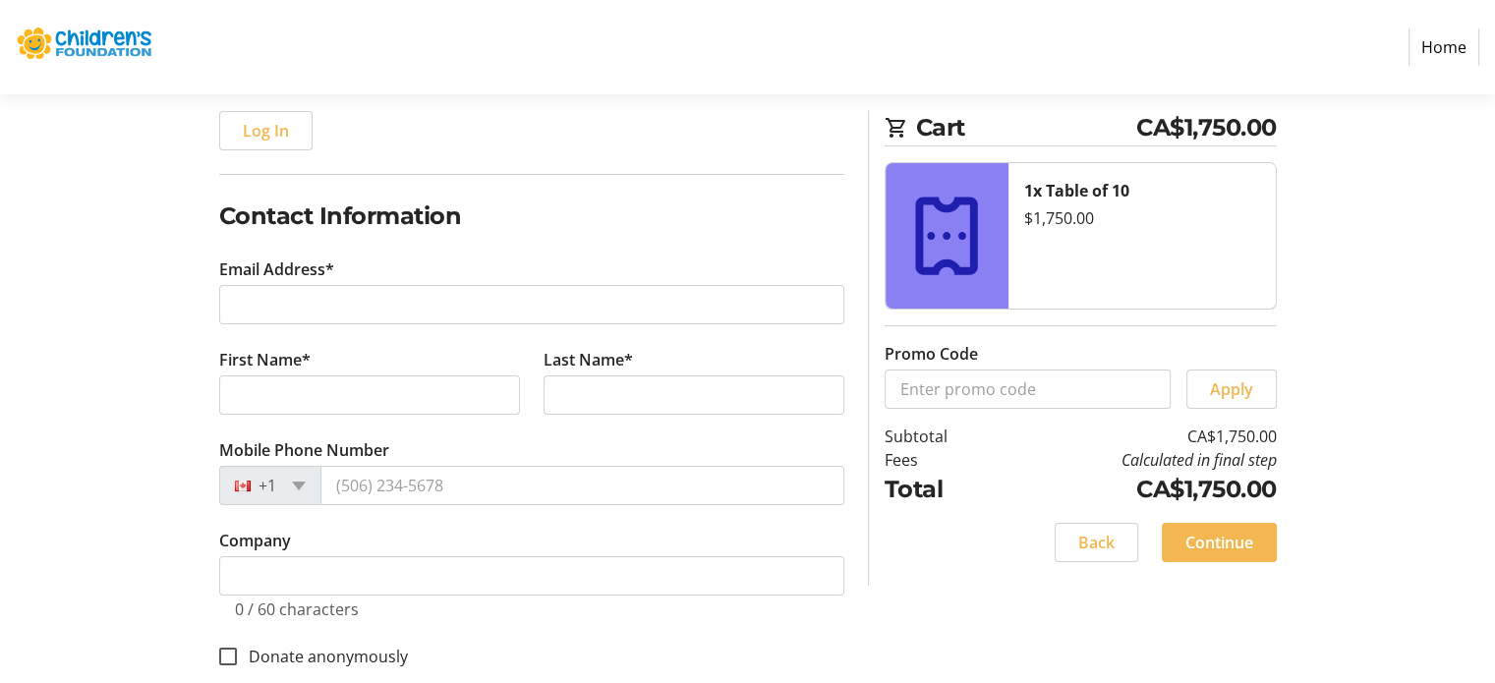
scroll to position [295, 0]
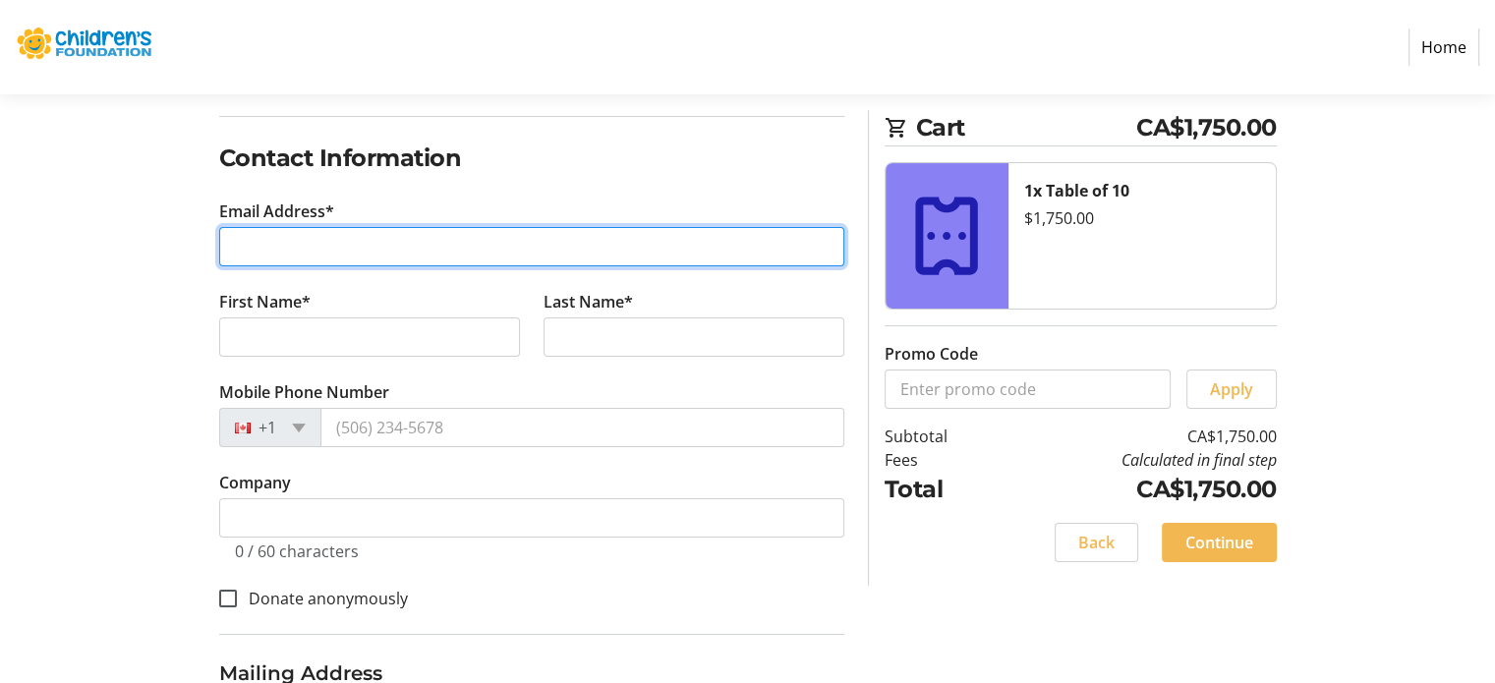
click at [288, 243] on input "Email Address*" at bounding box center [531, 246] width 625 height 39
type input "[PERSON_NAME][EMAIL_ADDRESS][PERSON_NAME][DOMAIN_NAME]"
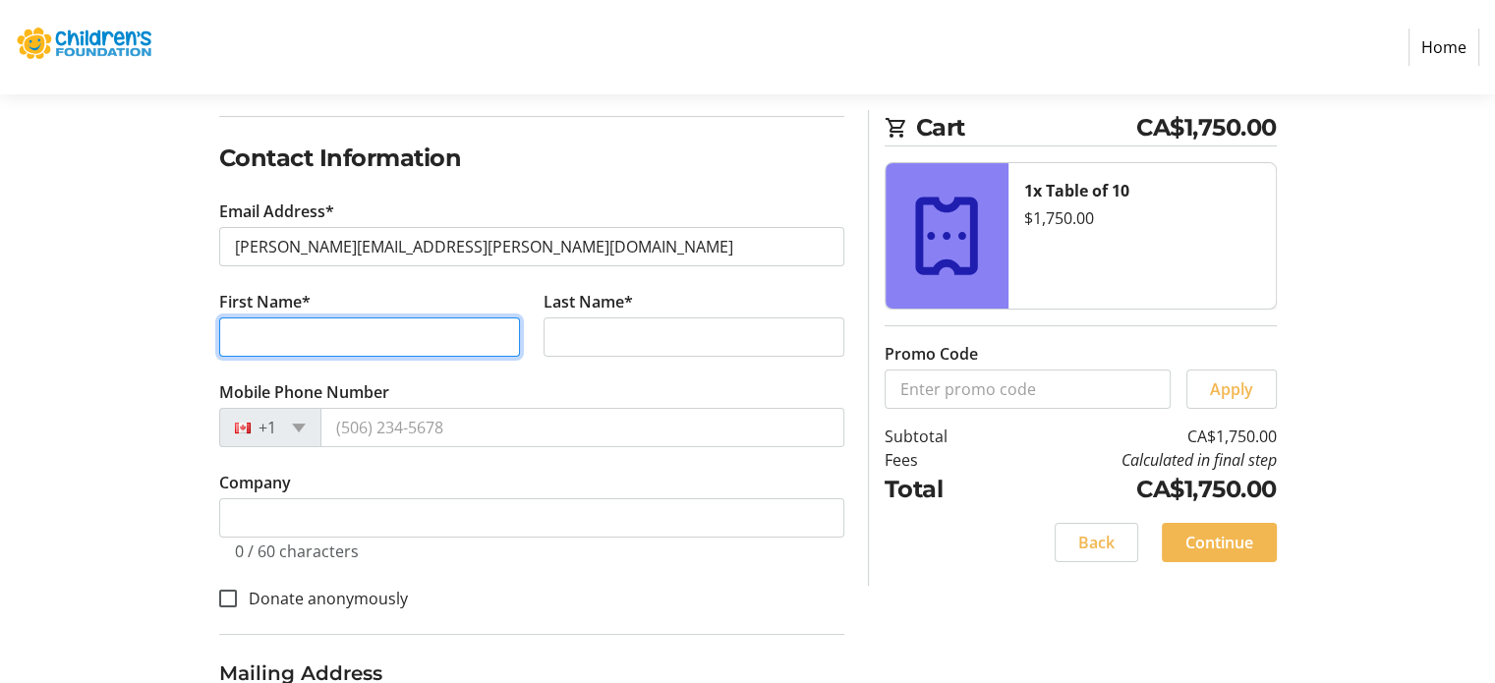
type input "[PERSON_NAME]"
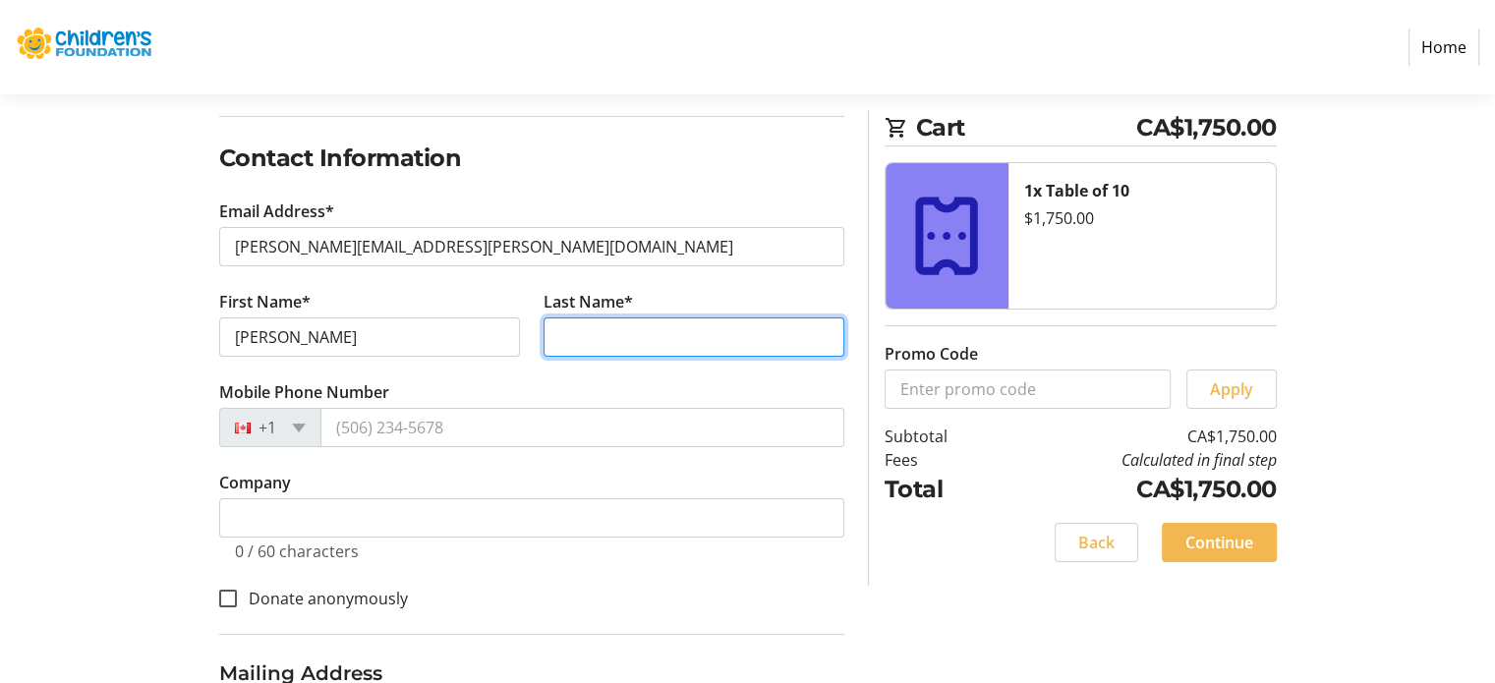
type input "Frasson"
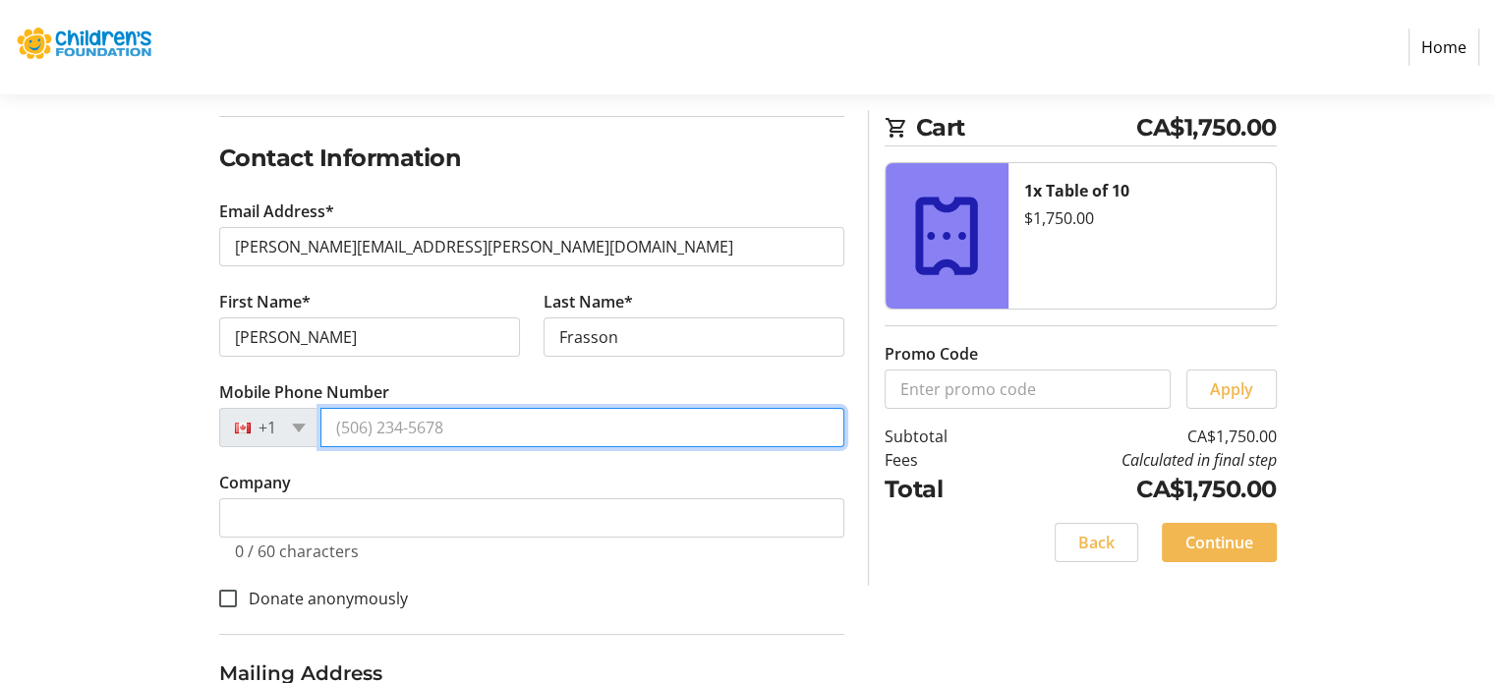
type input "[PHONE_NUMBER]"
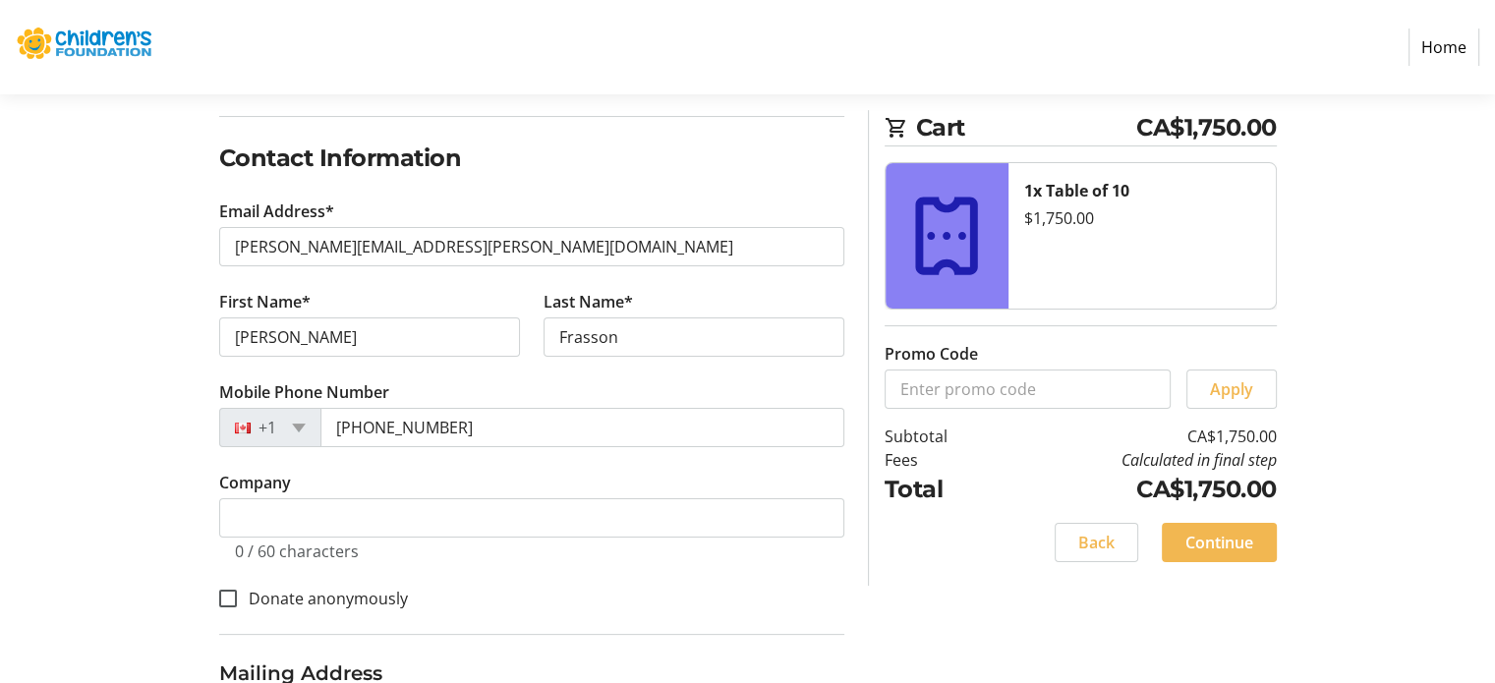
type input "[STREET_ADDRESS]"
type input "RR1"
type input "Rockwood"
type input "N0B2K0"
select select "CA"
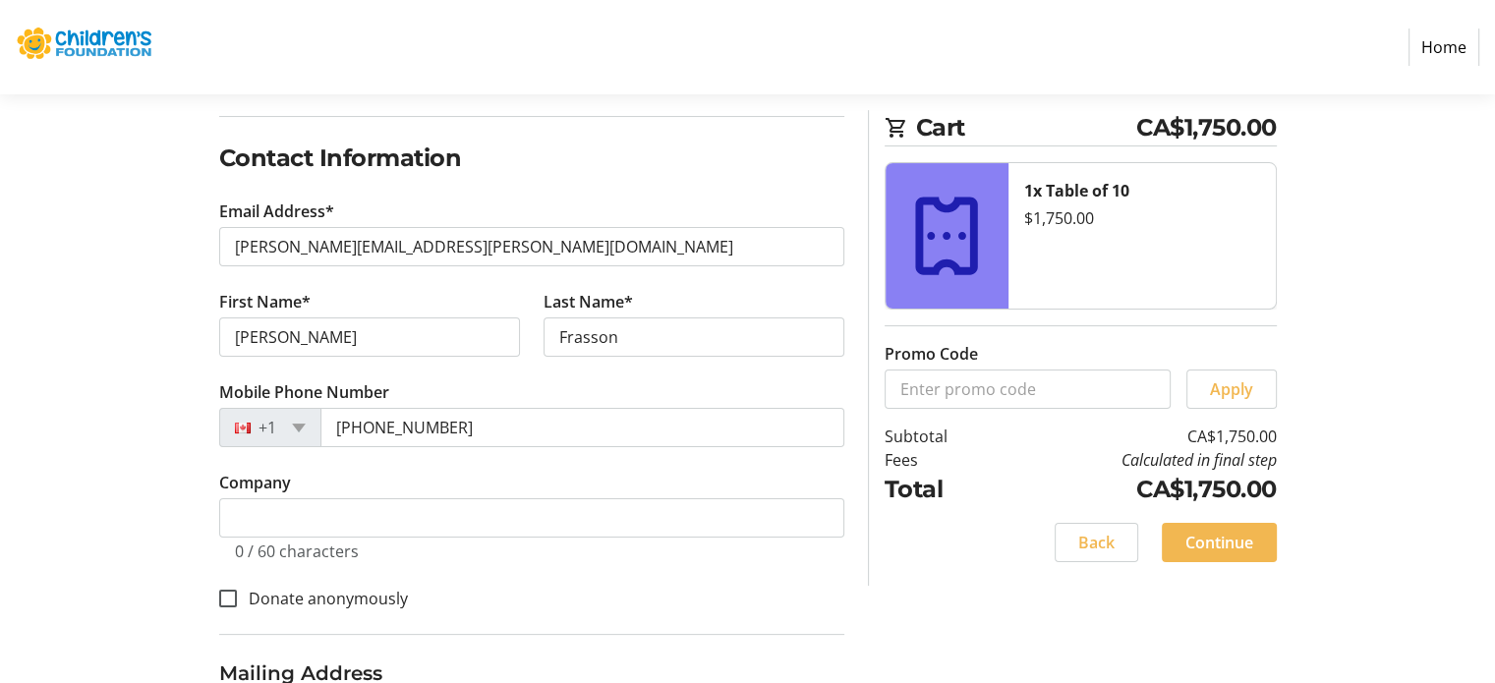
select select "ON"
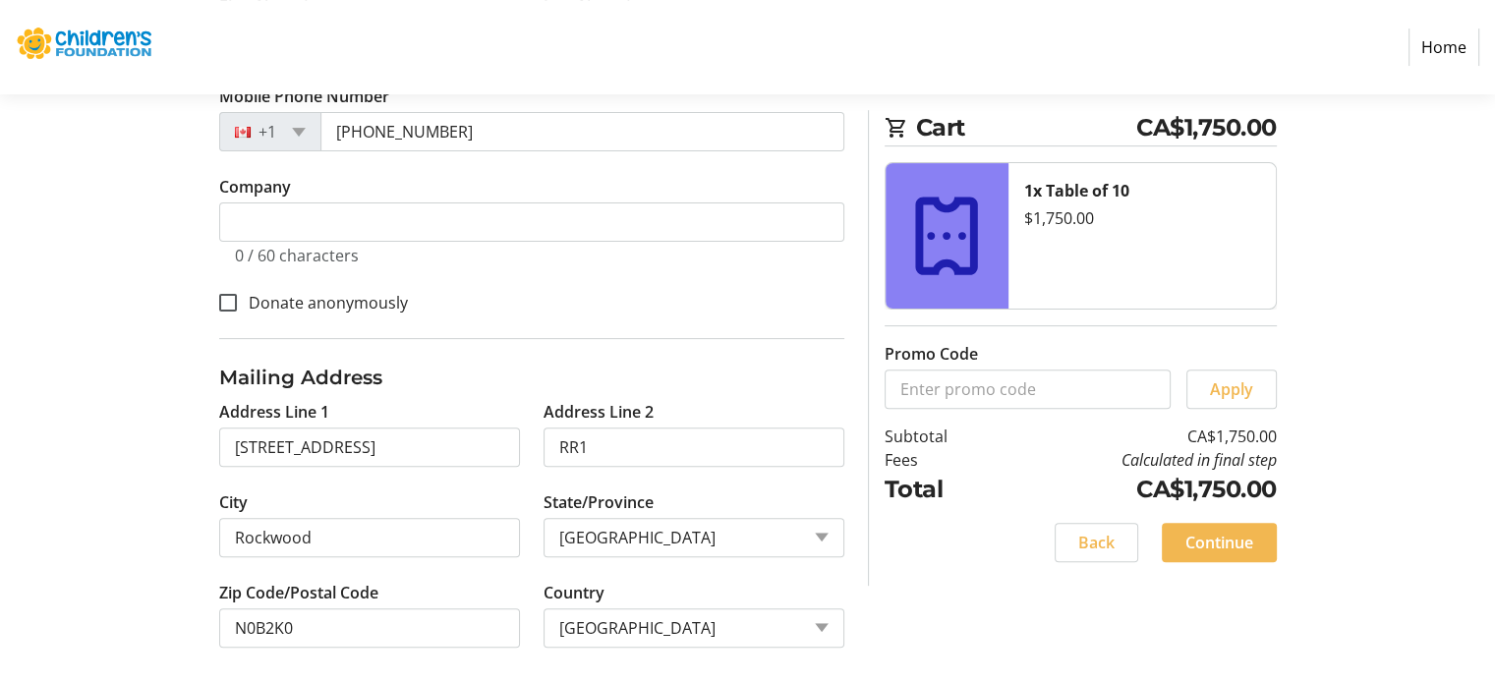
scroll to position [597, 0]
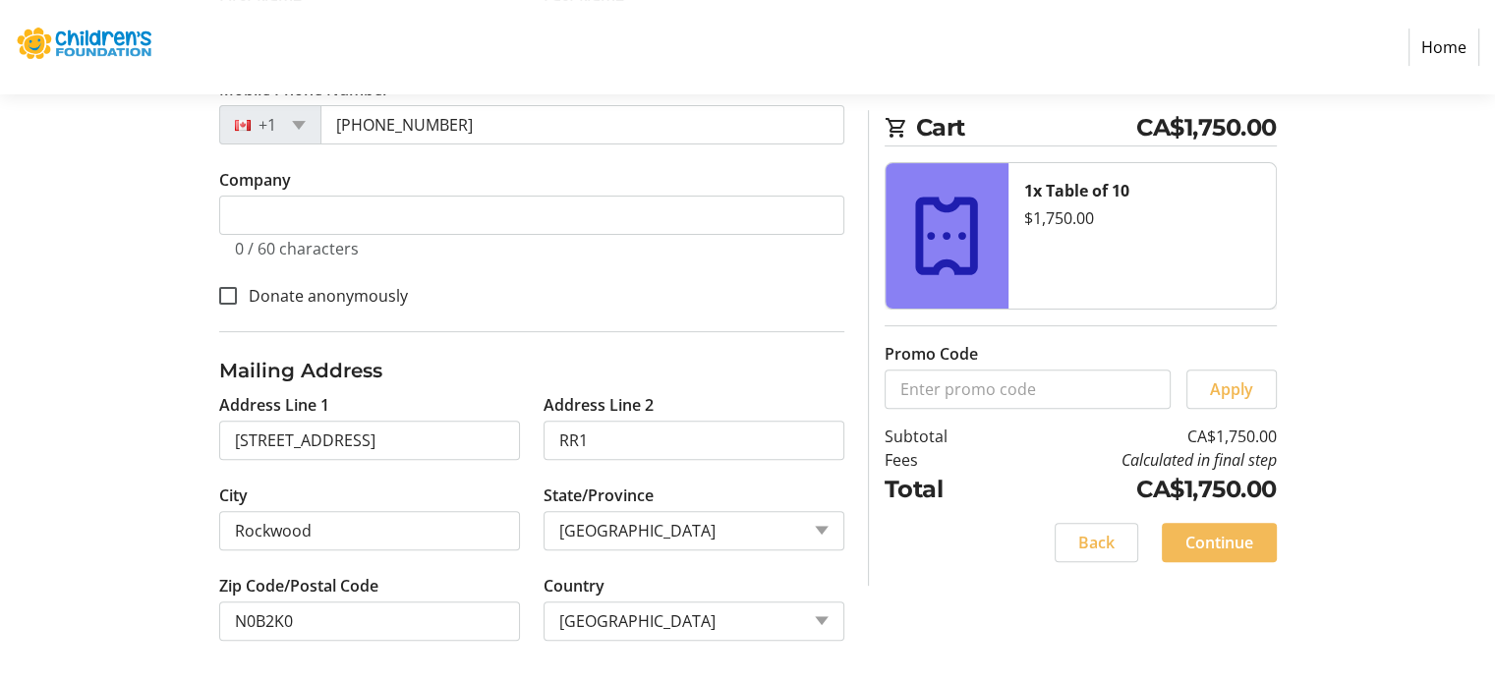
click at [1164, 552] on span at bounding box center [1219, 542] width 115 height 47
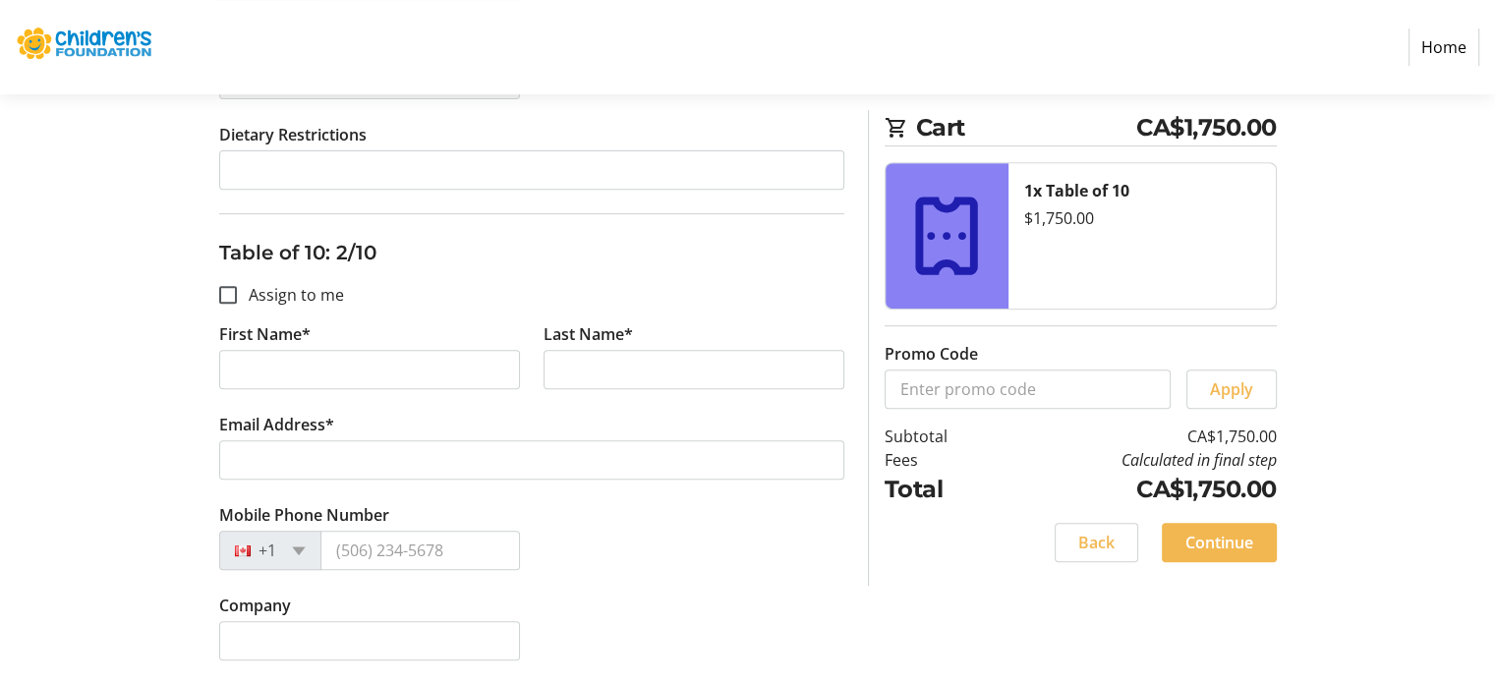
scroll to position [786, 0]
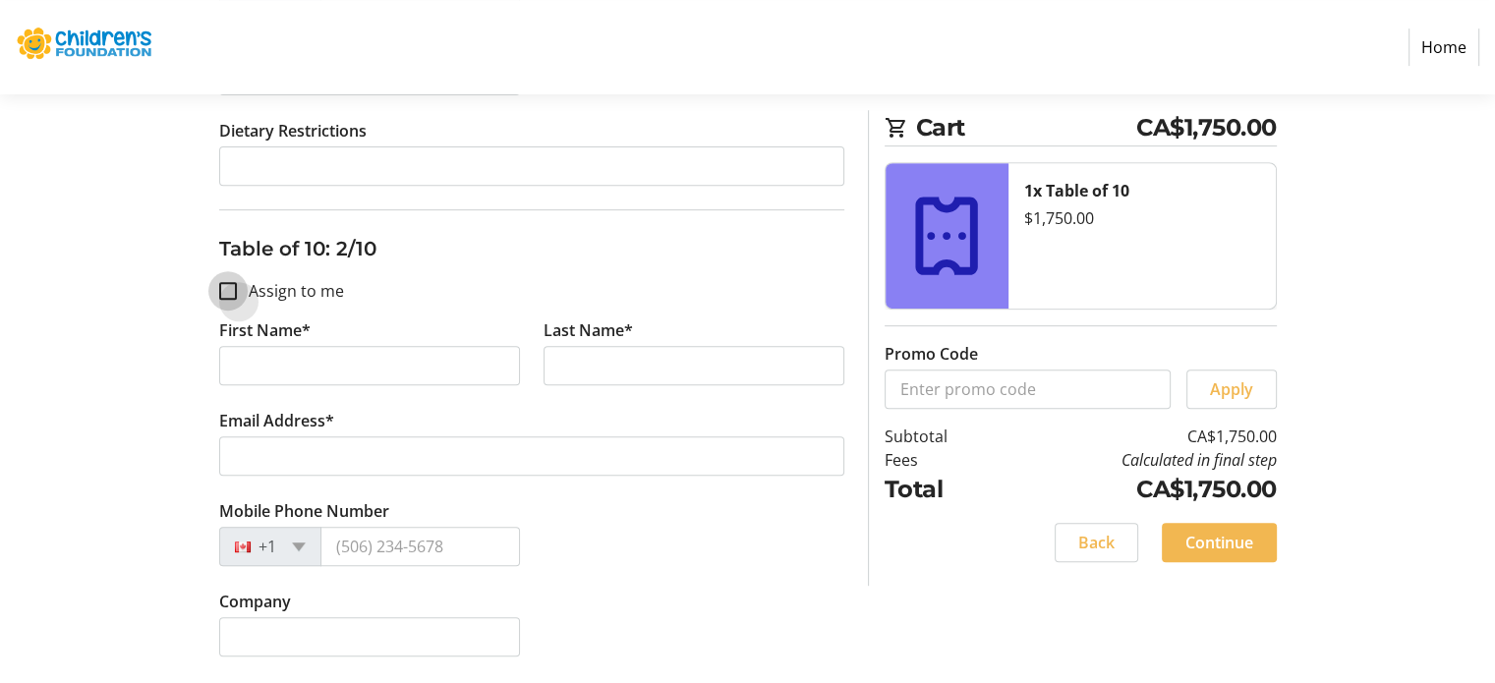
click at [229, 289] on input "Assign to me" at bounding box center [228, 291] width 18 height 18
checkbox input "true"
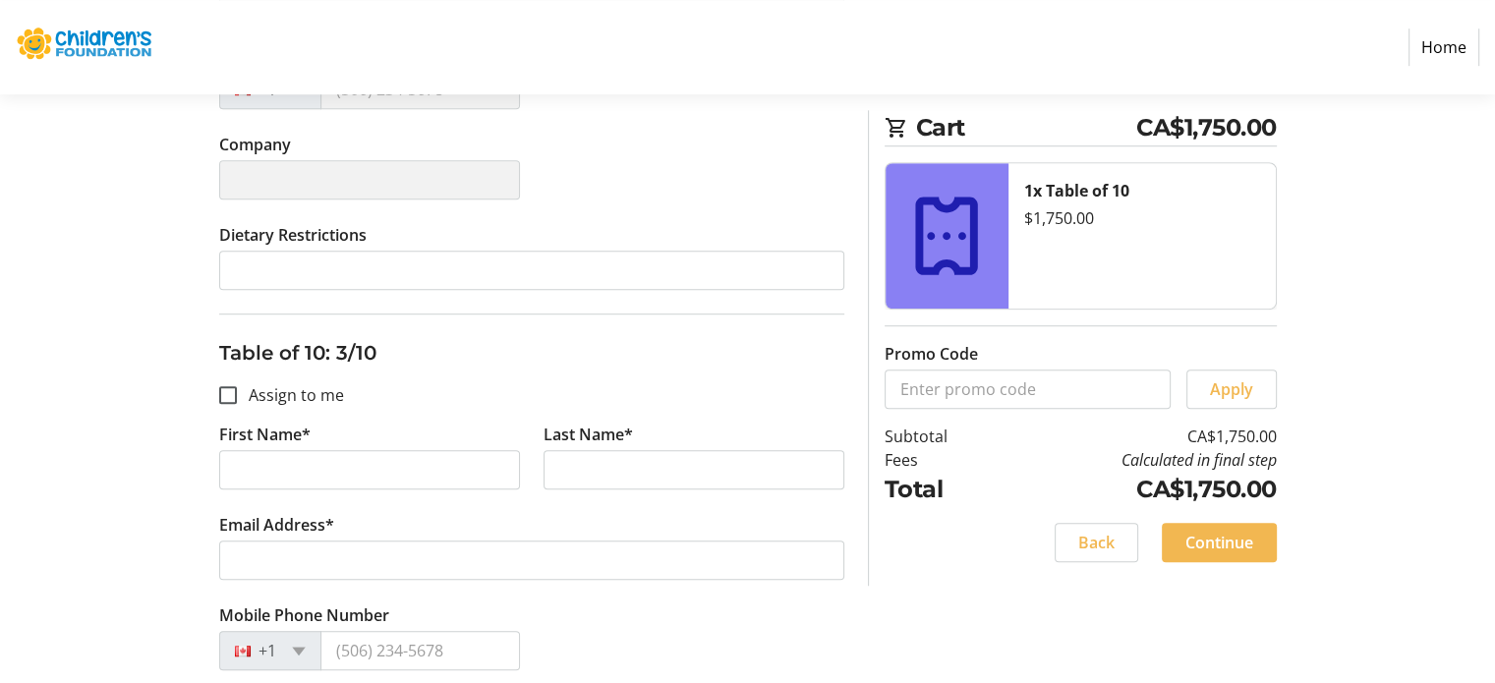
type input "[PERSON_NAME]"
type input "Frasson"
type input "[PERSON_NAME][EMAIL_ADDRESS][PERSON_NAME][DOMAIN_NAME]"
type input "[PHONE_NUMBER]"
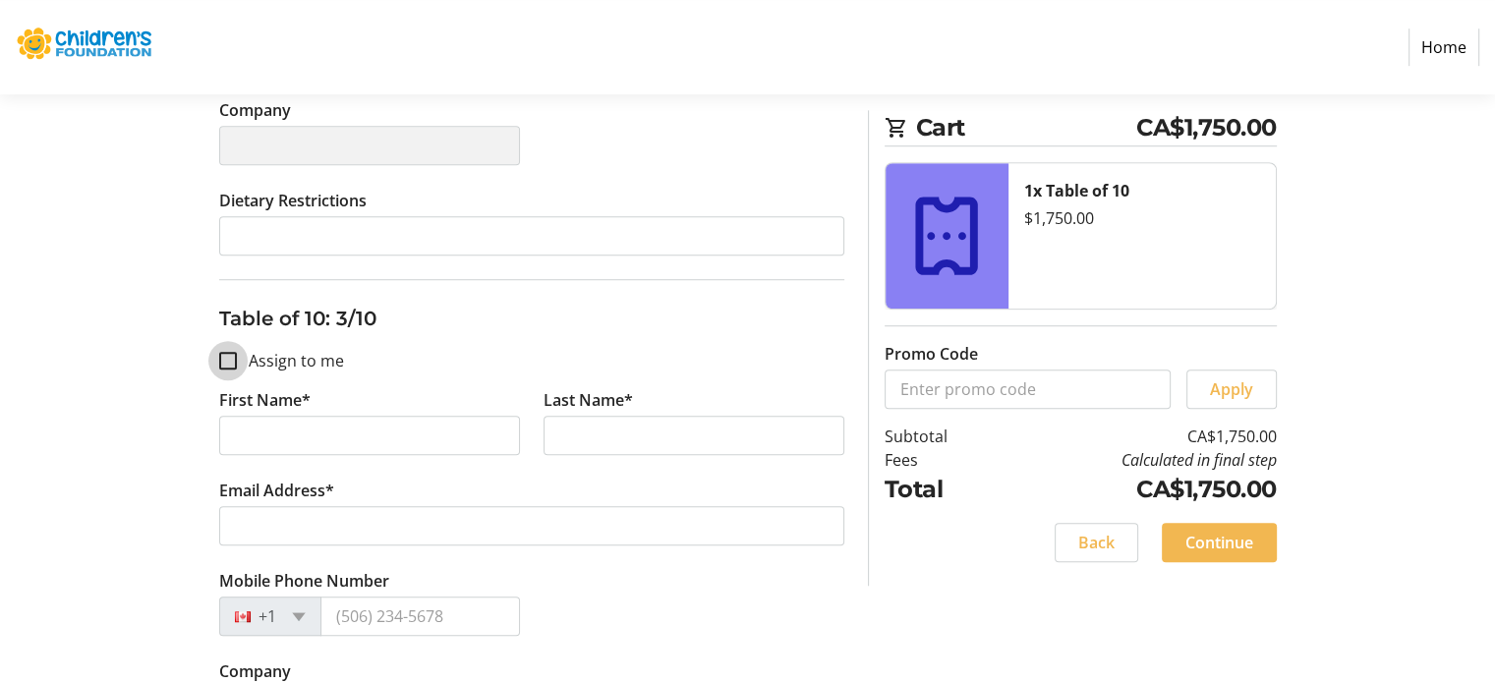
click at [222, 356] on input "Assign to me" at bounding box center [228, 361] width 18 height 18
checkbox input "true"
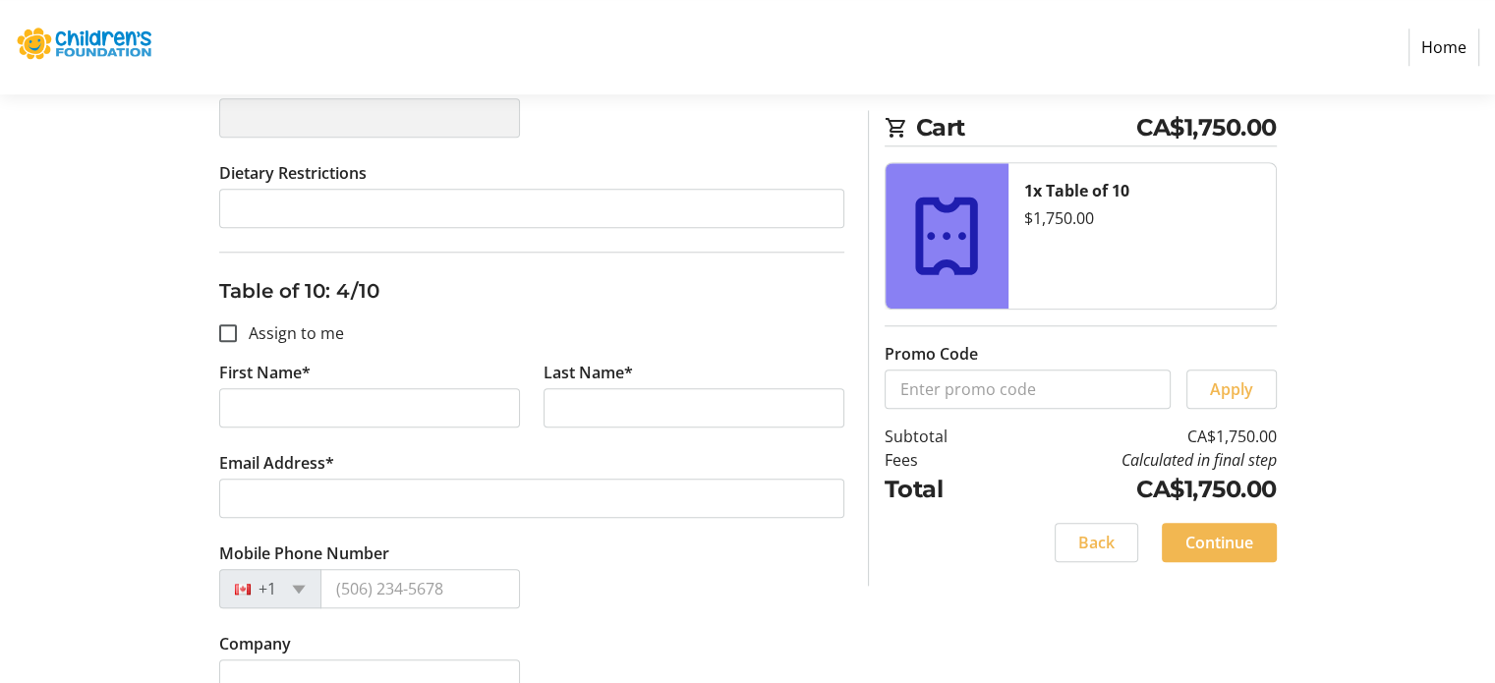
type input "[PERSON_NAME]"
type input "Frasson"
type input "[PERSON_NAME][EMAIL_ADDRESS][PERSON_NAME][DOMAIN_NAME]"
type input "[PHONE_NUMBER]"
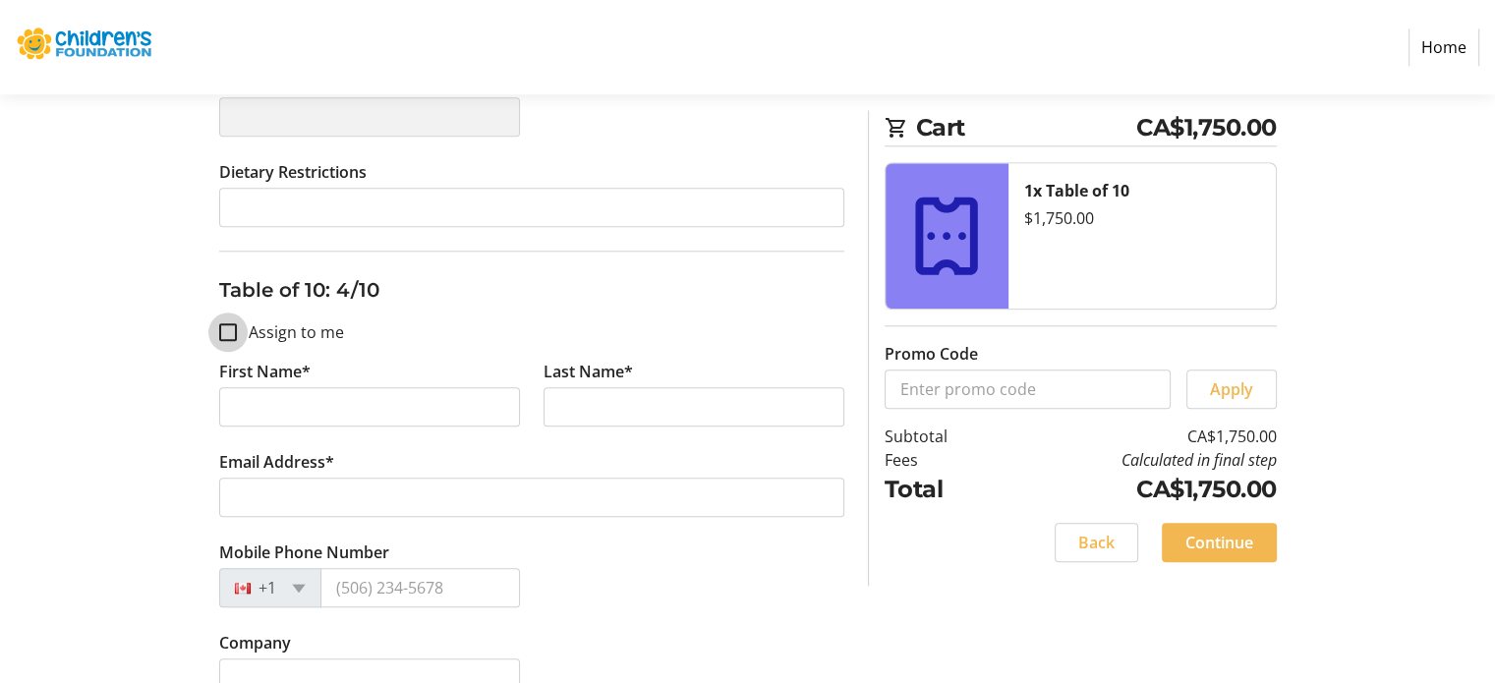
click at [225, 332] on input "Assign to me" at bounding box center [228, 332] width 18 height 18
checkbox input "true"
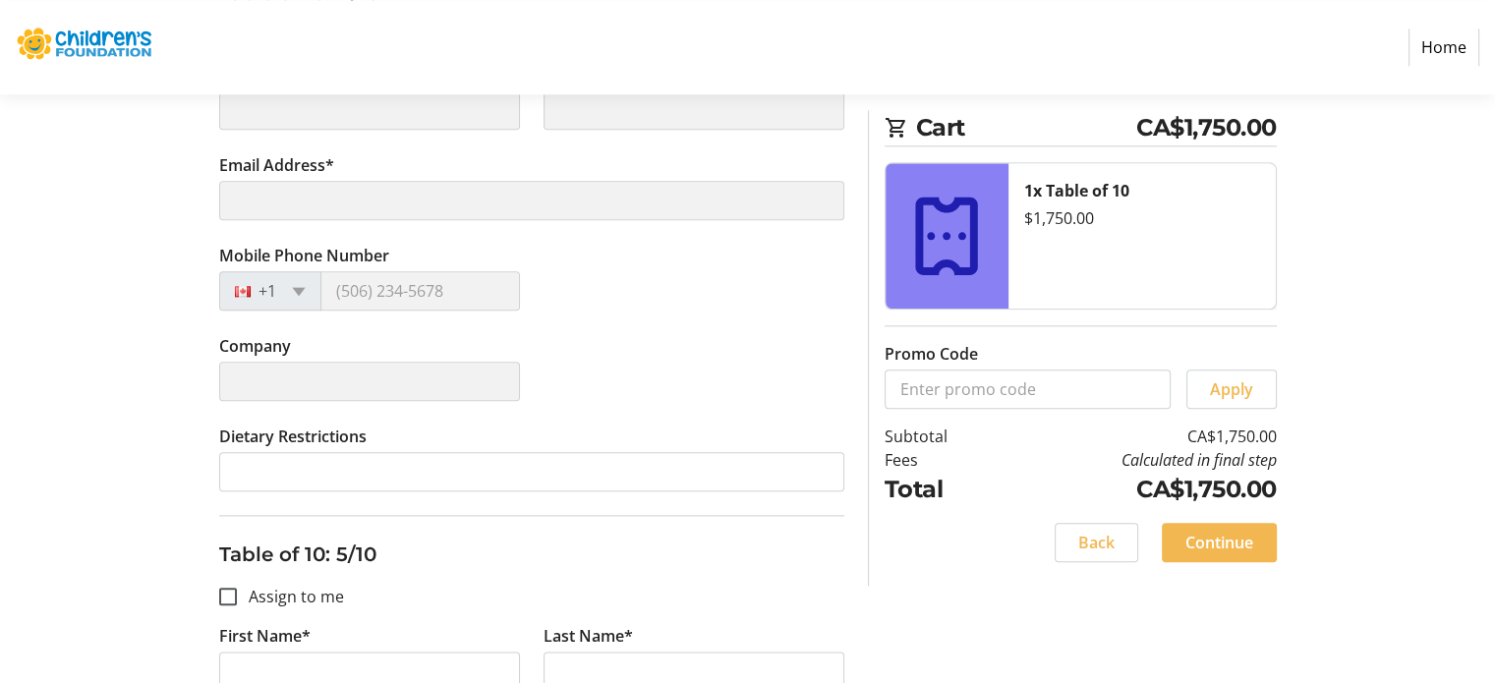
scroll to position [2358, 0]
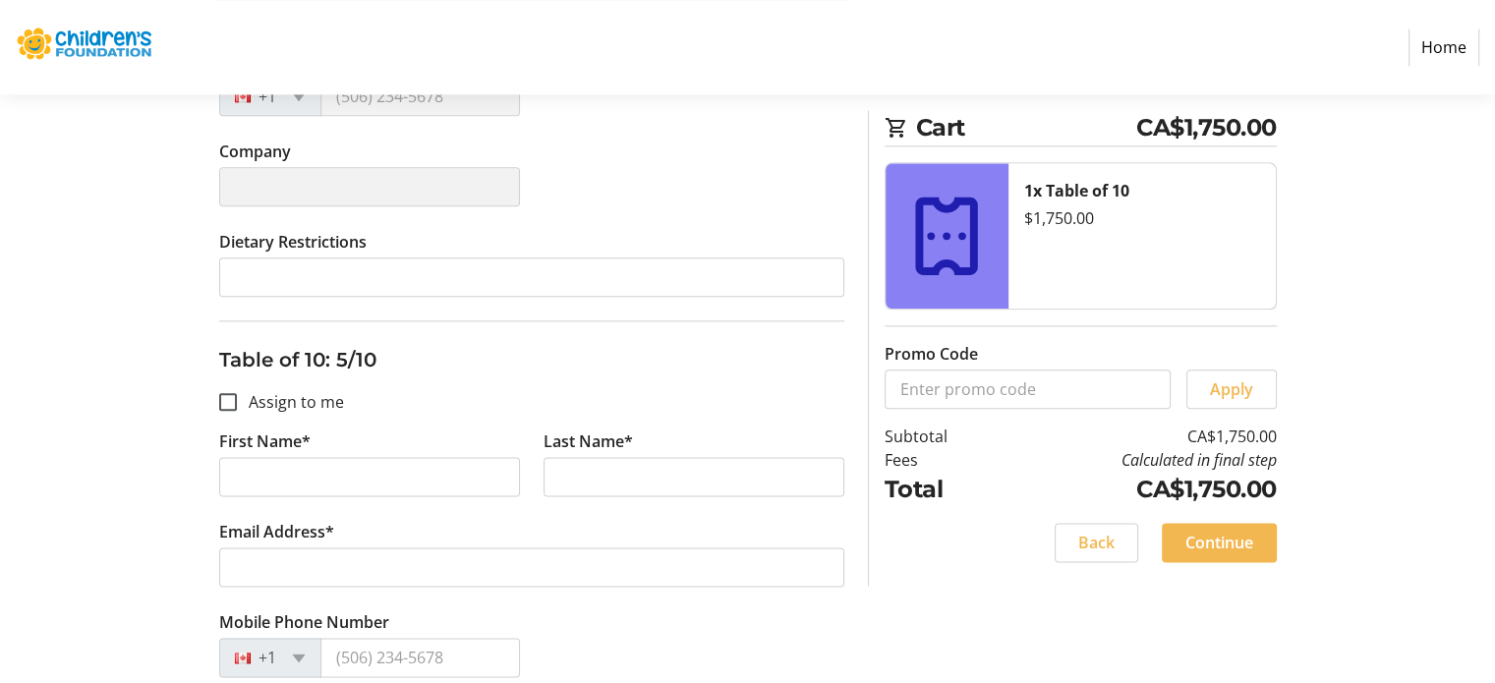
type input "[PERSON_NAME]"
type input "Frasson"
type input "[PERSON_NAME][EMAIL_ADDRESS][PERSON_NAME][DOMAIN_NAME]"
type input "[PHONE_NUMBER]"
click at [216, 388] on div at bounding box center [227, 401] width 47 height 47
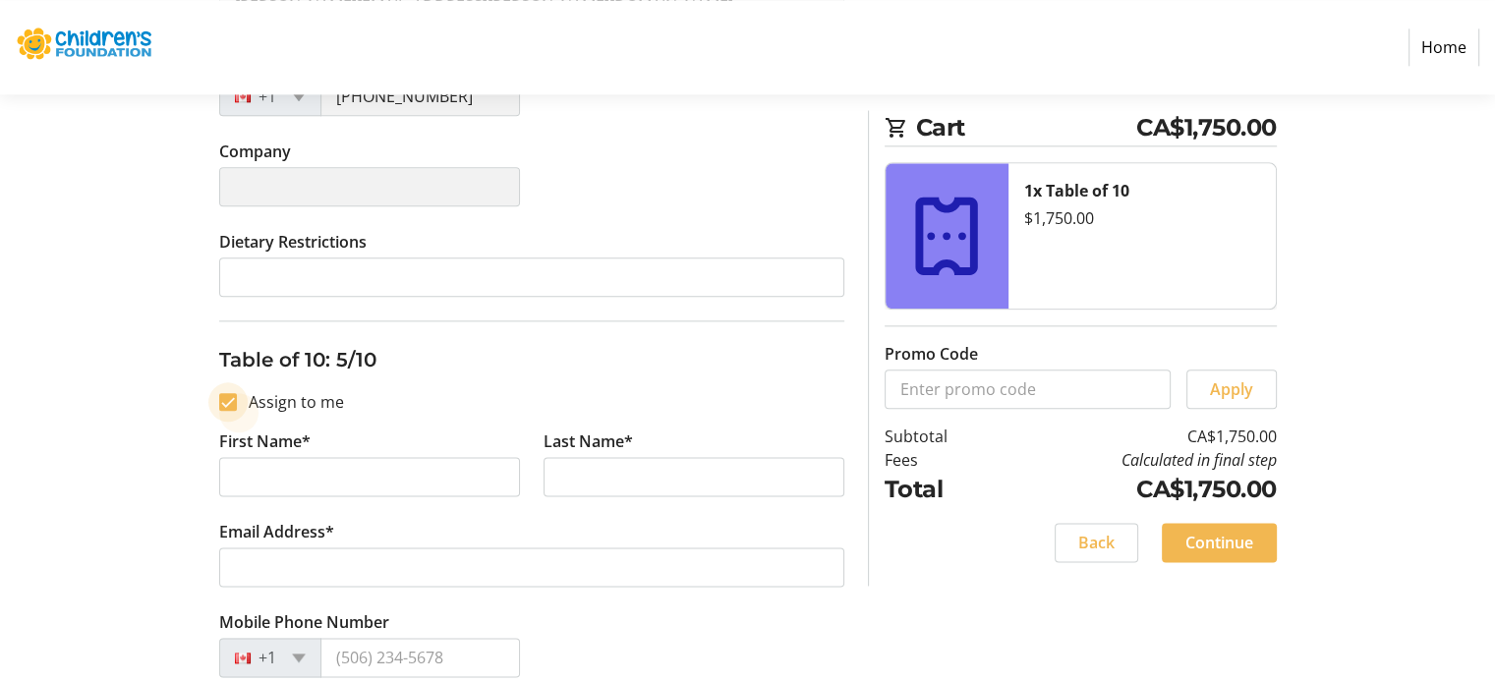
checkbox input "true"
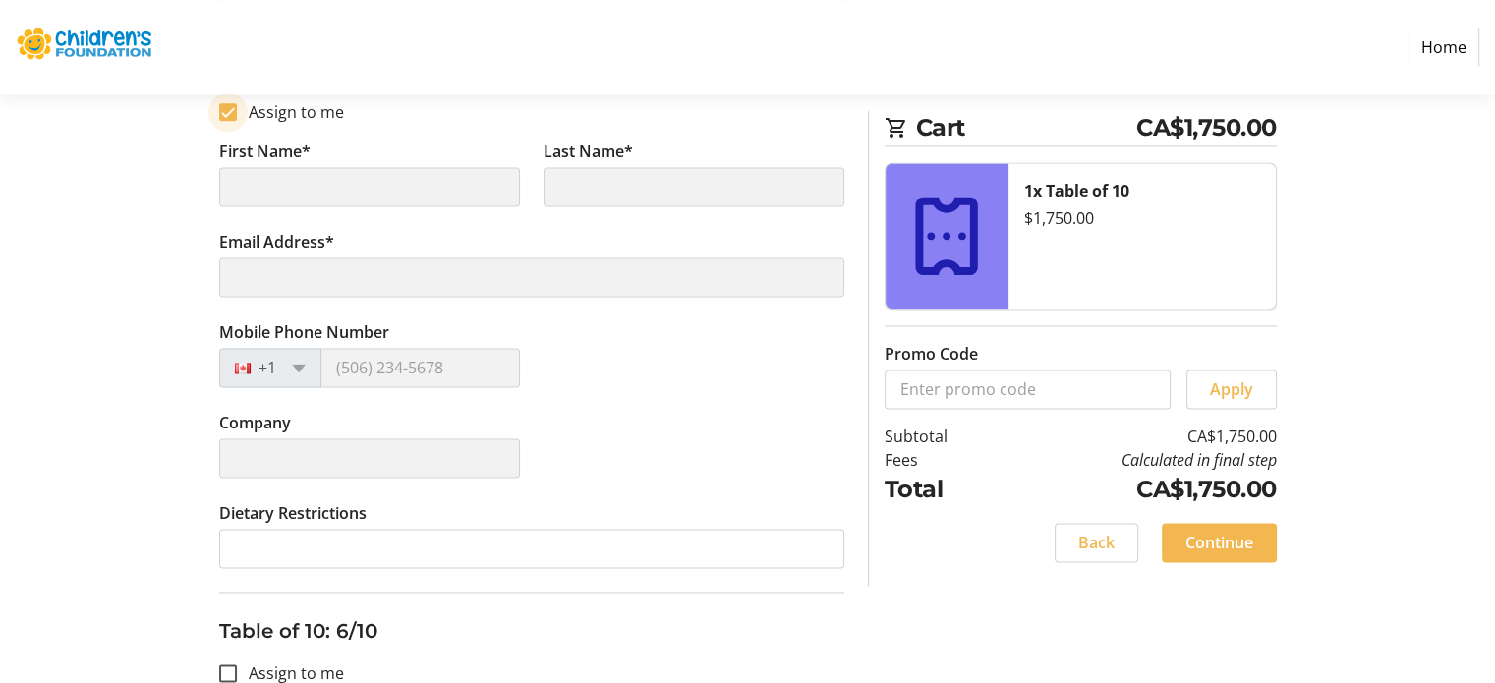
scroll to position [2751, 0]
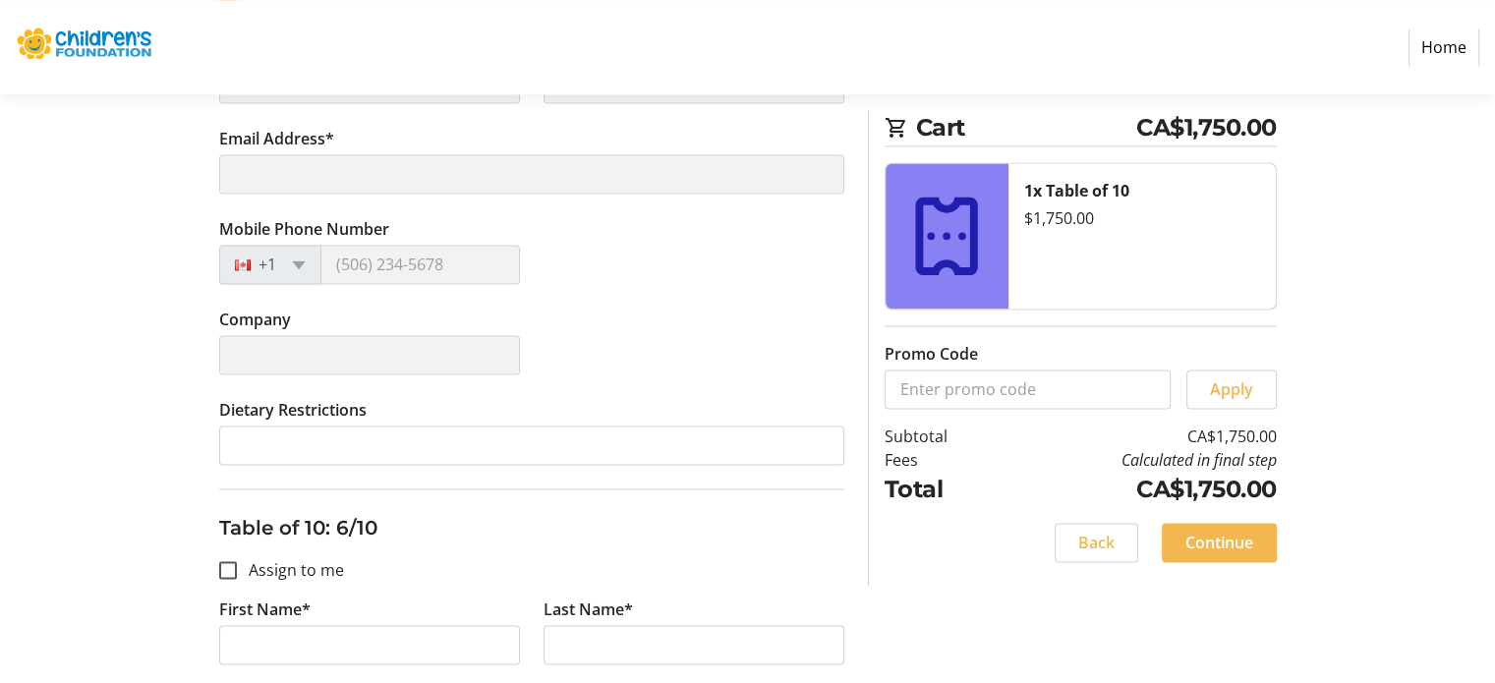
type input "[PERSON_NAME]"
type input "Frasson"
type input "[PERSON_NAME][EMAIL_ADDRESS][PERSON_NAME][DOMAIN_NAME]"
type input "[PHONE_NUMBER]"
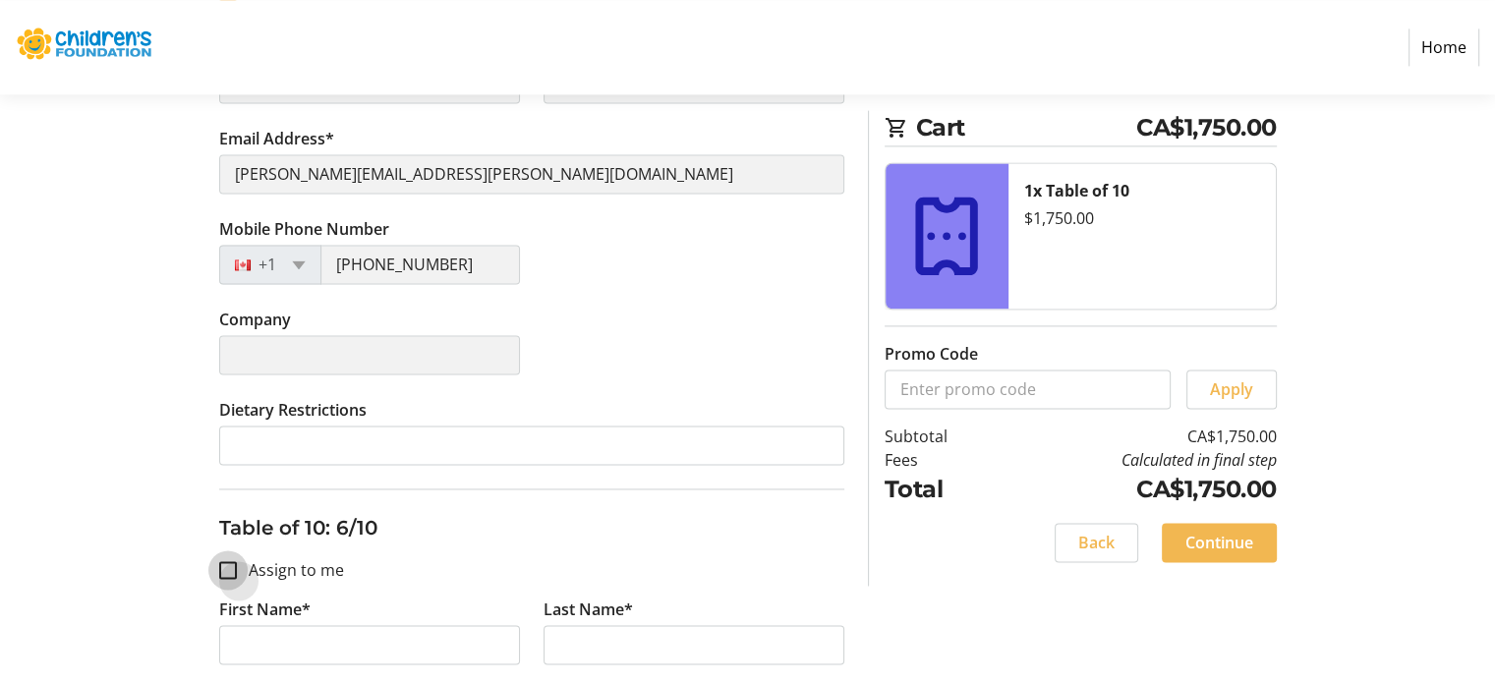
click at [228, 561] on input "Assign to me" at bounding box center [228, 570] width 18 height 18
checkbox input "true"
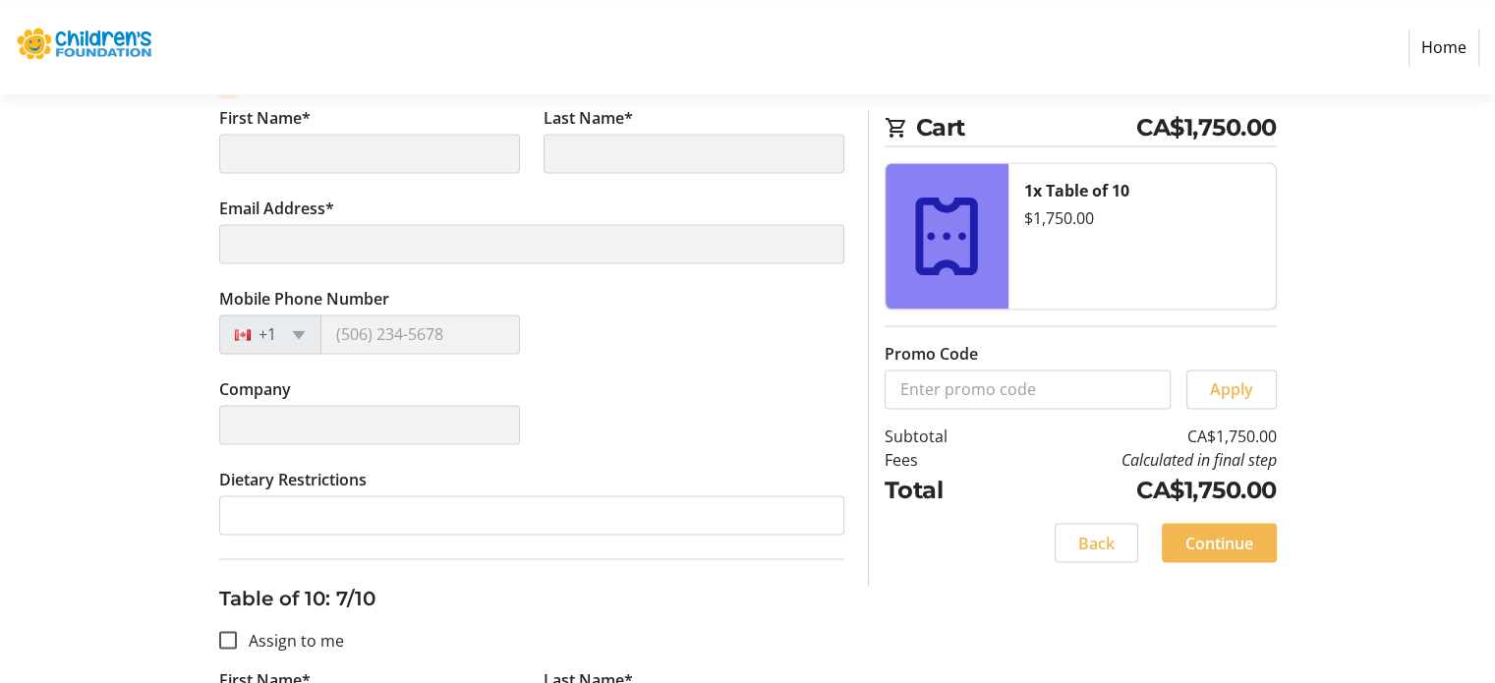
type input "[PERSON_NAME]"
type input "Frasson"
type input "[PERSON_NAME][EMAIL_ADDRESS][PERSON_NAME][DOMAIN_NAME]"
type input "[PHONE_NUMBER]"
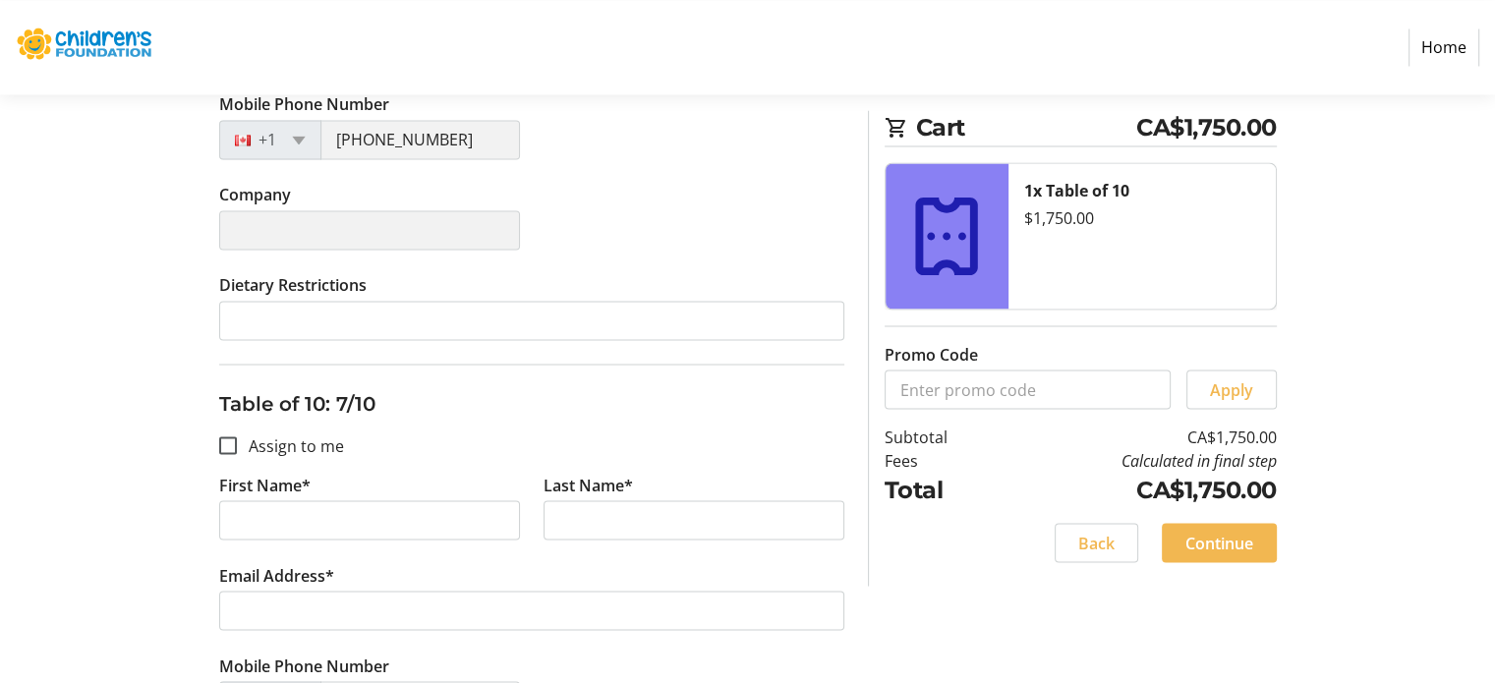
scroll to position [3439, 0]
click at [229, 434] on input "Assign to me" at bounding box center [228, 443] width 18 height 18
checkbox input "true"
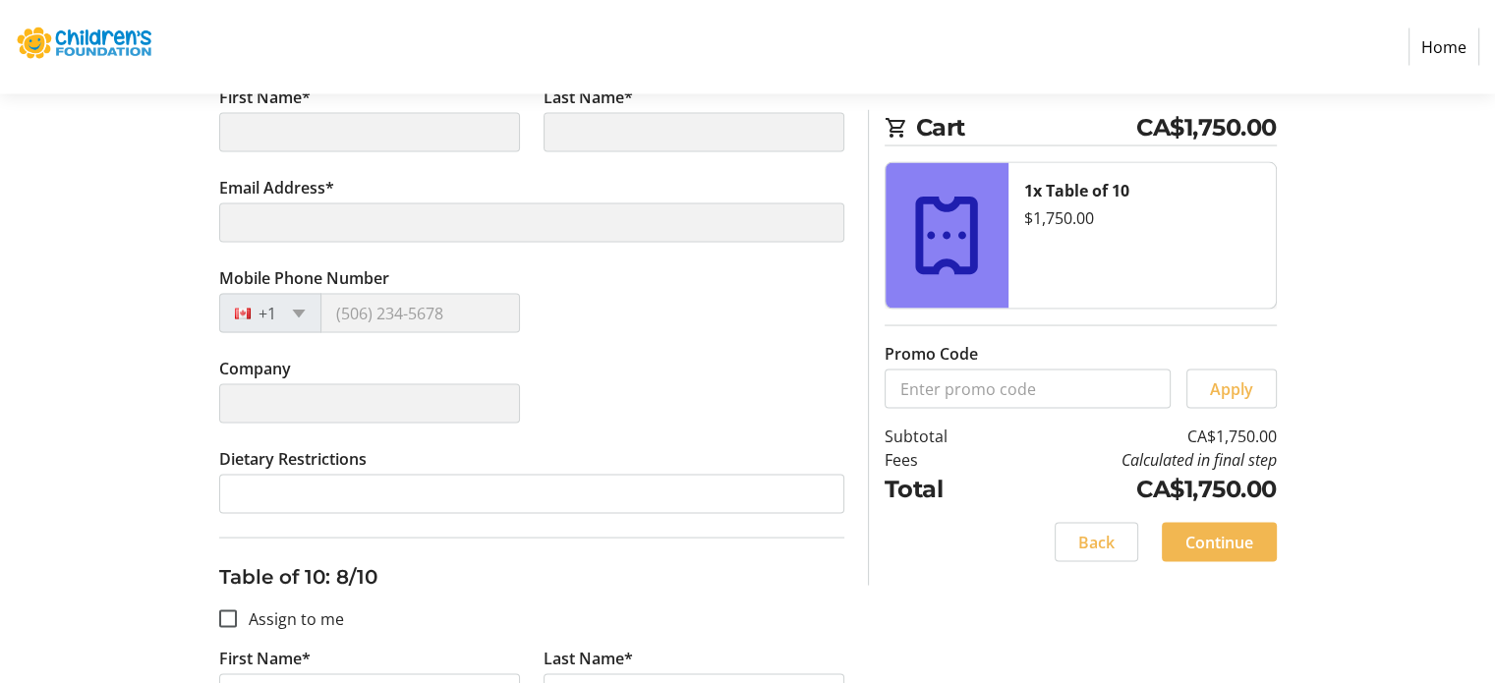
scroll to position [4029, 0]
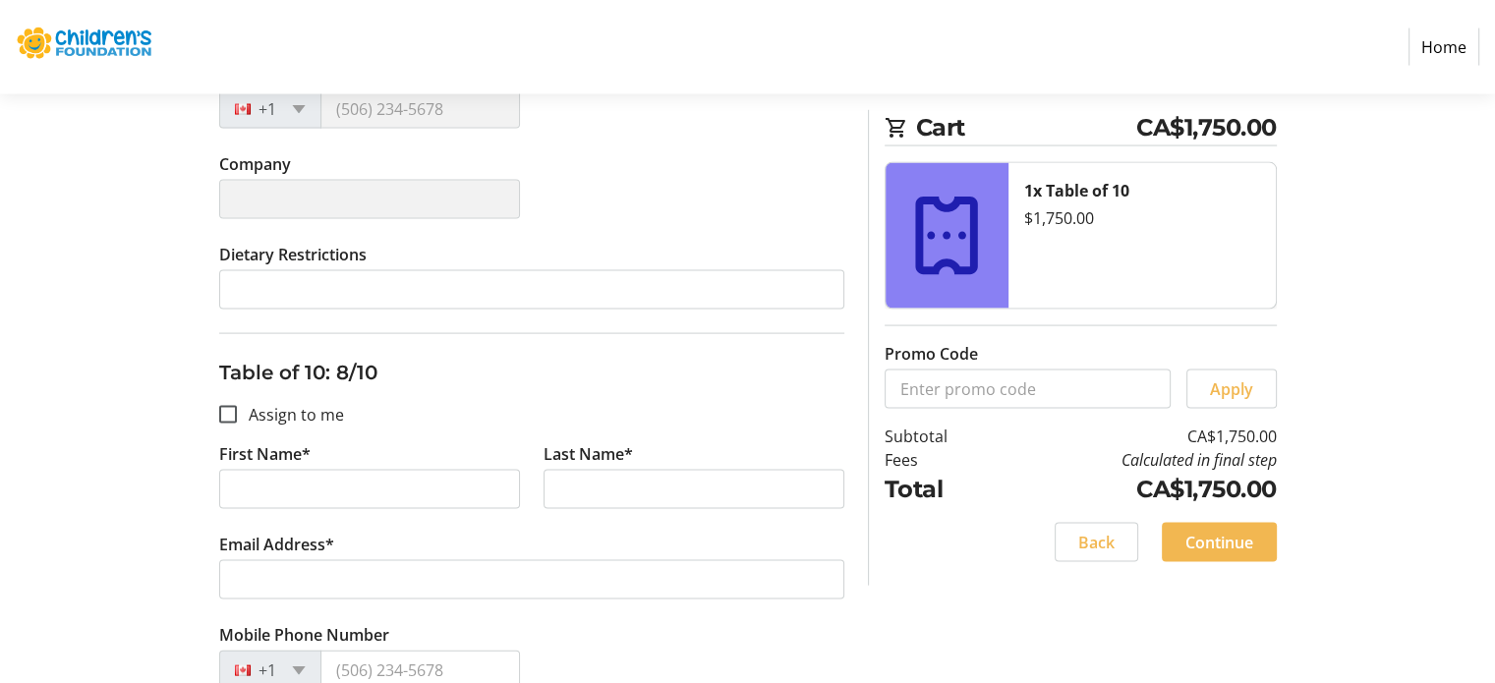
type input "[PERSON_NAME]"
type input "Frasson"
type input "[PERSON_NAME][EMAIL_ADDRESS][PERSON_NAME][DOMAIN_NAME]"
type input "[PHONE_NUMBER]"
click at [224, 409] on input "Assign to me" at bounding box center [228, 415] width 18 height 18
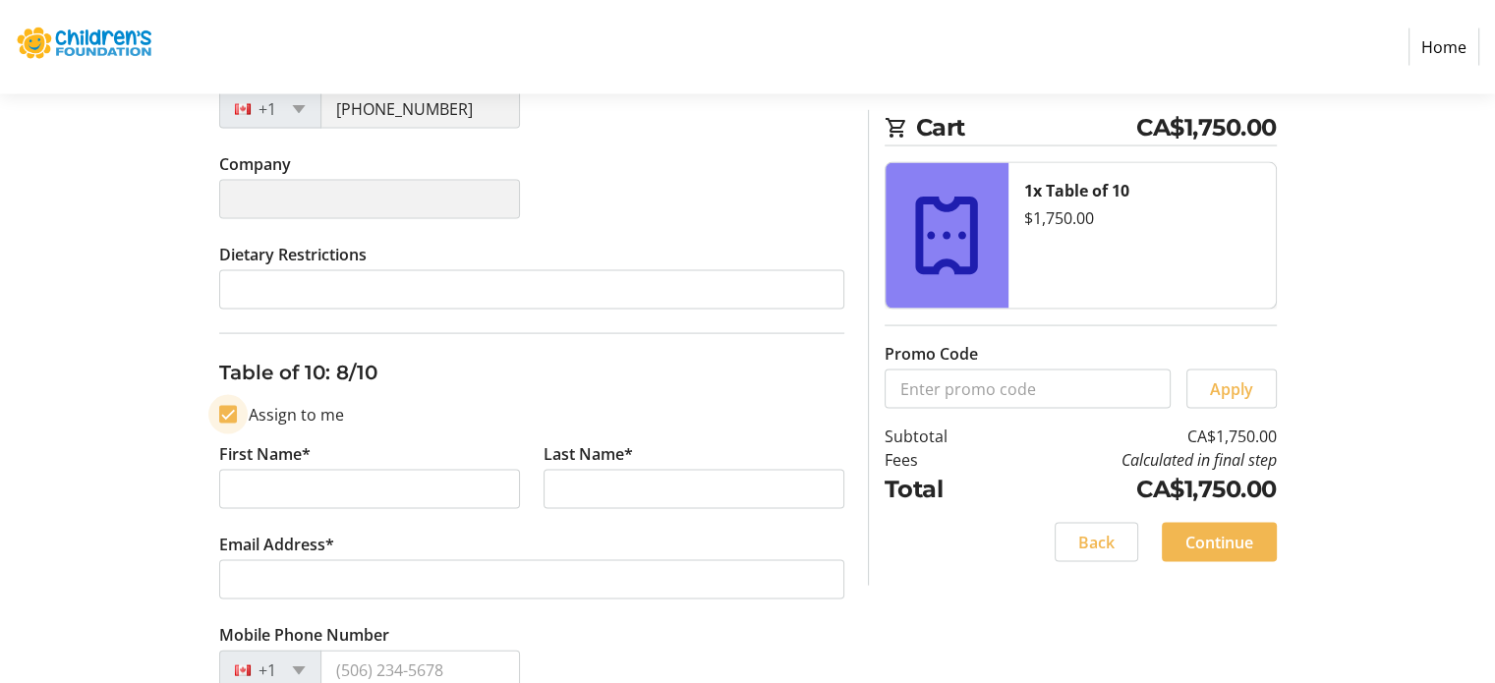
checkbox input "true"
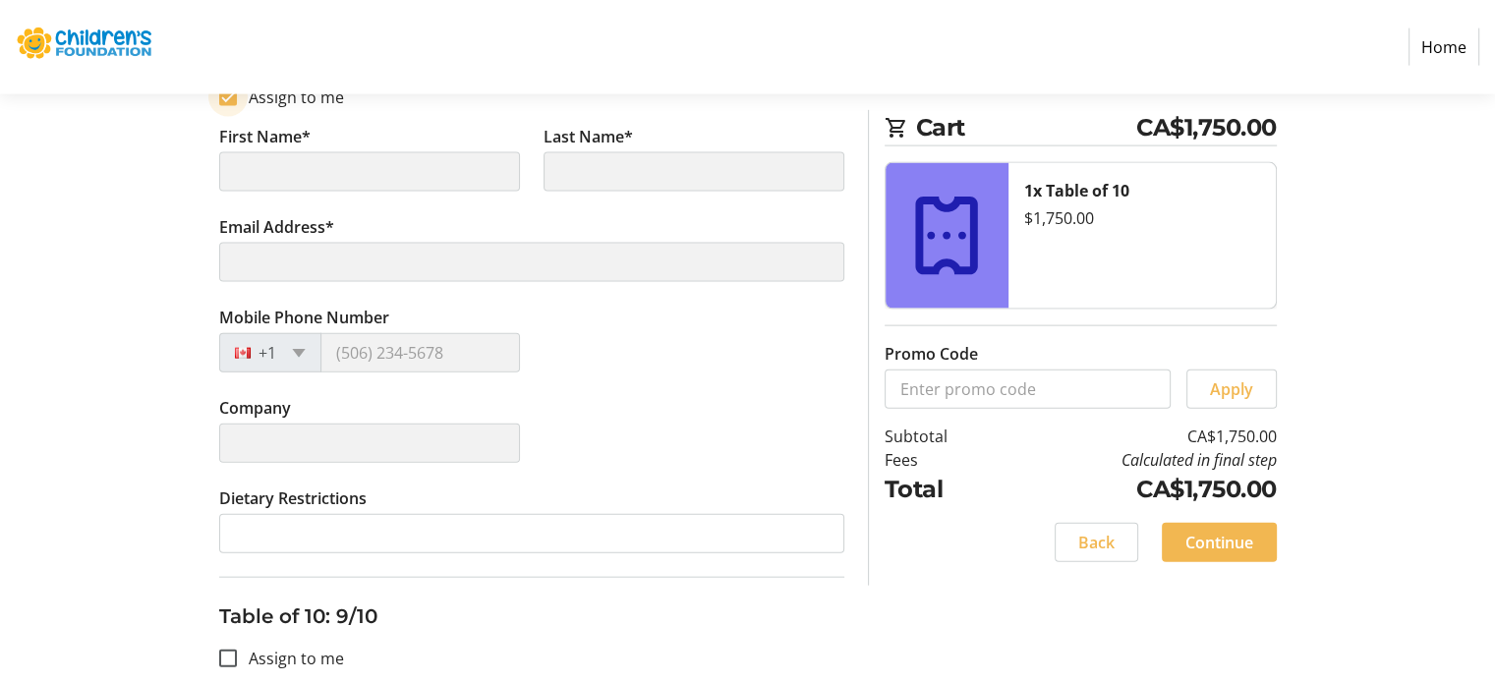
scroll to position [4520, 0]
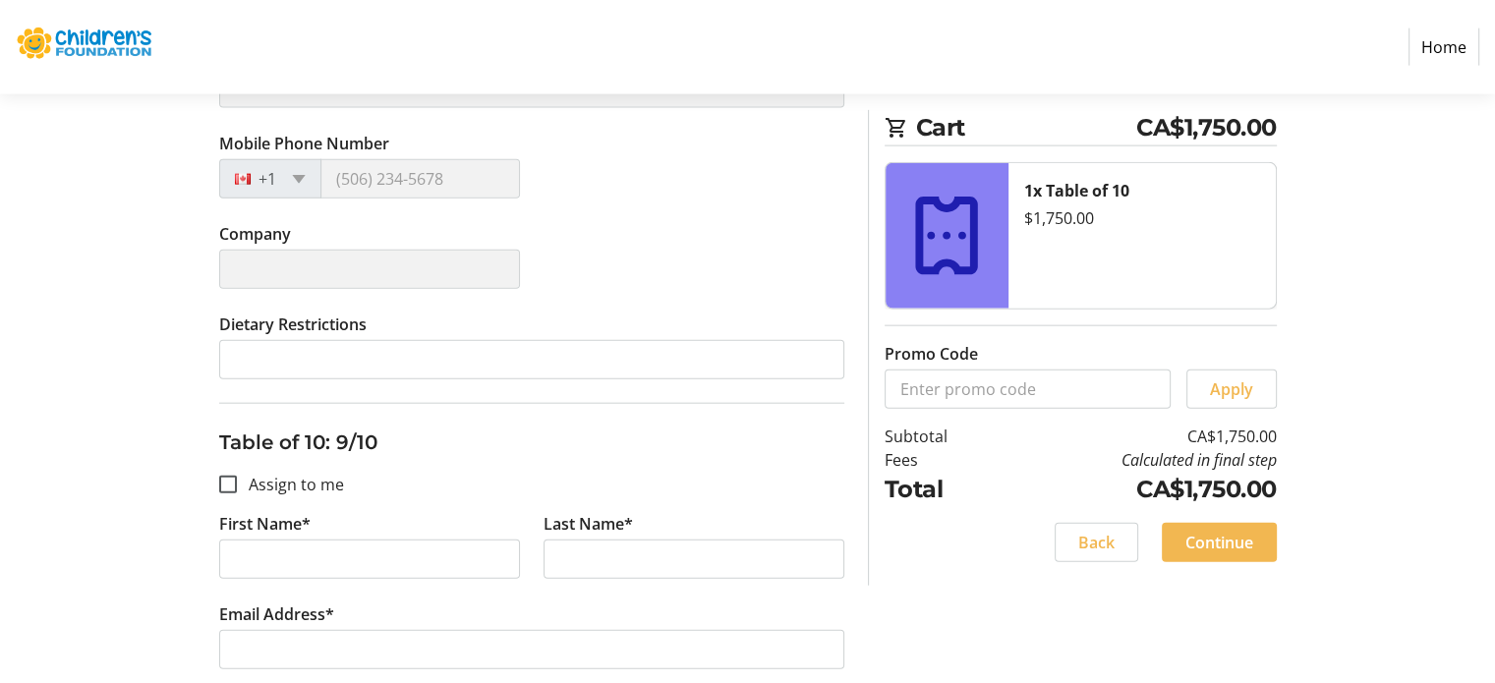
type input "[PERSON_NAME]"
type input "Frasson"
type input "[PERSON_NAME][EMAIL_ADDRESS][PERSON_NAME][DOMAIN_NAME]"
type input "[PHONE_NUMBER]"
click at [228, 476] on input "Assign to me" at bounding box center [228, 485] width 18 height 18
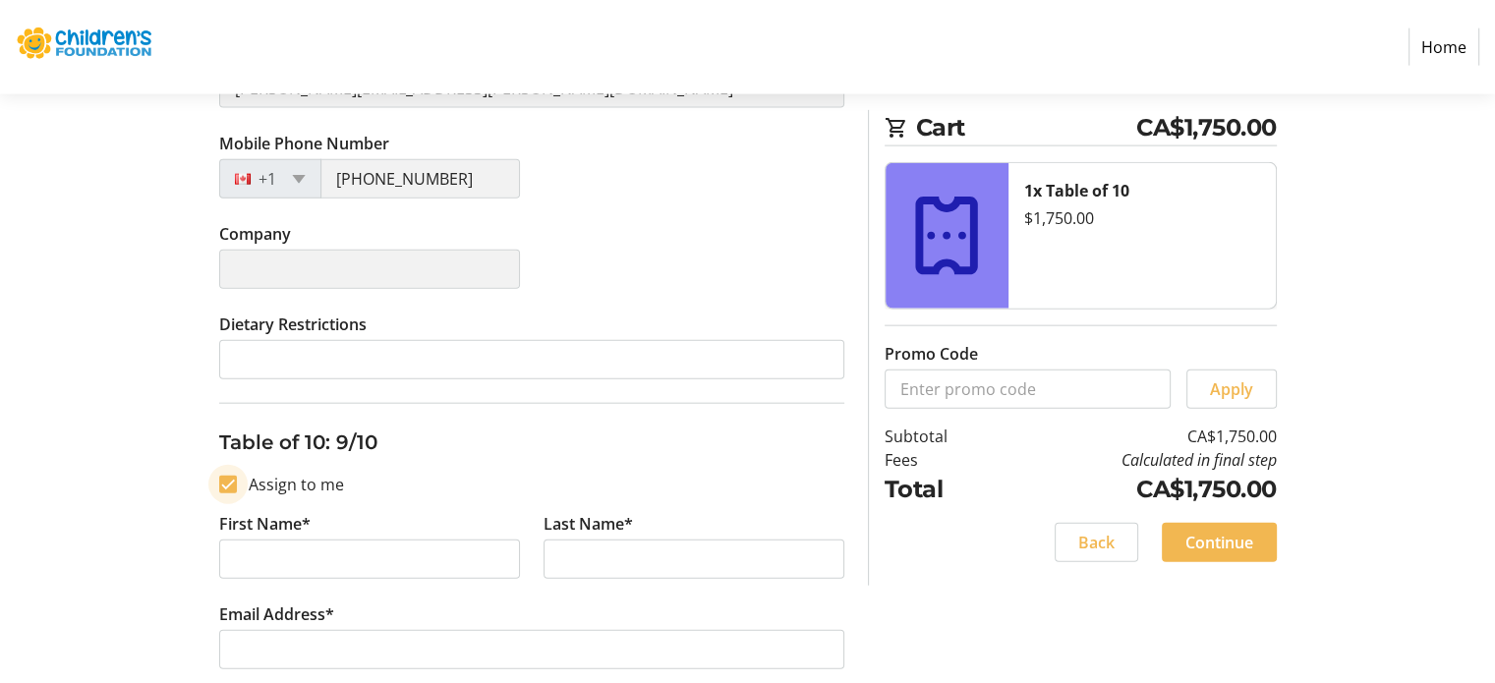
checkbox input "true"
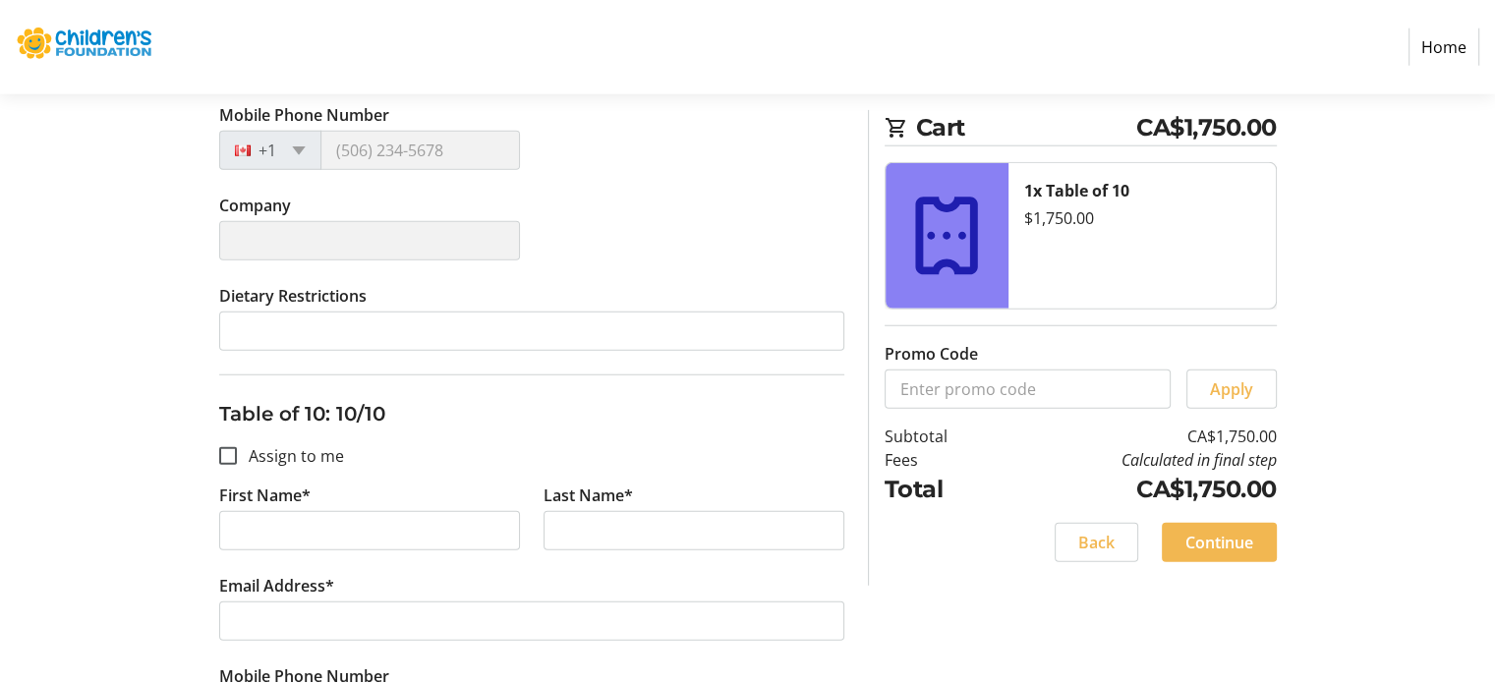
type input "[PERSON_NAME]"
type input "Frasson"
type input "[PERSON_NAME][EMAIL_ADDRESS][PERSON_NAME][DOMAIN_NAME]"
type input "[PHONE_NUMBER]"
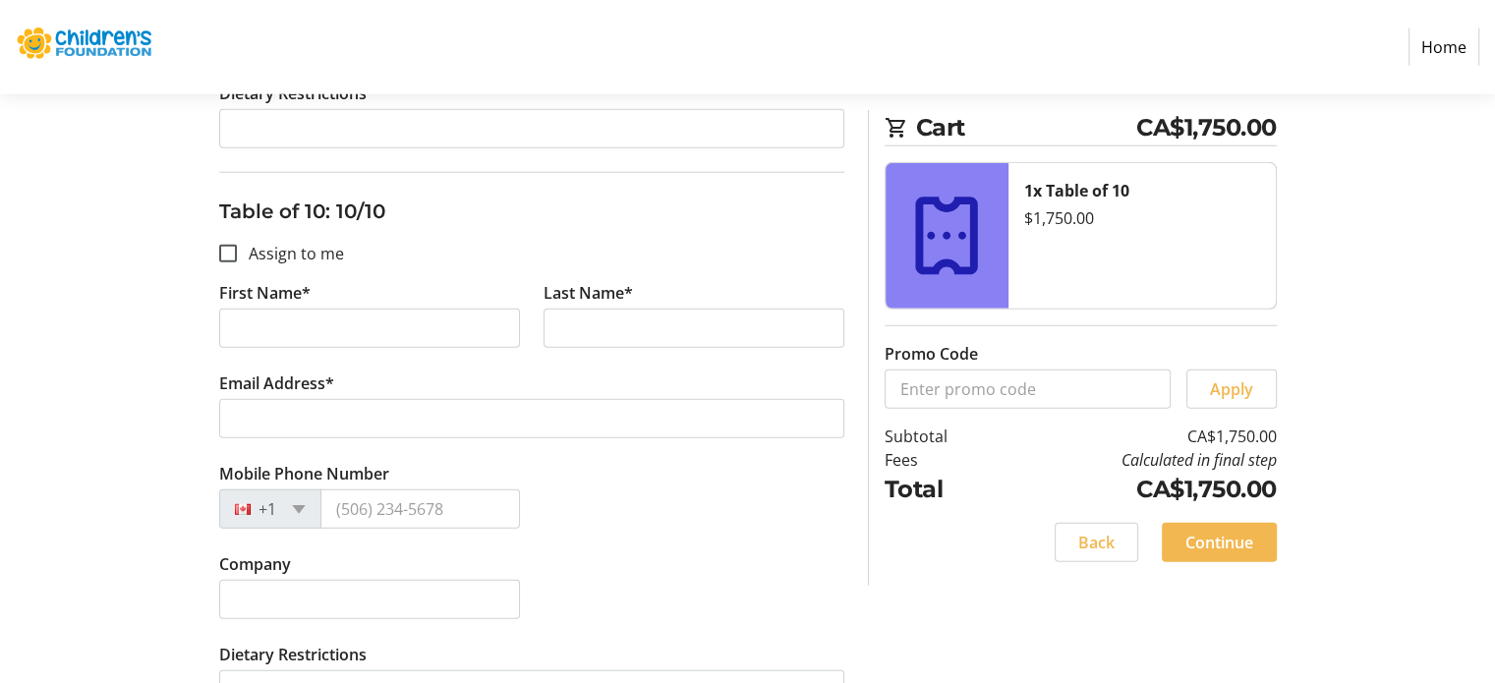
scroll to position [5345, 0]
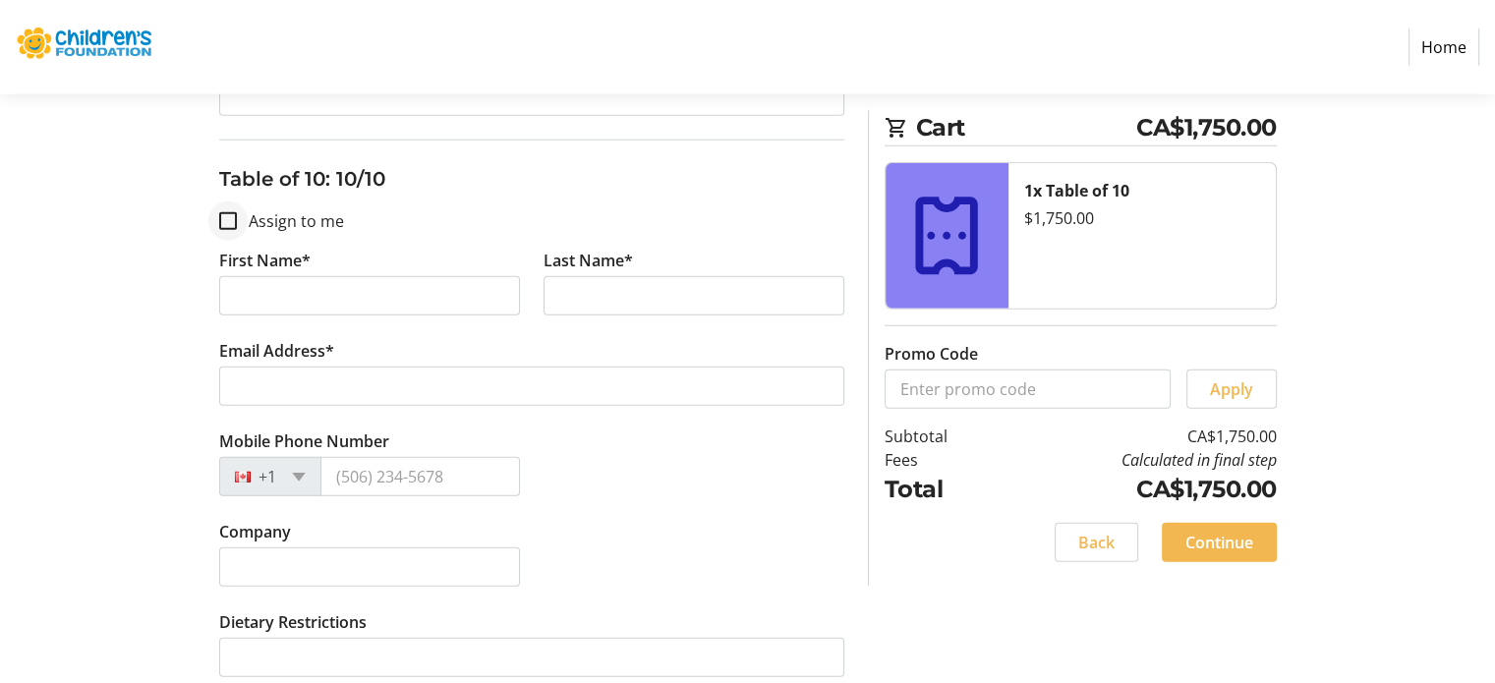
click at [224, 214] on div at bounding box center [227, 221] width 47 height 47
checkbox input "true"
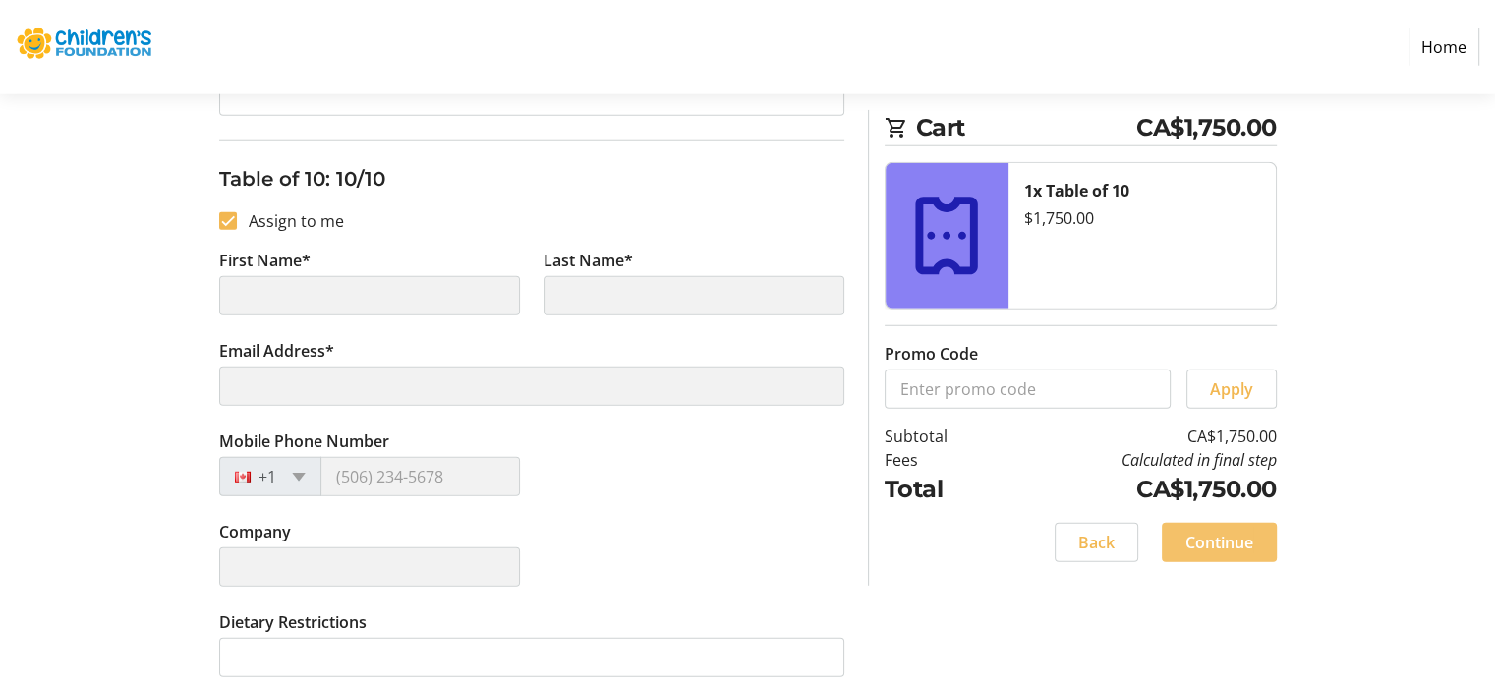
click at [1187, 550] on span "Continue" at bounding box center [1219, 543] width 68 height 24
type input "[PERSON_NAME]"
type input "Frasson"
type input "[PERSON_NAME][EMAIL_ADDRESS][PERSON_NAME][DOMAIN_NAME]"
type input "[PHONE_NUMBER]"
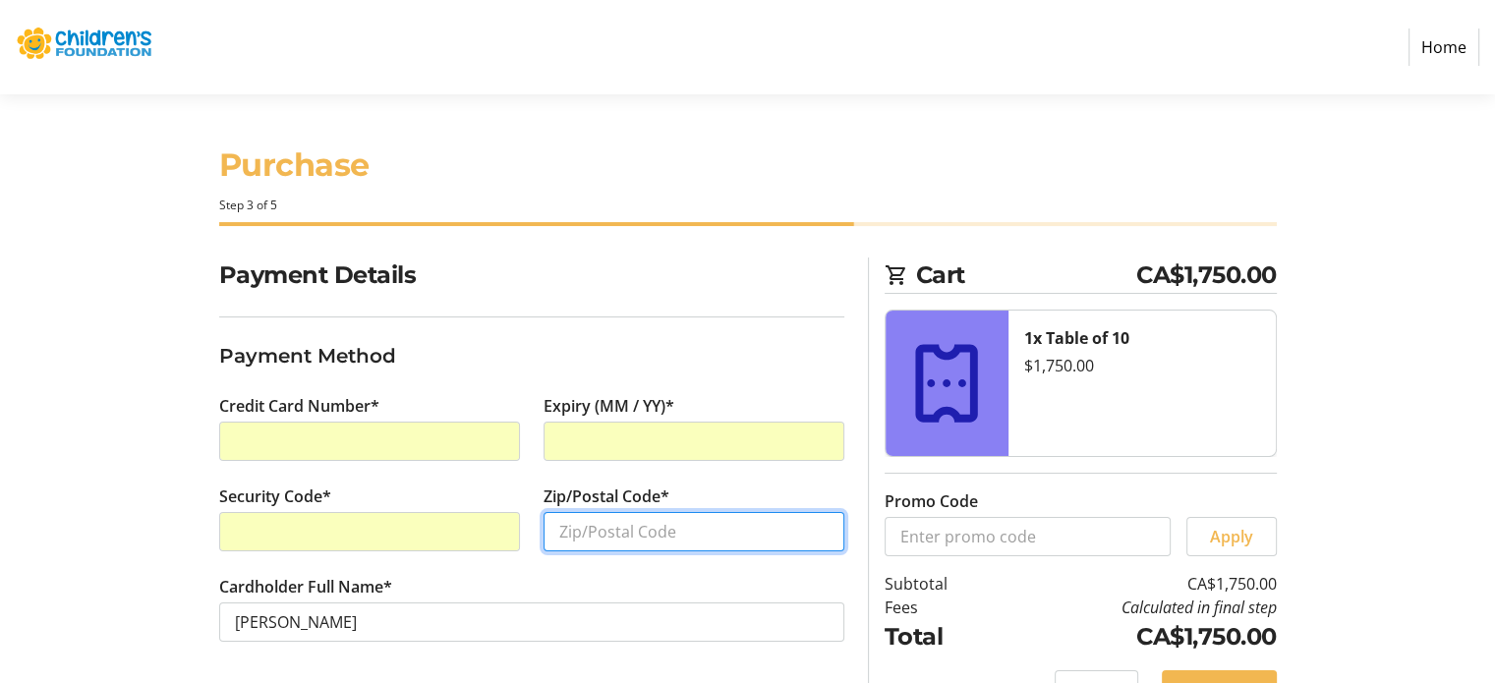
click at [585, 540] on input "Zip/Postal Code*" at bounding box center [693, 531] width 301 height 39
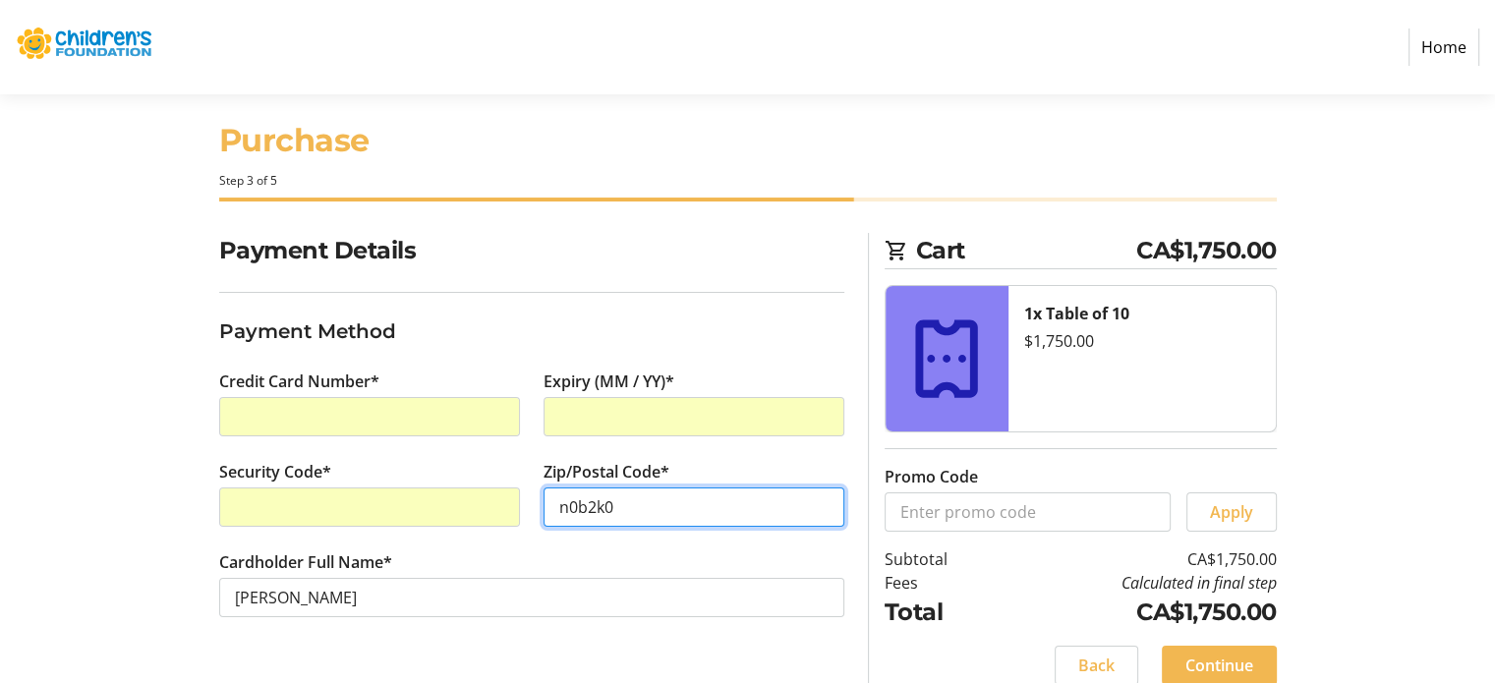
scroll to position [48, 0]
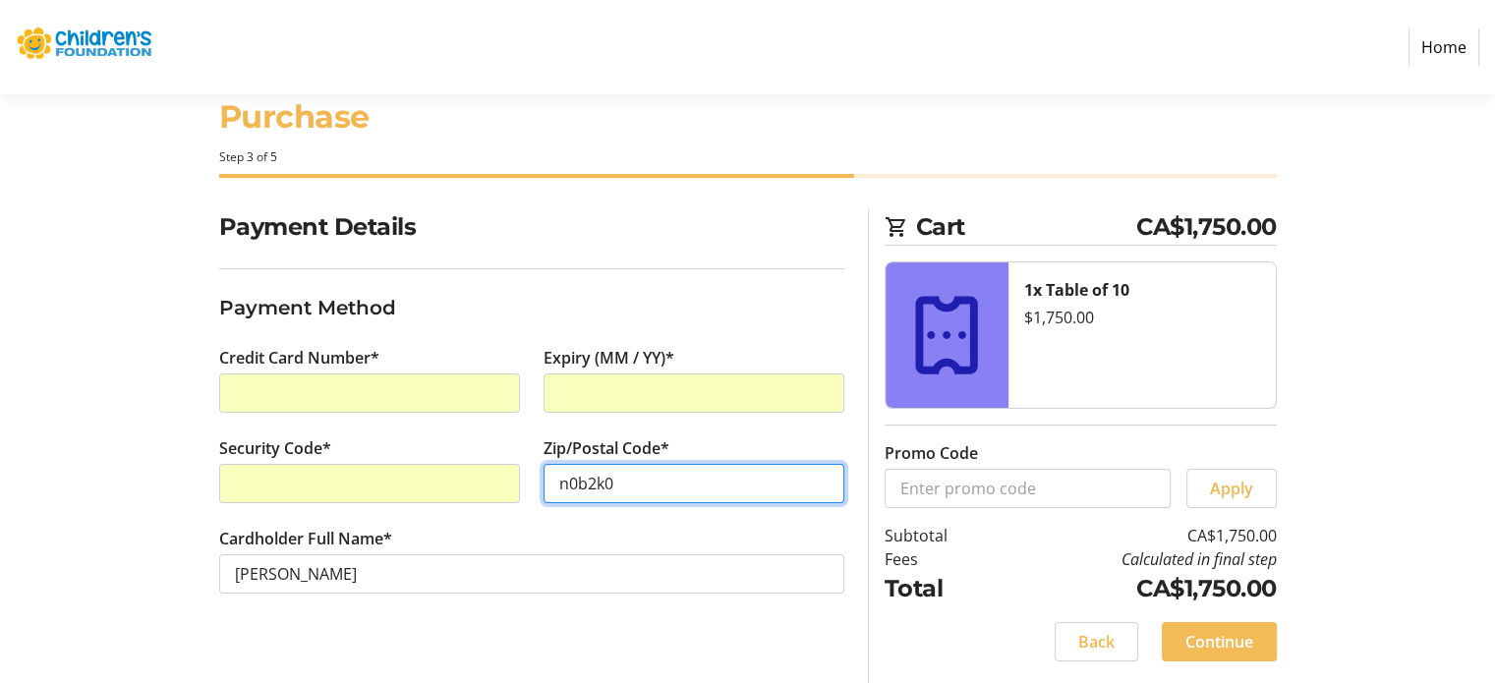
type input "n0b2k0"
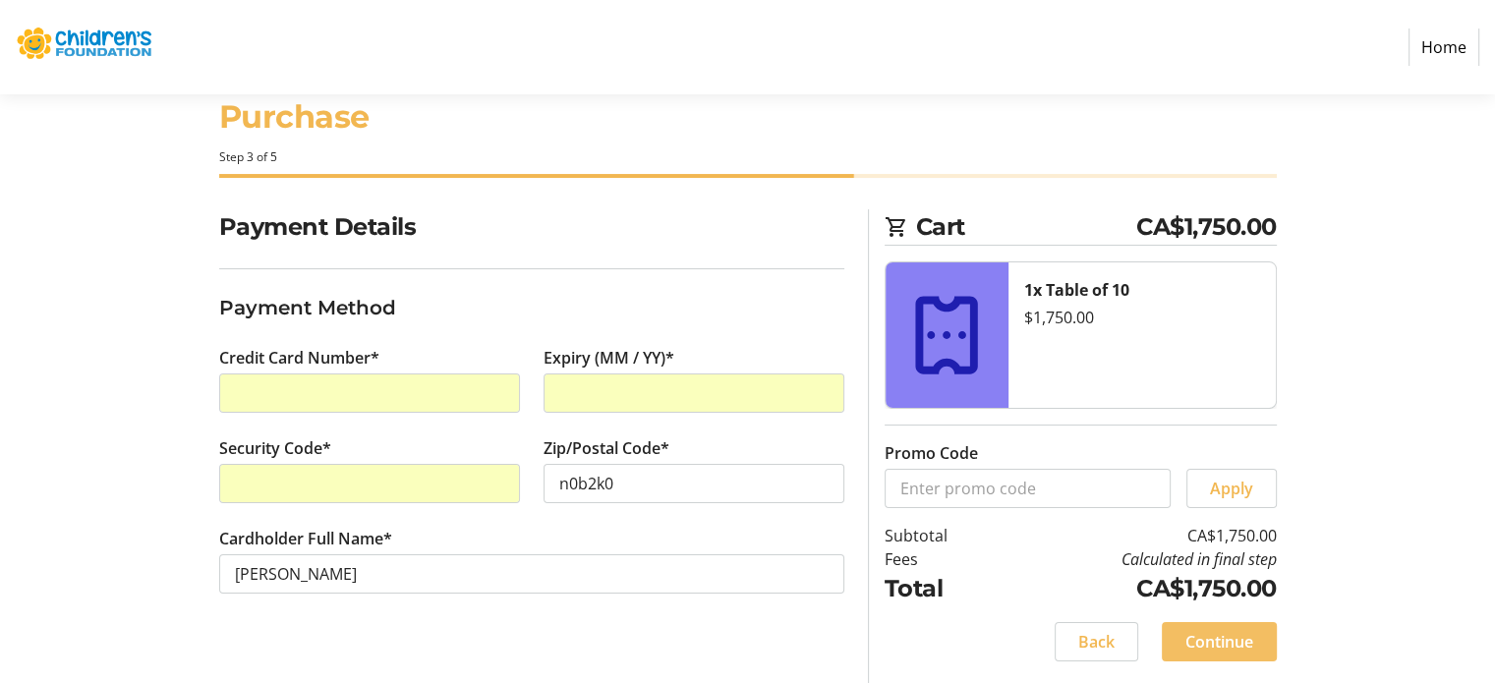
click at [1185, 635] on span "Continue" at bounding box center [1219, 642] width 68 height 24
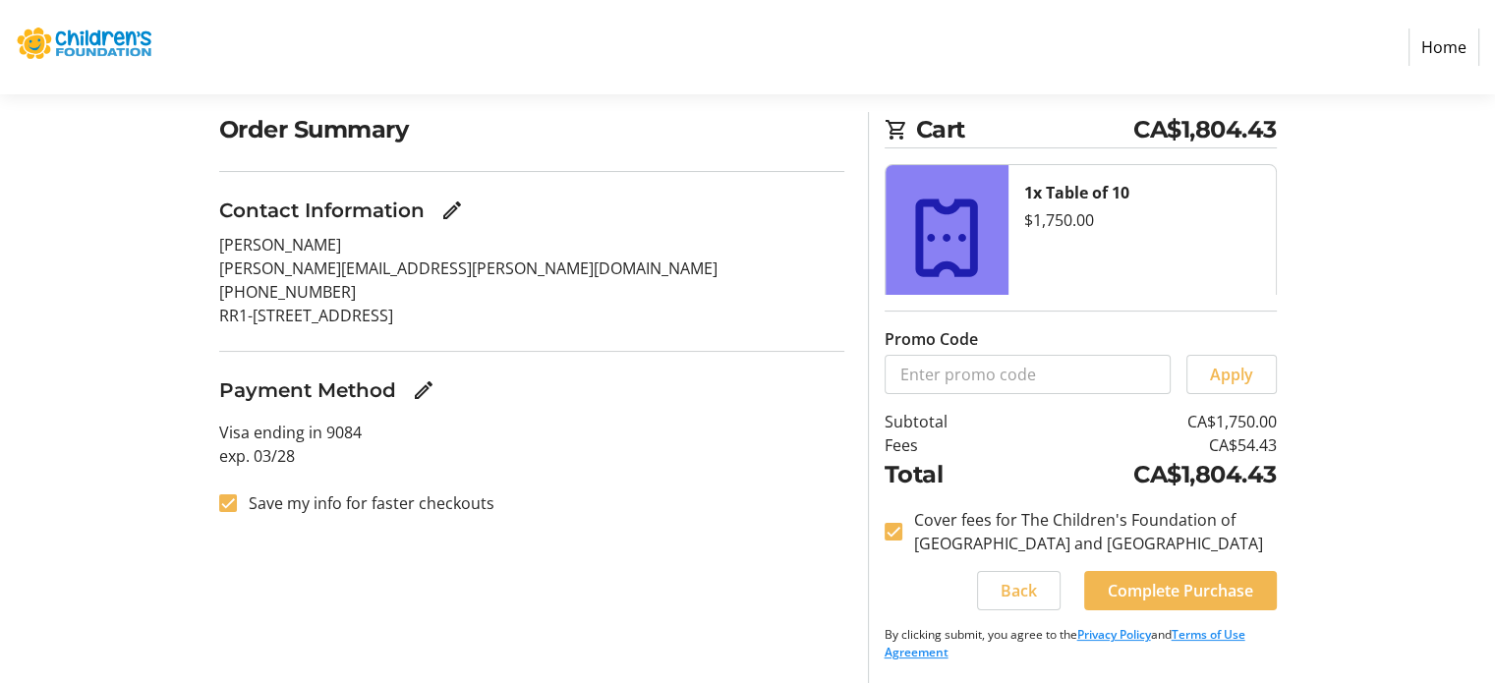
scroll to position [147, 0]
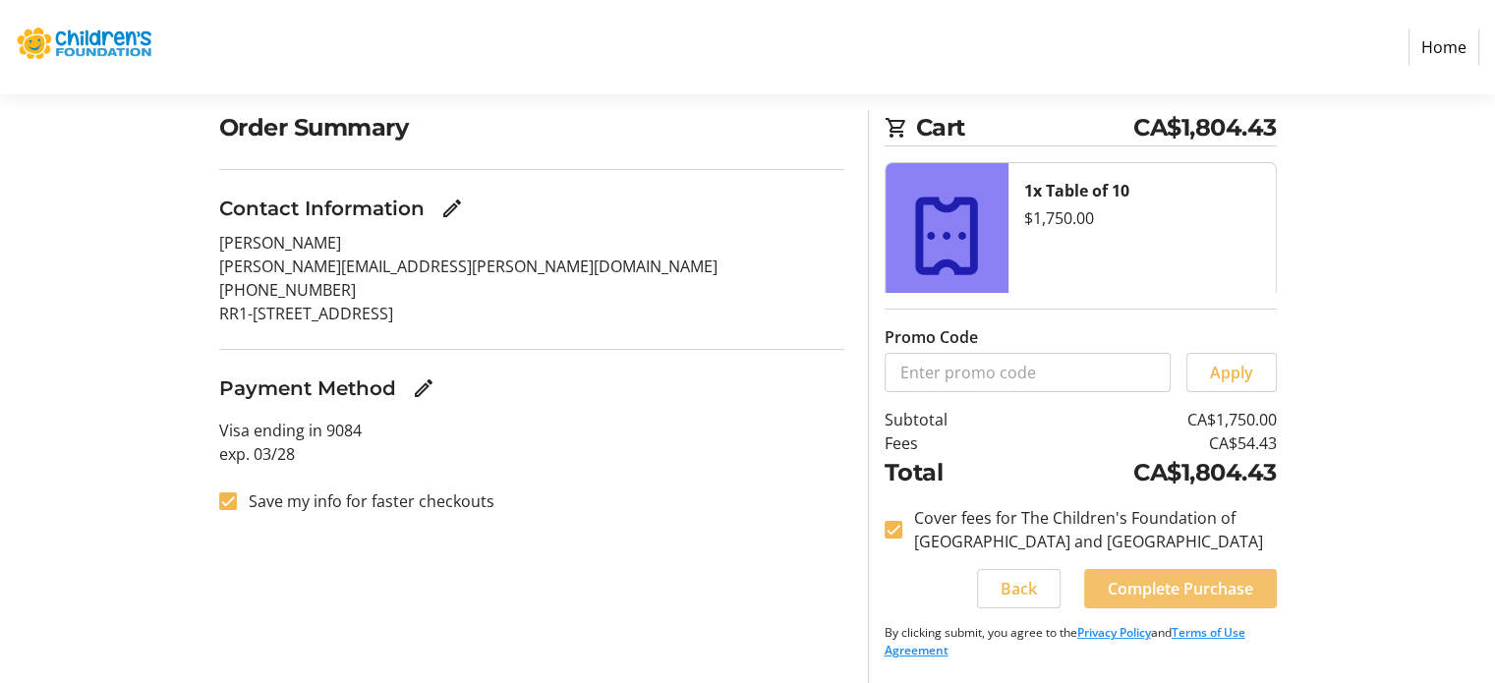
click at [1136, 593] on span "Complete Purchase" at bounding box center [1179, 589] width 145 height 24
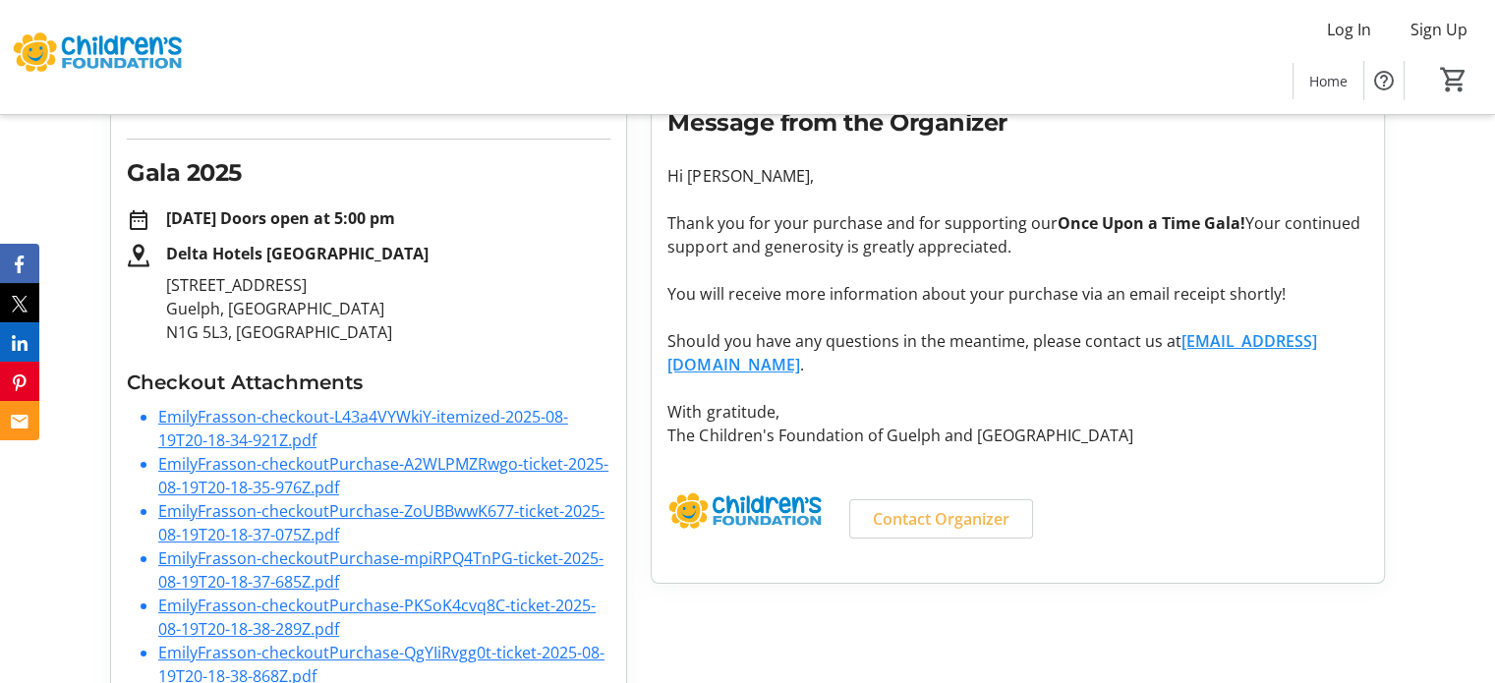
scroll to position [295, 0]
